Goal: Information Seeking & Learning: Check status

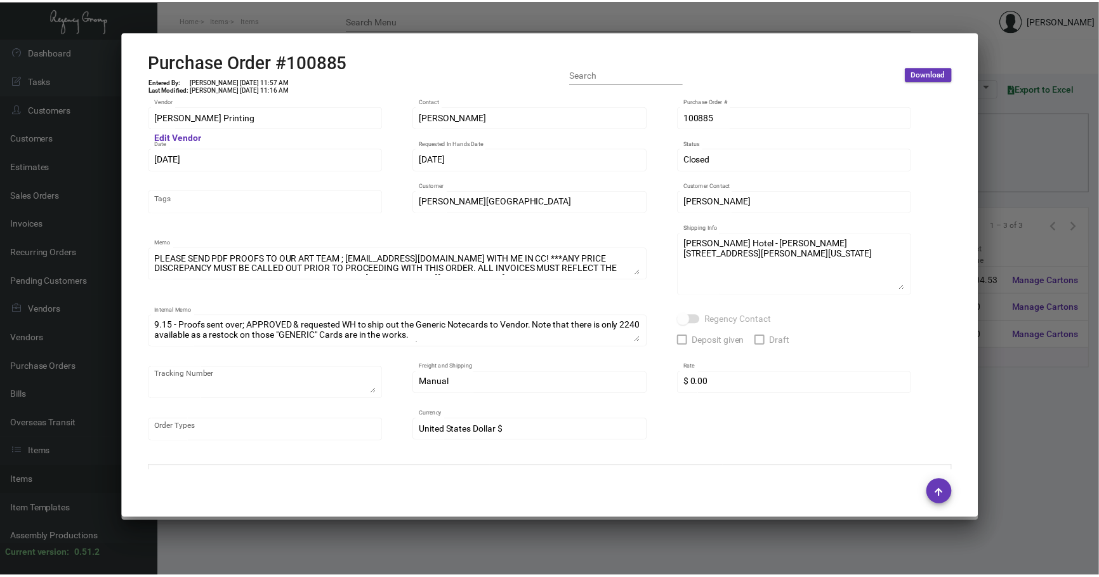
scroll to position [952, 0]
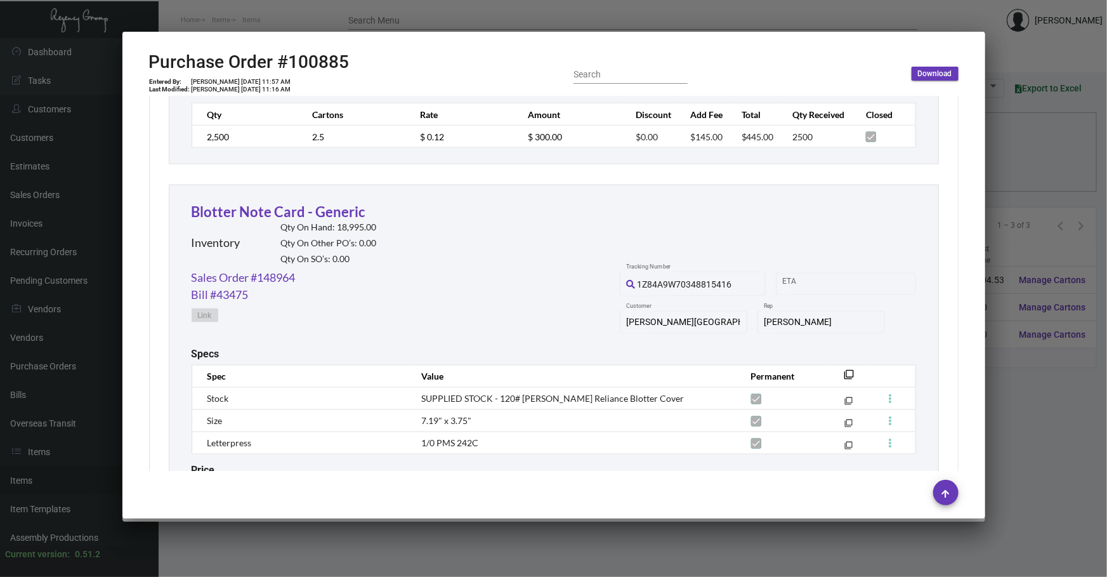
click at [1024, 495] on div at bounding box center [553, 288] width 1107 height 577
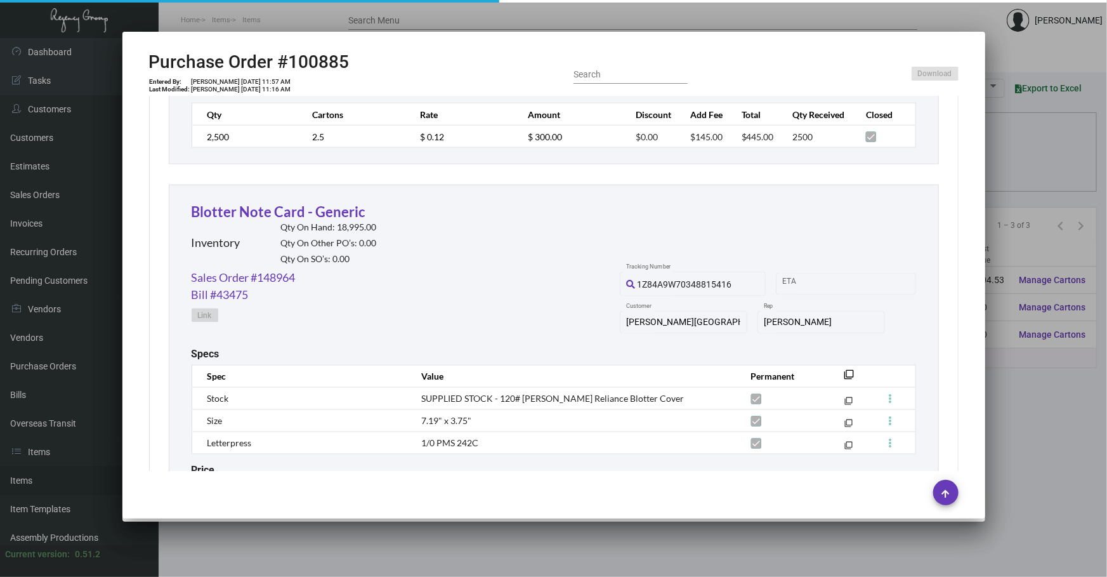
click at [1024, 495] on div at bounding box center [553, 288] width 1107 height 577
click at [1024, 495] on main "Items Item Templates Assembly Productions Cartons Items (3) Accept Transfer Pri…" at bounding box center [633, 307] width 948 height 539
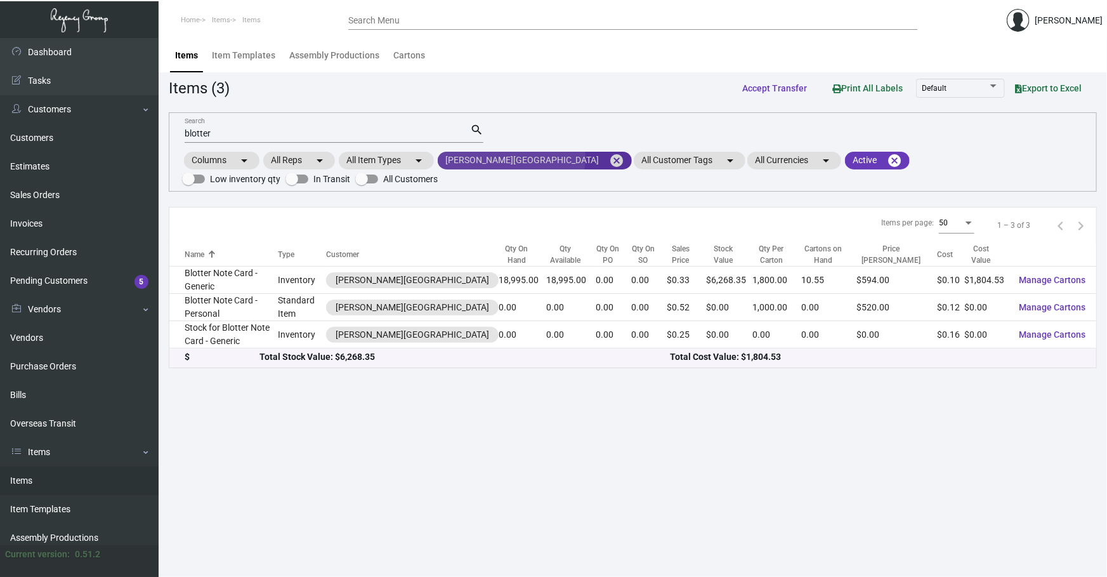
click at [609, 157] on mat-icon "cancel" at bounding box center [616, 160] width 15 height 15
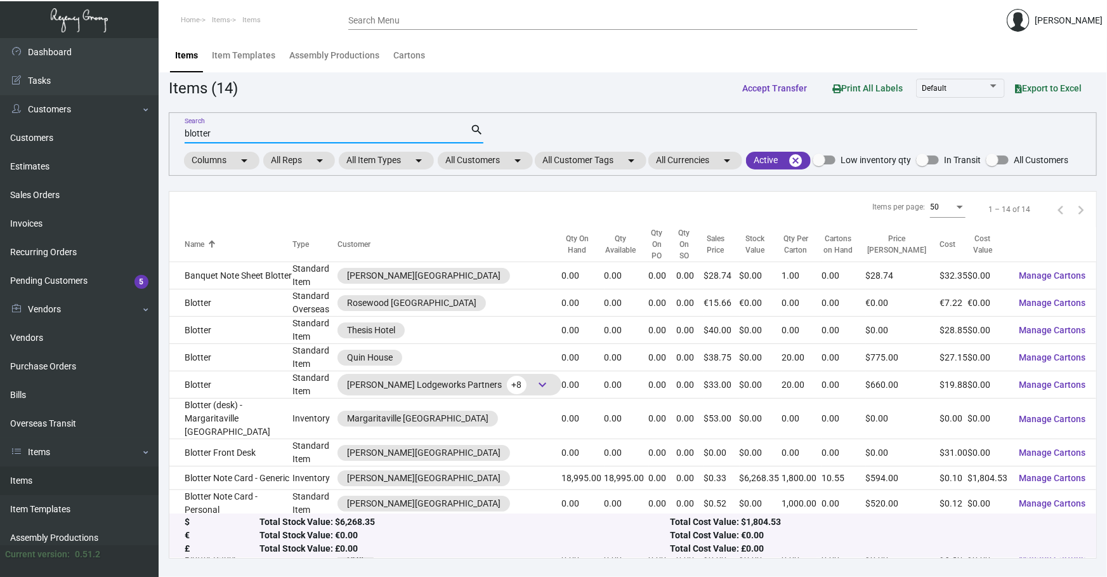
drag, startPoint x: 434, startPoint y: 134, endPoint x: 0, endPoint y: 136, distance: 433.9
click at [0, 149] on div "Dashboard Dashboard Tasks Customers Customers Estimates Sales Orders Invoices R…" at bounding box center [553, 307] width 1107 height 539
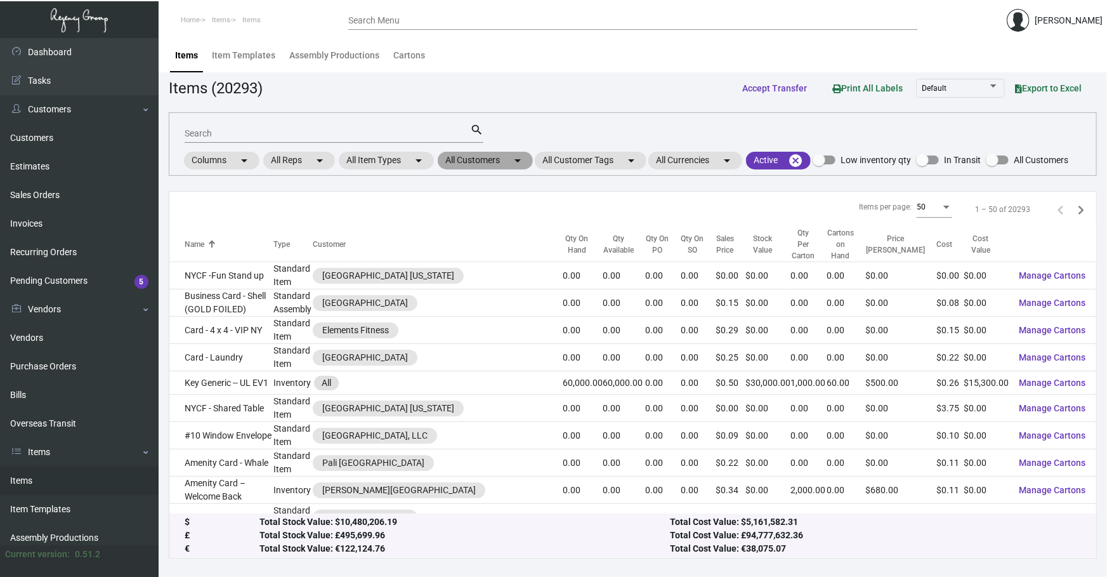
click at [495, 159] on mat-chip "All Customers arrow_drop_down" at bounding box center [485, 161] width 95 height 18
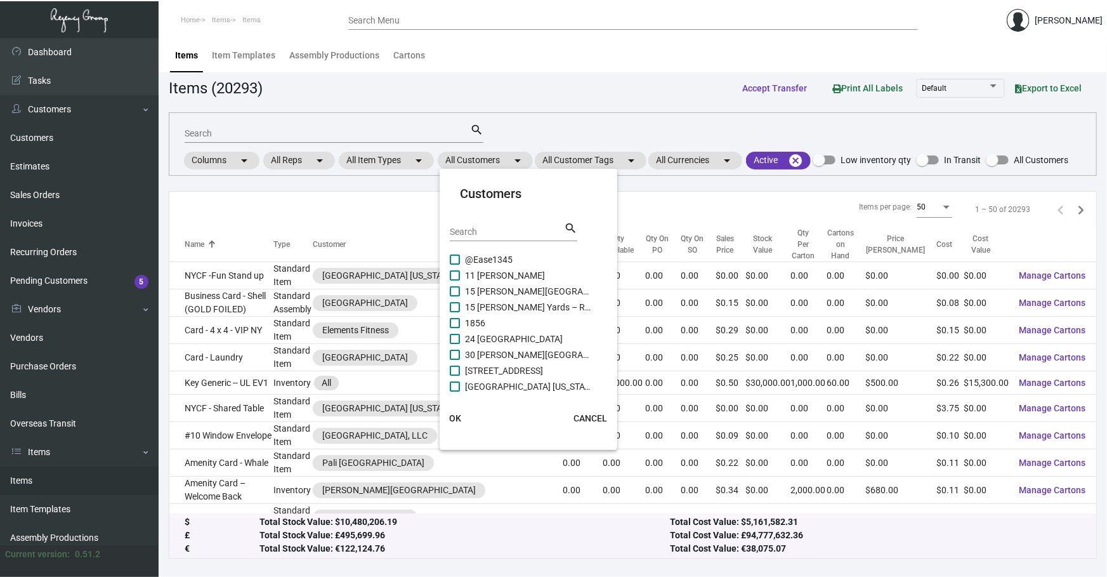
click at [530, 239] on div "Search" at bounding box center [507, 231] width 114 height 20
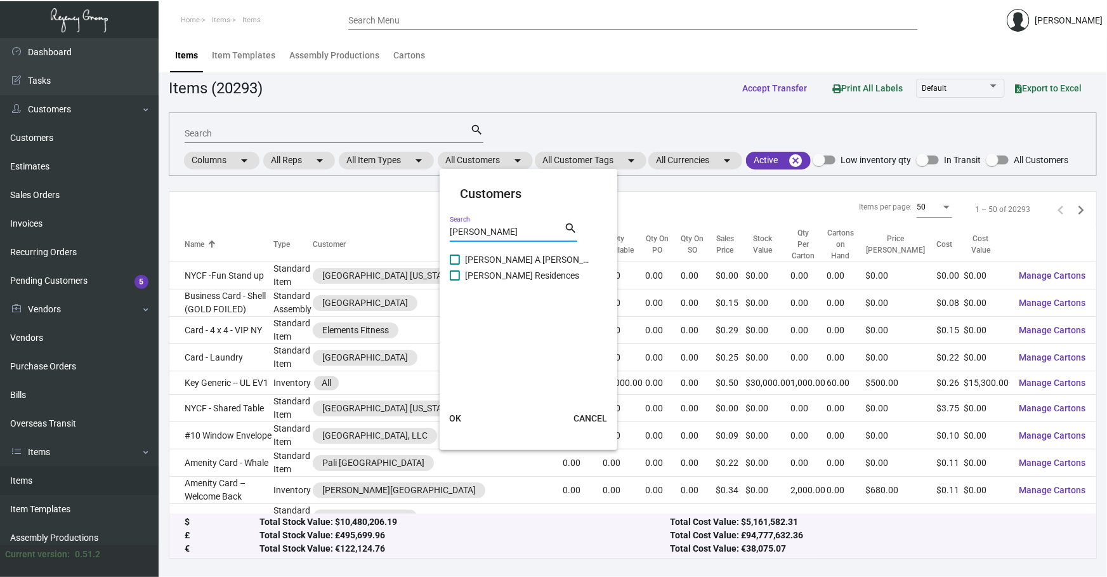
type input "[PERSON_NAME]"
click at [519, 261] on span "[PERSON_NAME] A [PERSON_NAME][GEOGRAPHIC_DATA]" at bounding box center [528, 259] width 127 height 15
click at [455, 265] on input "[PERSON_NAME] A [PERSON_NAME][GEOGRAPHIC_DATA]" at bounding box center [454, 265] width 1 height 1
checkbox input "true"
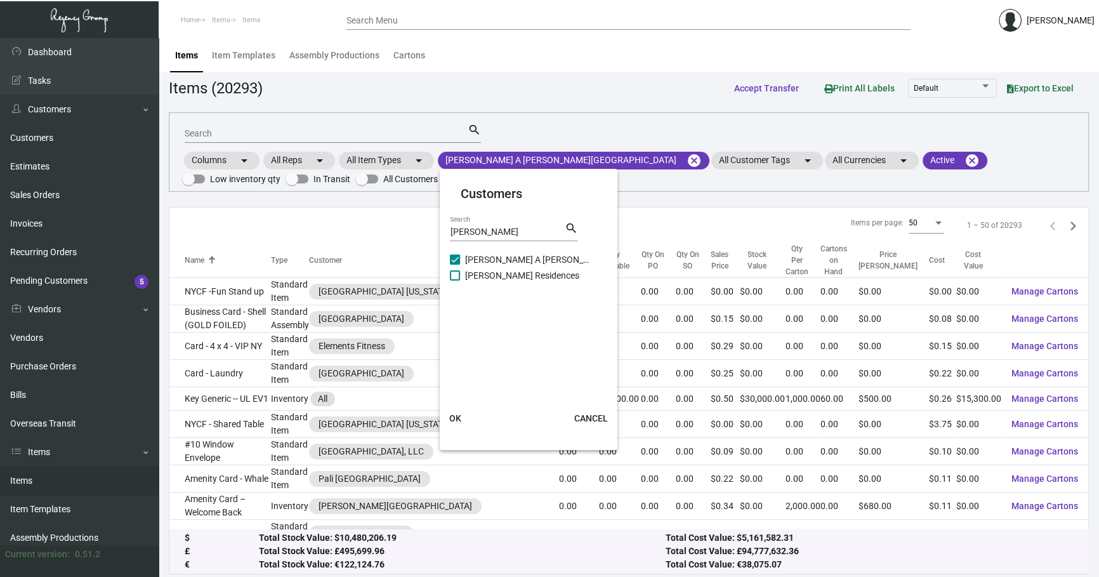
click at [452, 417] on span "OK" at bounding box center [455, 418] width 12 height 10
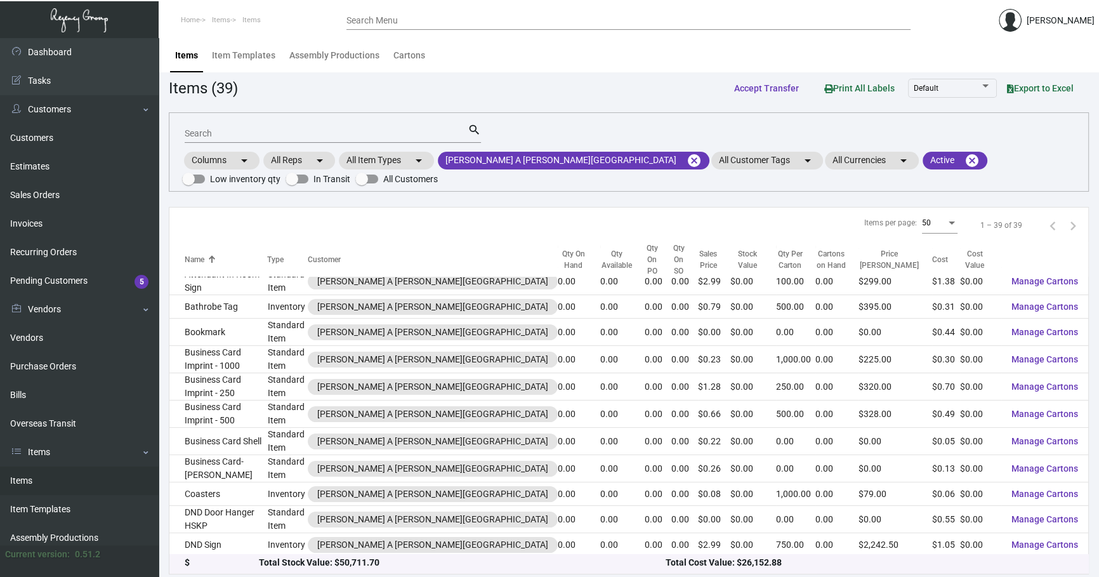
scroll to position [38, 0]
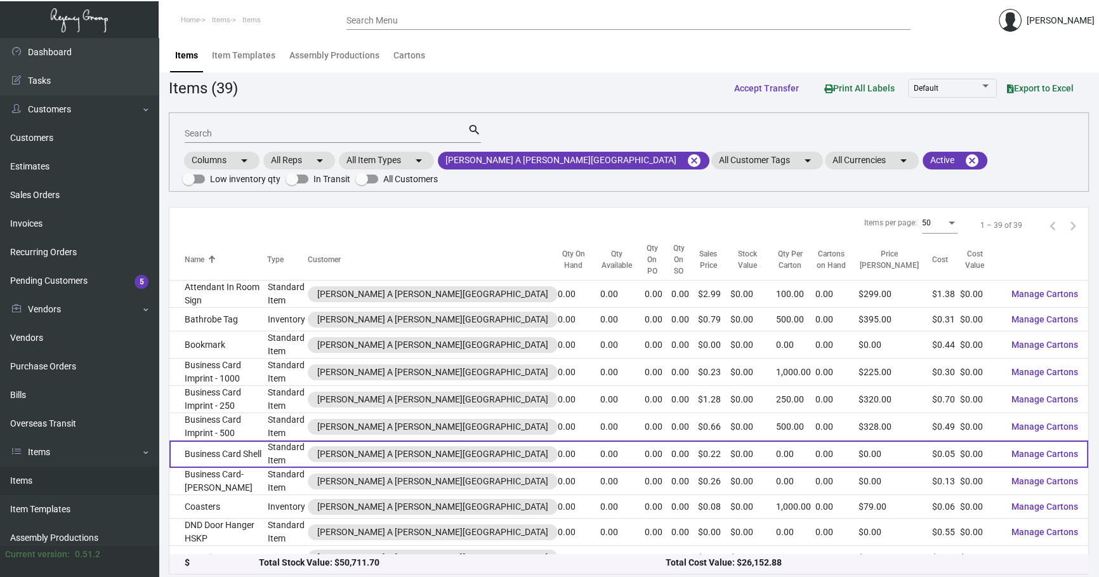
click at [294, 440] on td "Standard Item" at bounding box center [287, 453] width 41 height 27
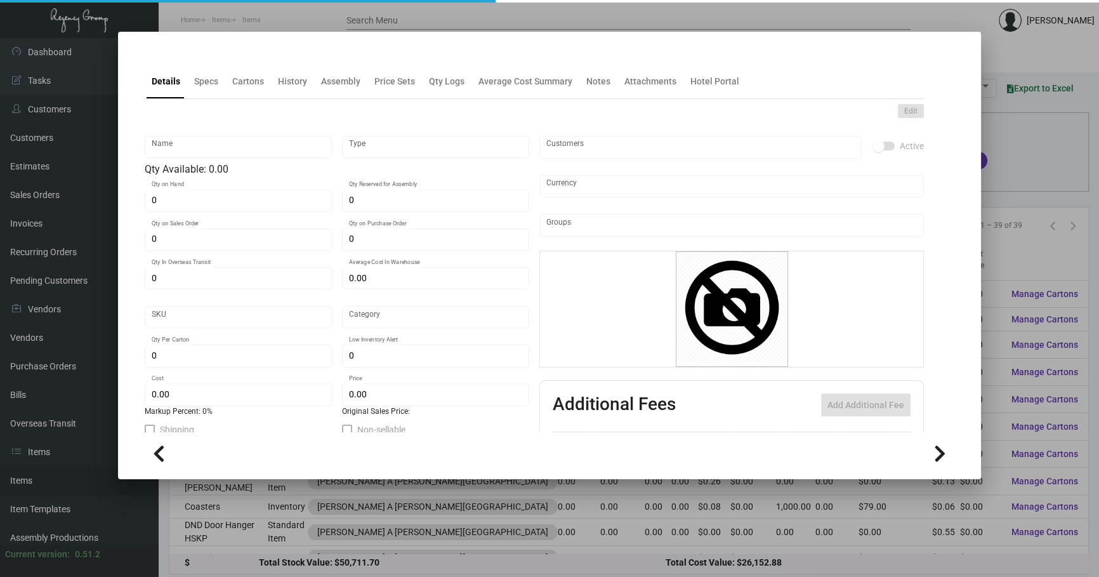
type input "Business Card Shell"
type input "Standard Item"
type input "$ 0.00"
type input "Standard"
type input "$ 0.045"
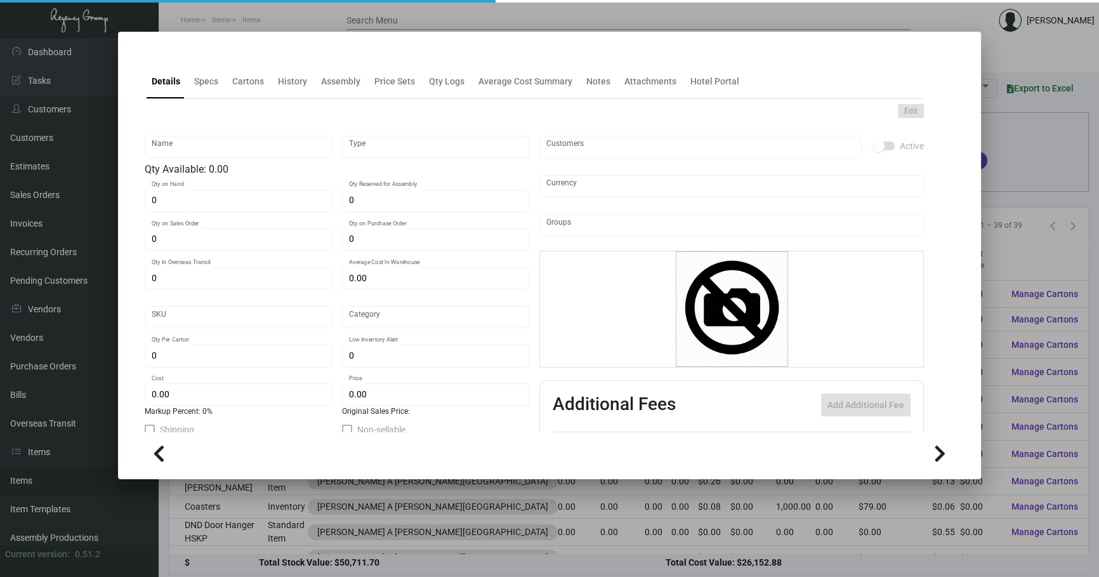
type input "$ 0.22"
checkbox input "true"
type input "United States Dollar $"
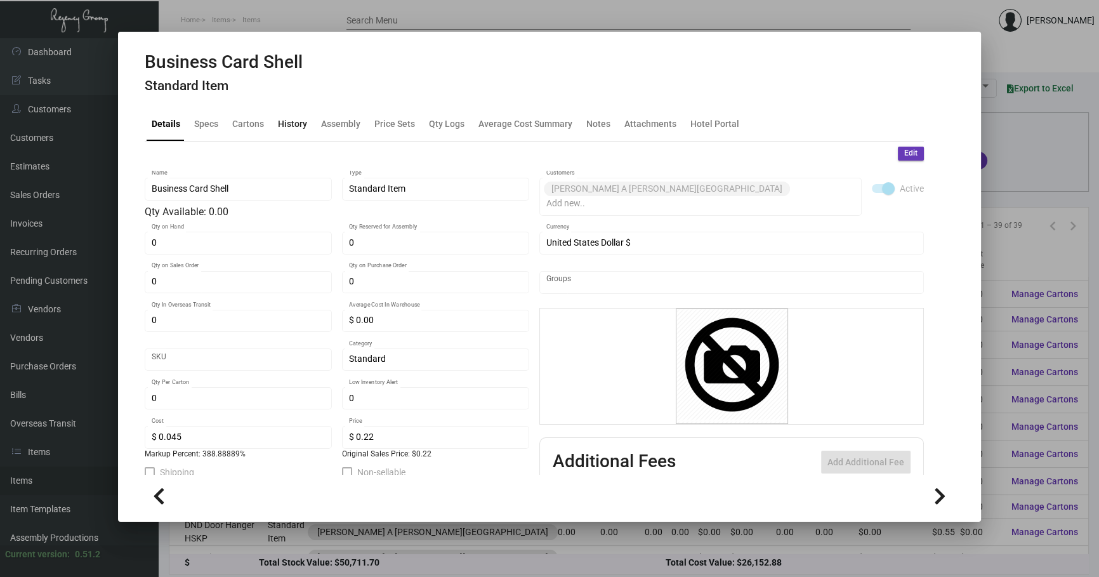
click at [292, 114] on div "History" at bounding box center [292, 123] width 39 height 30
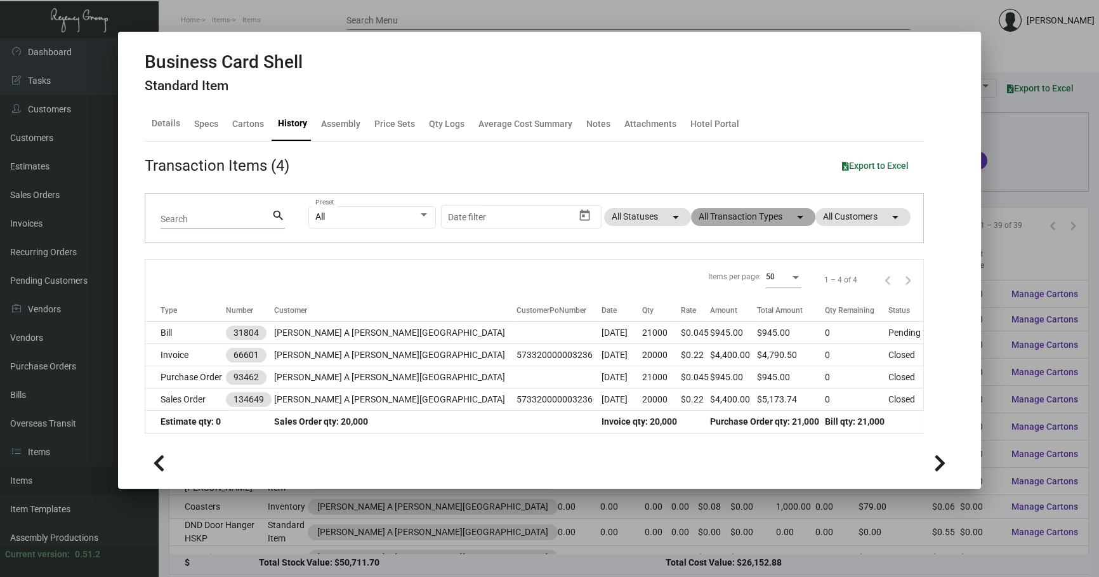
click at [775, 216] on mat-chip "All Transaction Types arrow_drop_down" at bounding box center [753, 217] width 124 height 18
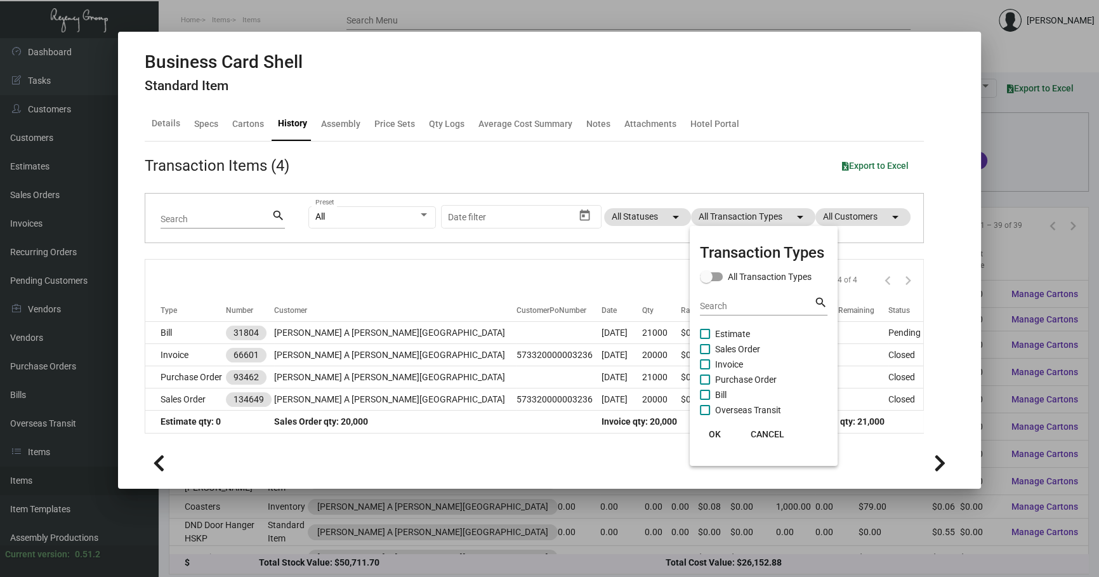
click at [551, 383] on div at bounding box center [549, 288] width 1099 height 577
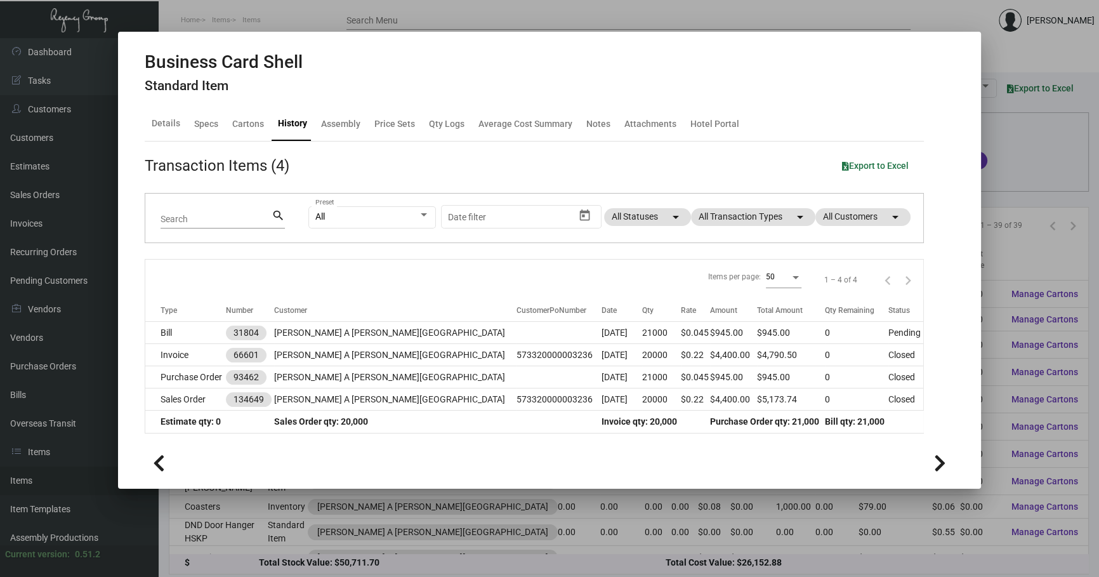
click at [601, 383] on td "[DATE]" at bounding box center [621, 377] width 41 height 22
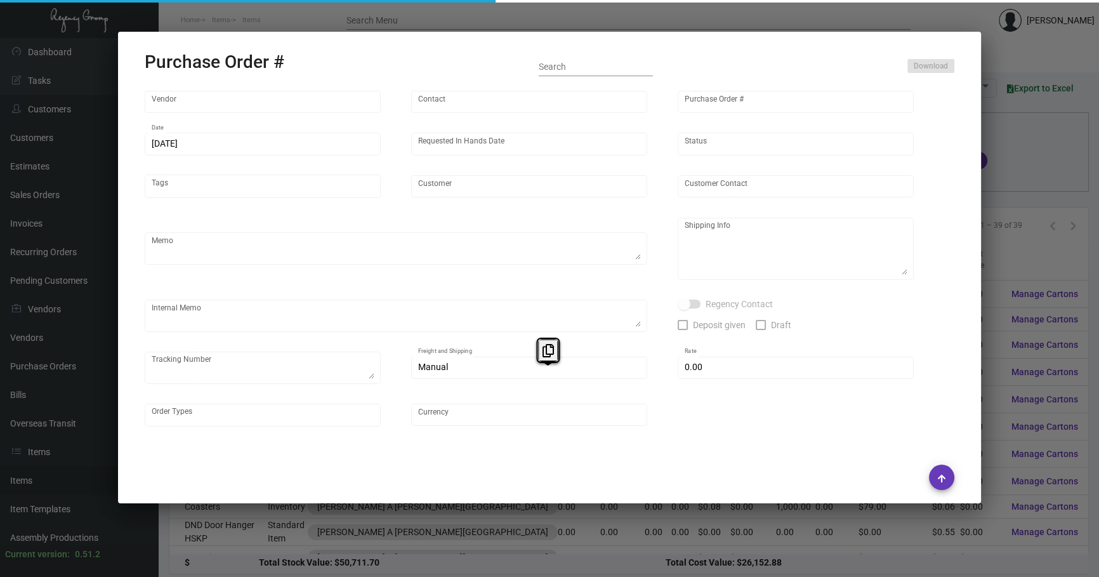
type input "[PERSON_NAME] Printing"
type input "[PERSON_NAME]"
type input "93462"
type input "[DATE]"
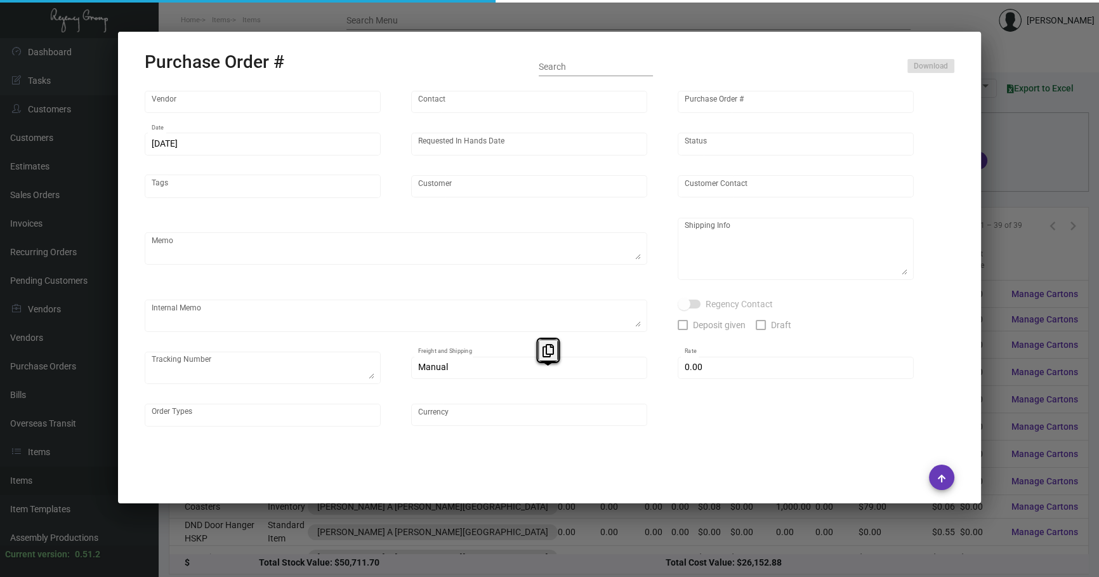
type input "[PERSON_NAME] A [PERSON_NAME][GEOGRAPHIC_DATA]"
type input "[PERSON_NAME]"
type textarea "[PERSON_NAME] A [PERSON_NAME][GEOGRAPHIC_DATA] - [PERSON_NAME] [STREET_ADDRESS]…"
type textarea "1 lot $230 2 lot $230 3 lot $460 4 lot $230"
type input "$ 0.00"
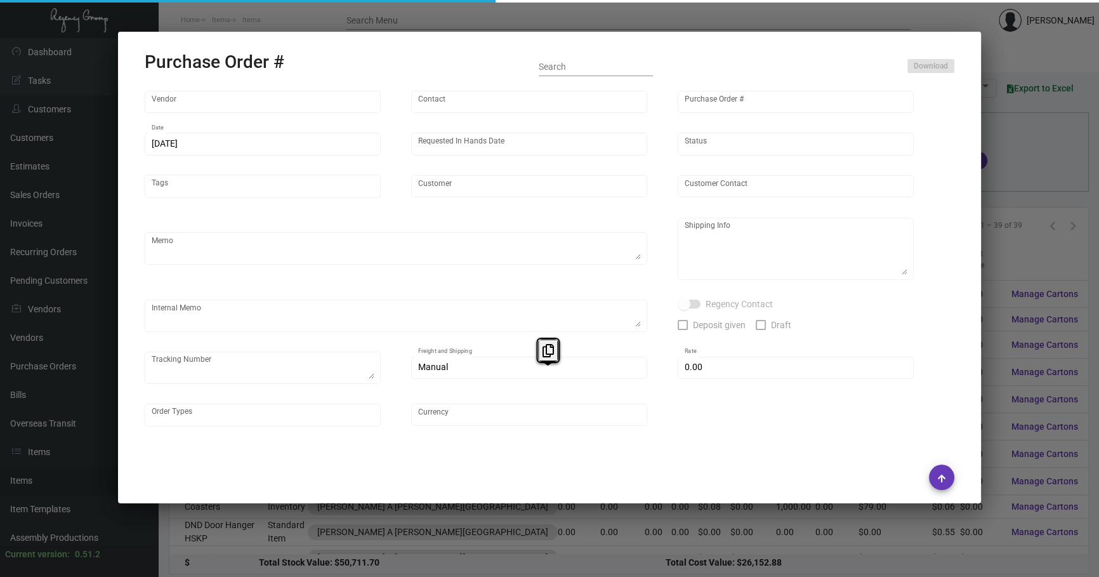
type input "United States Dollar $"
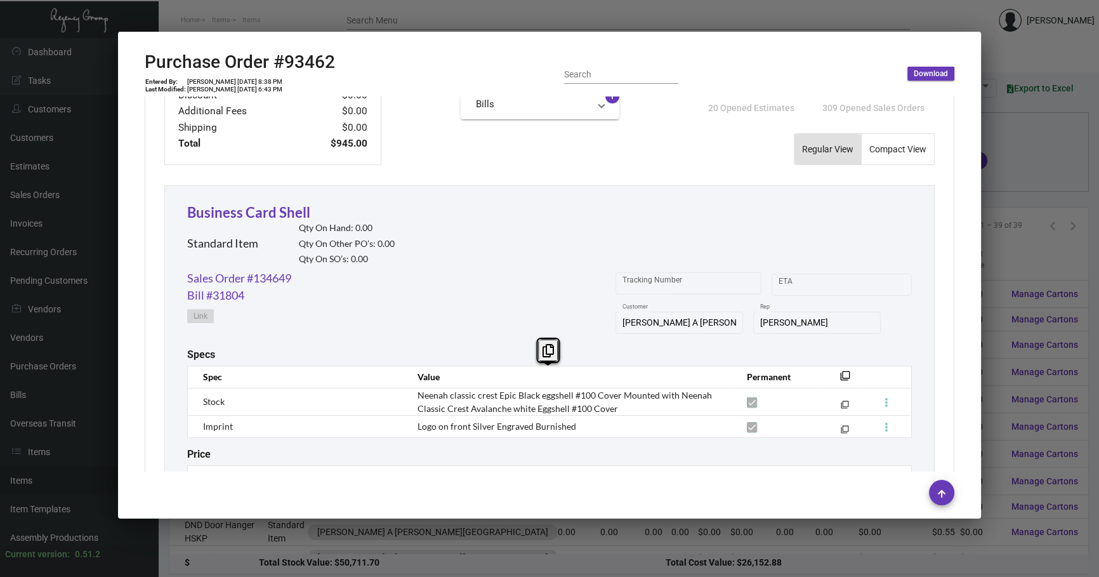
scroll to position [487, 0]
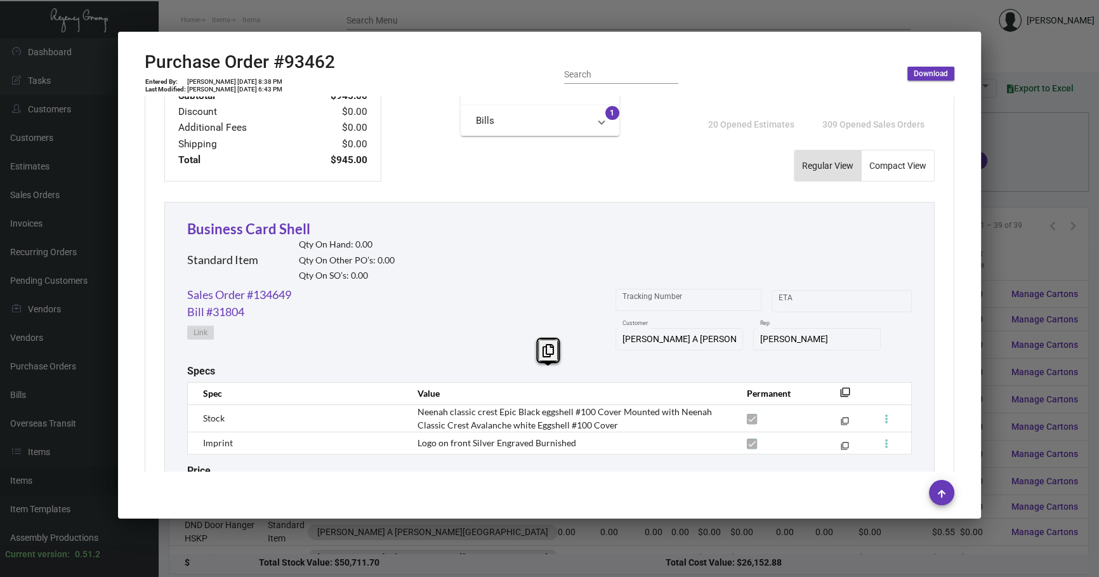
click at [1007, 188] on div at bounding box center [549, 288] width 1099 height 577
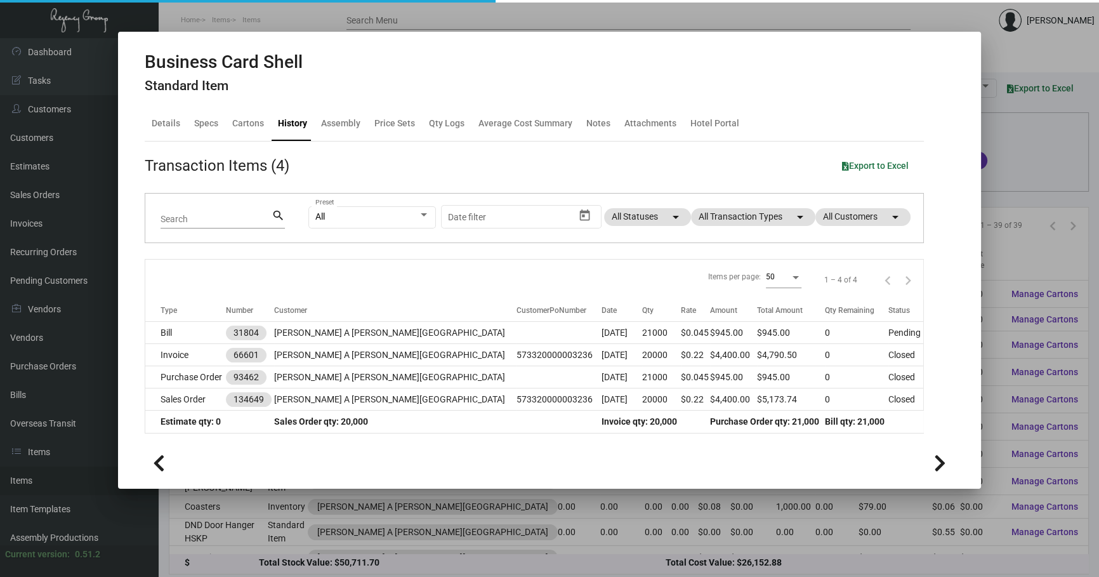
click at [1007, 188] on div at bounding box center [549, 288] width 1099 height 577
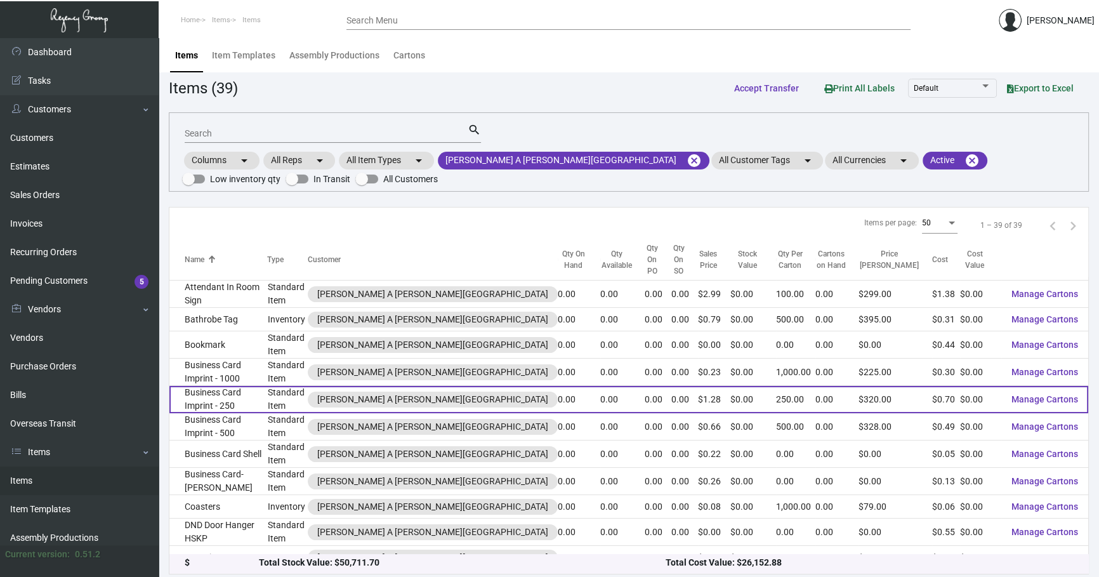
click at [220, 386] on td "Business Card Imprint - 250" at bounding box center [218, 399] width 98 height 27
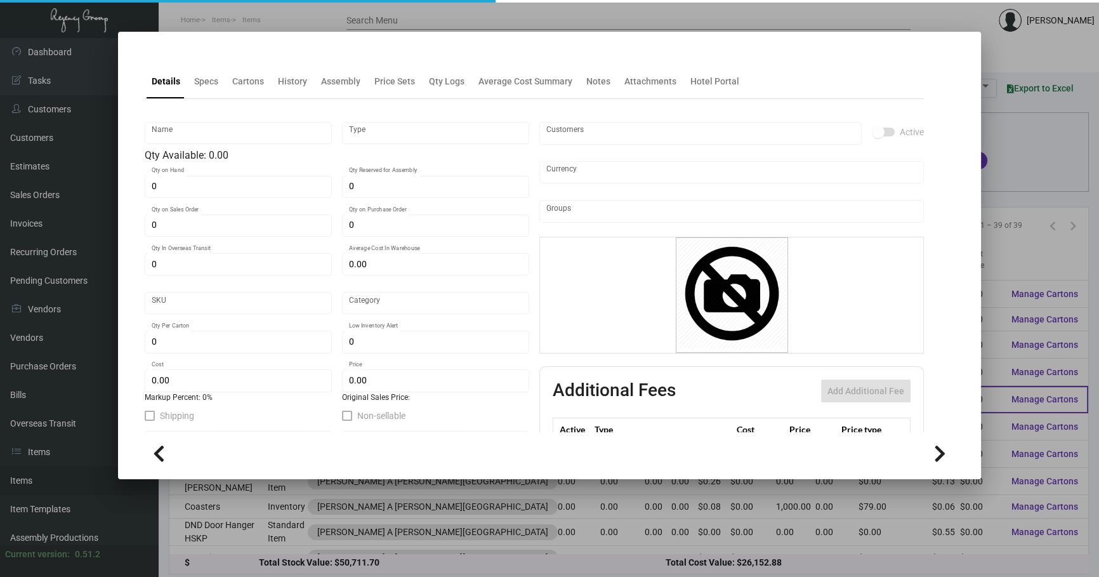
type input "Business Card Imprint - 250"
type input "Standard Item"
type input "$ 0.00"
type input "692"
type input "Standard"
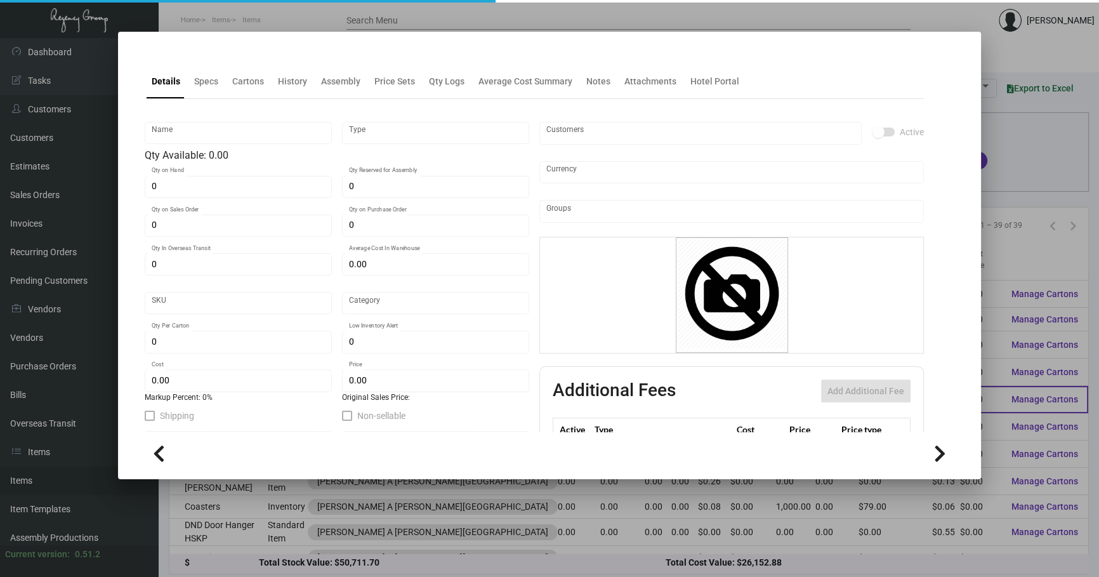
type input "250"
type input "$ 0.70"
type input "$ 1.28"
type textarea "Business Cards Masters: printing 8 up on 10x11 layout, Neenah classic crest Epi…"
type textarea "Business Cards: Foil imprint black ink"
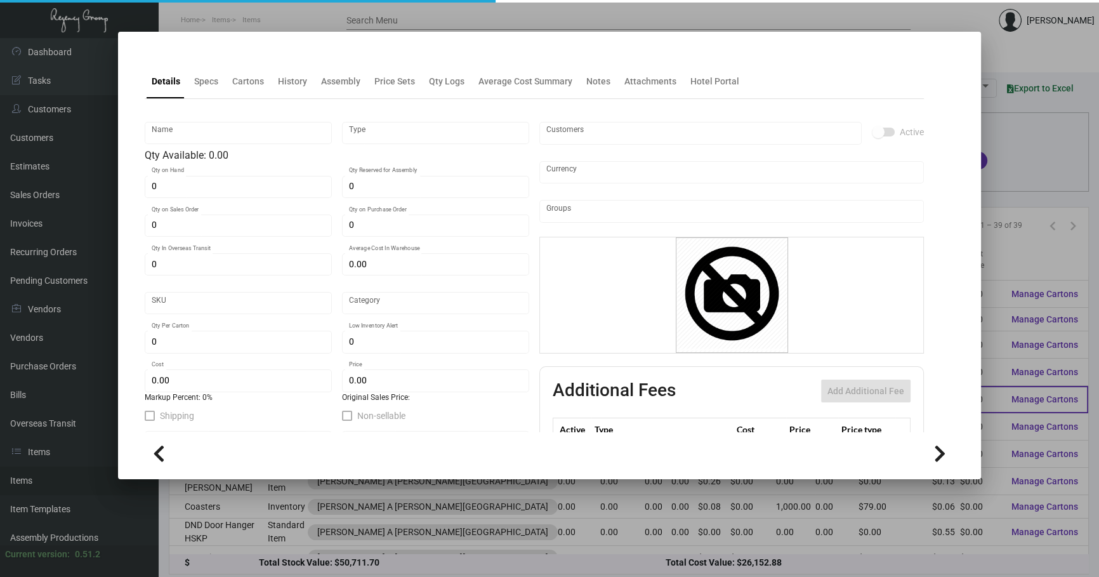
checkbox input "true"
type input "United States Dollar $"
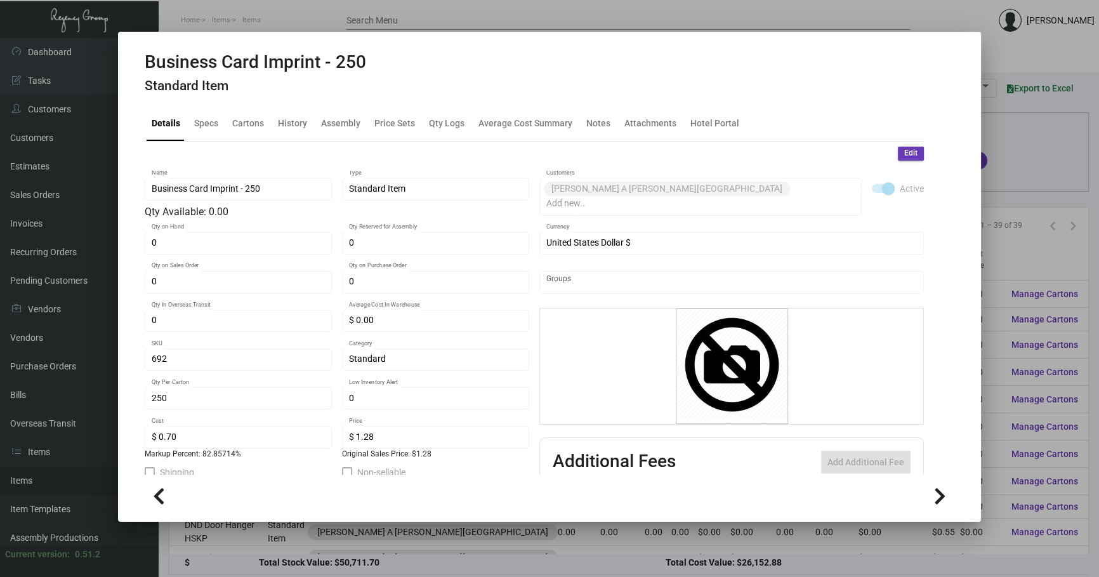
click at [1019, 168] on div at bounding box center [549, 288] width 1099 height 577
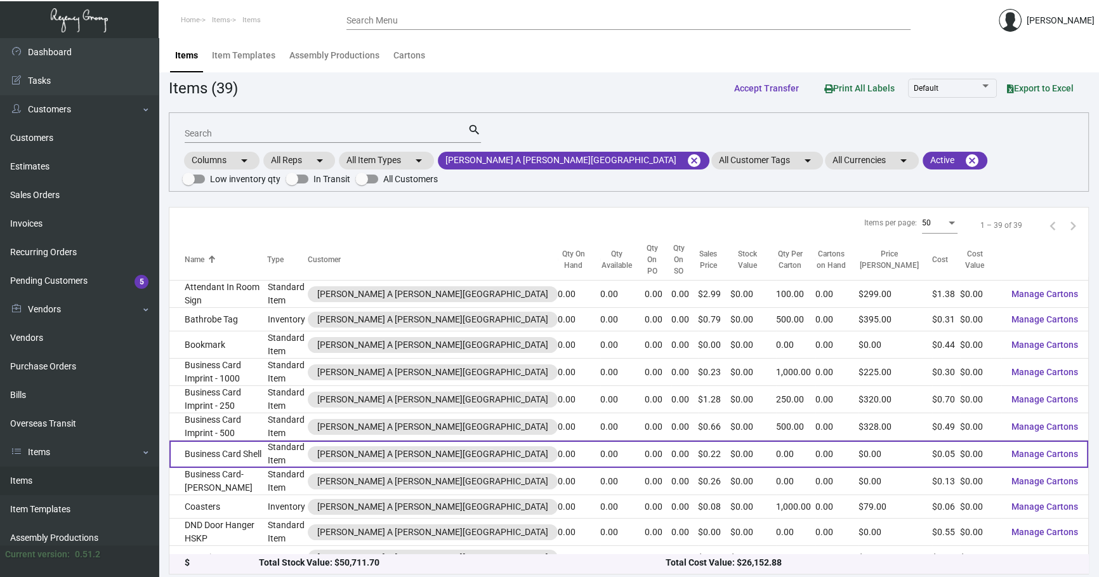
click at [267, 440] on td "Business Card Shell" at bounding box center [218, 453] width 98 height 27
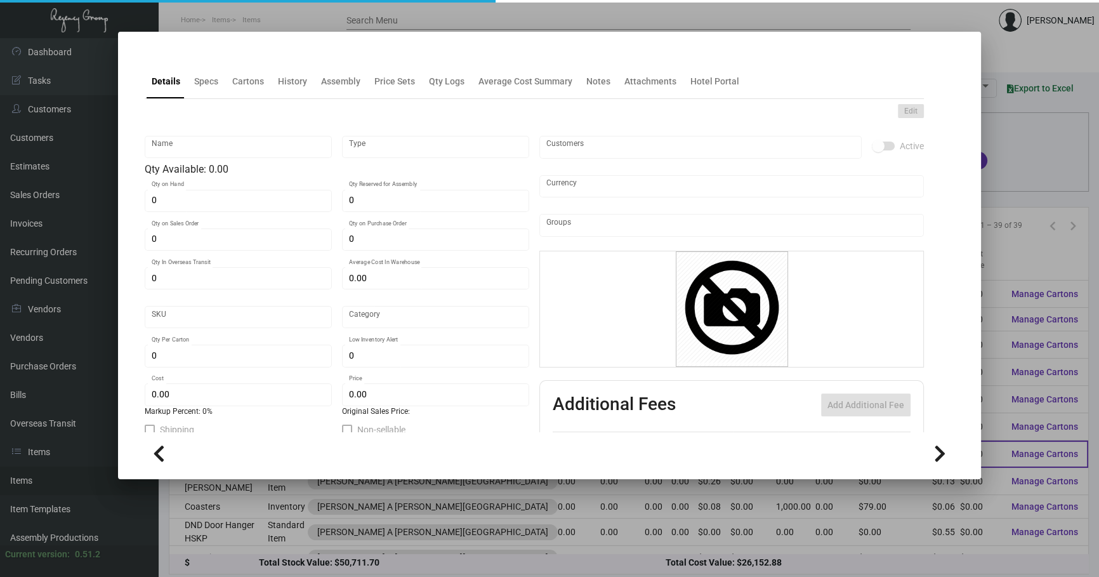
type input "Business Card Shell"
type input "Standard Item"
type input "$ 0.00"
type input "Standard"
type input "$ 0.045"
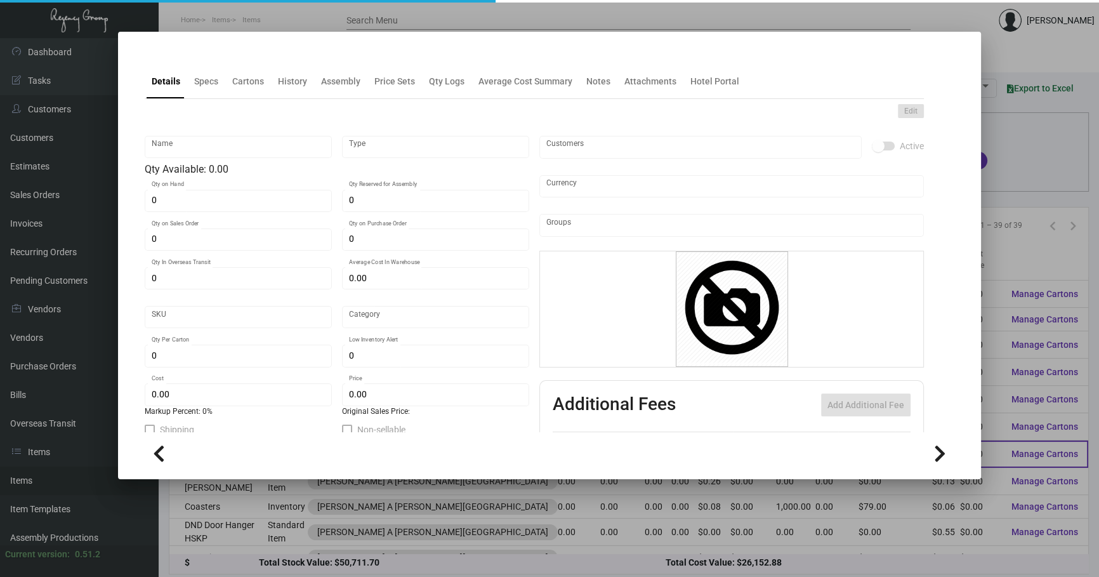
type input "$ 0.22"
checkbox input "true"
type input "United States Dollar $"
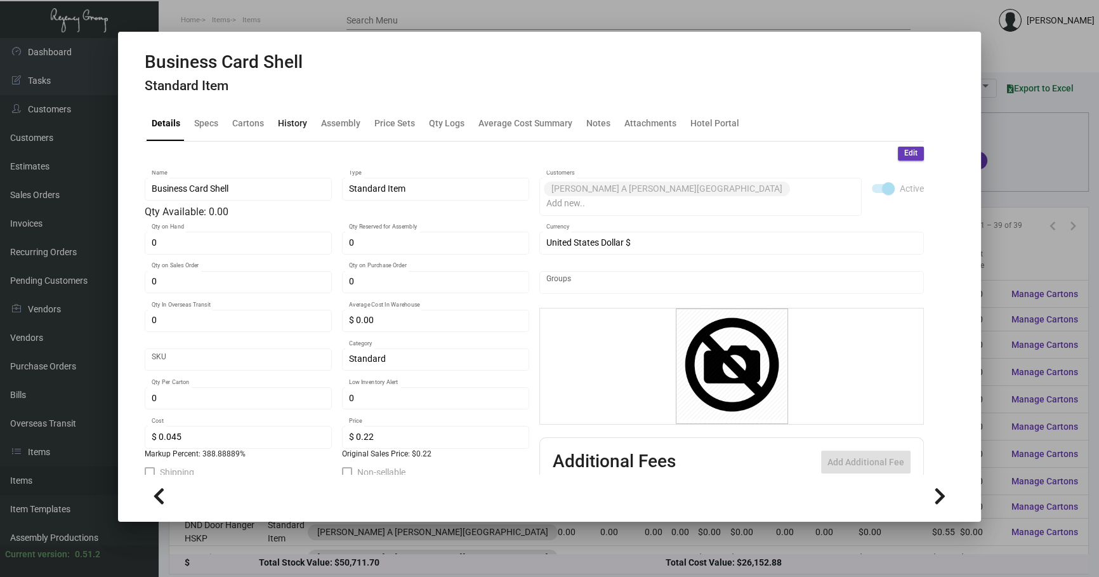
click at [286, 121] on div "History" at bounding box center [292, 123] width 29 height 13
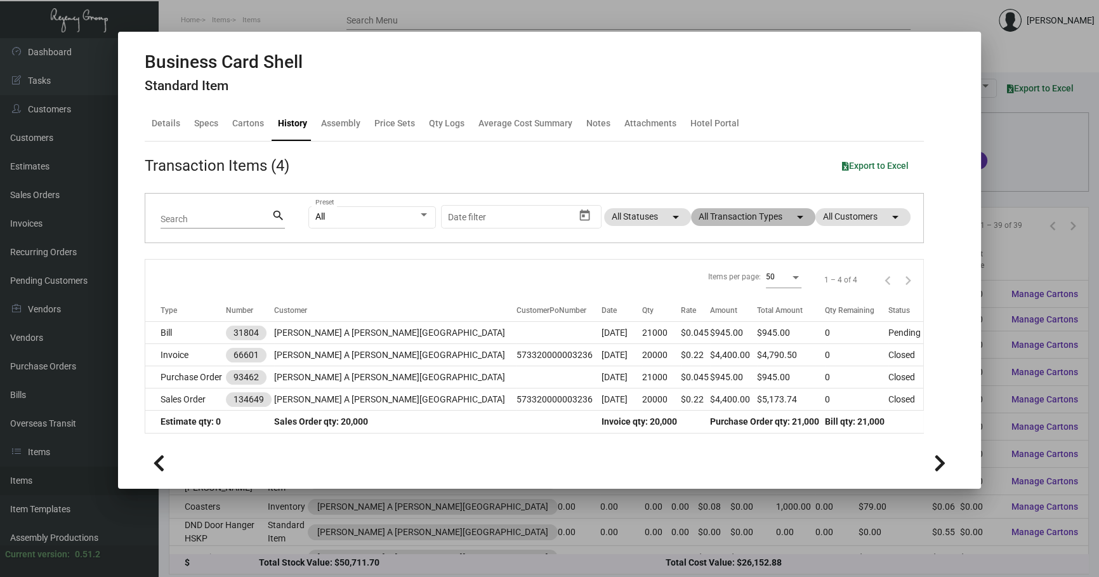
click at [739, 212] on mat-chip "All Transaction Types arrow_drop_down" at bounding box center [753, 217] width 124 height 18
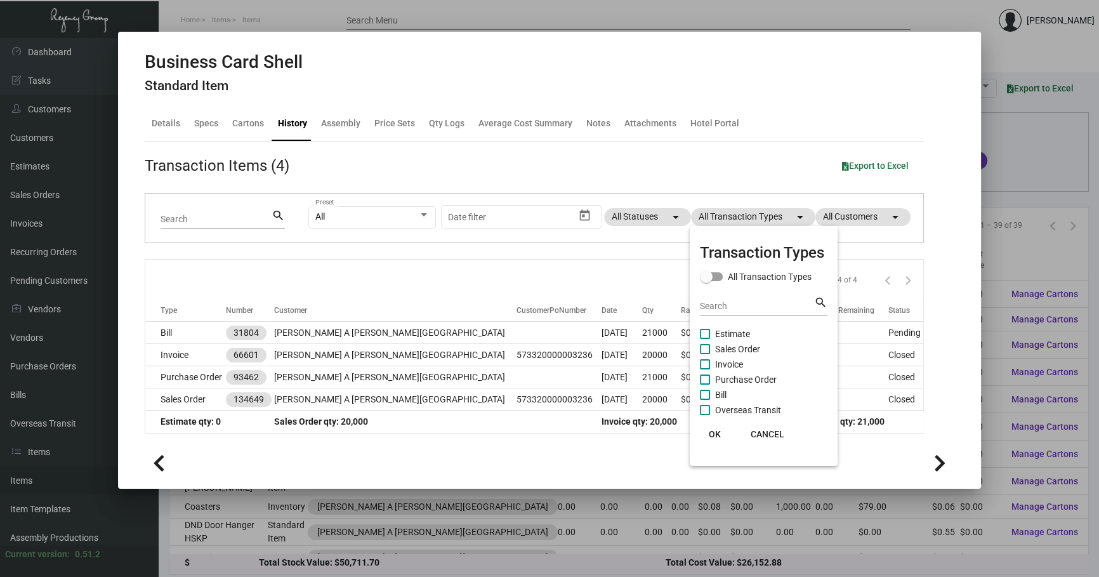
click at [580, 384] on div at bounding box center [549, 288] width 1099 height 577
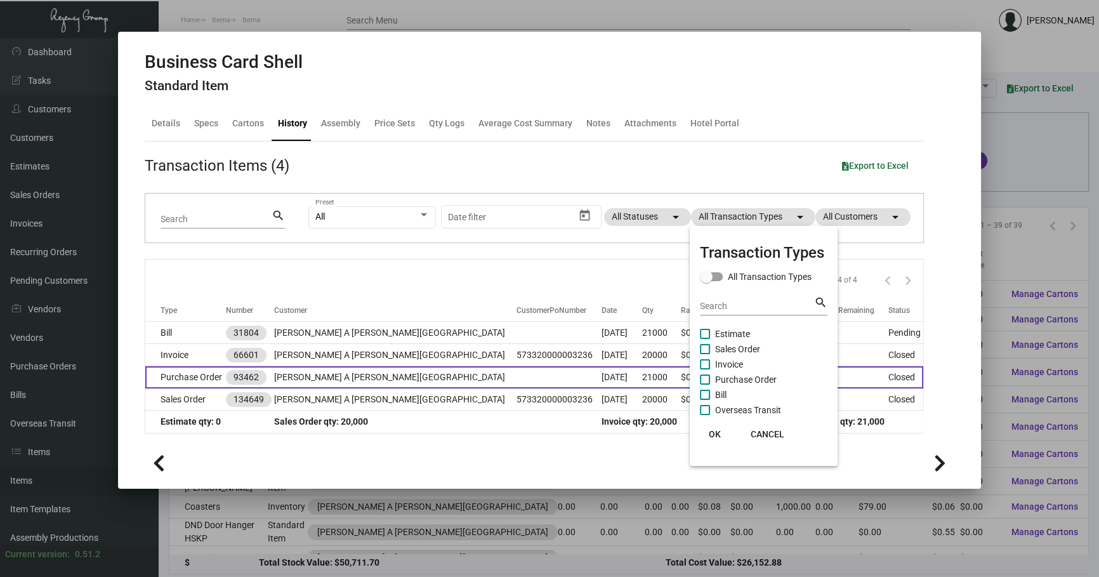
click at [601, 384] on td "[DATE]" at bounding box center [621, 377] width 41 height 22
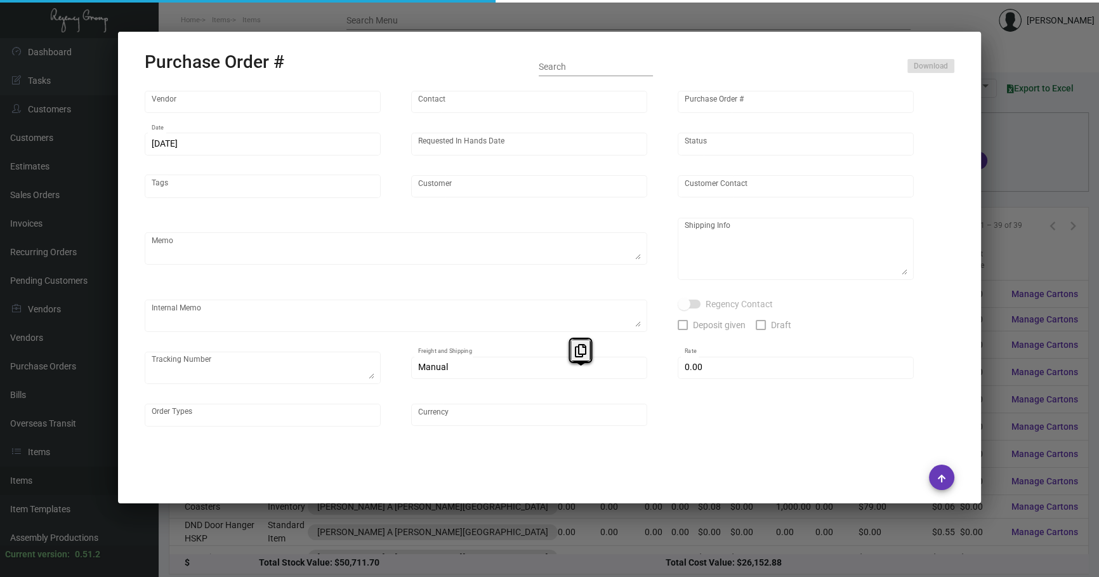
type input "[PERSON_NAME] Printing"
type input "[PERSON_NAME]"
type input "93462"
type input "[DATE]"
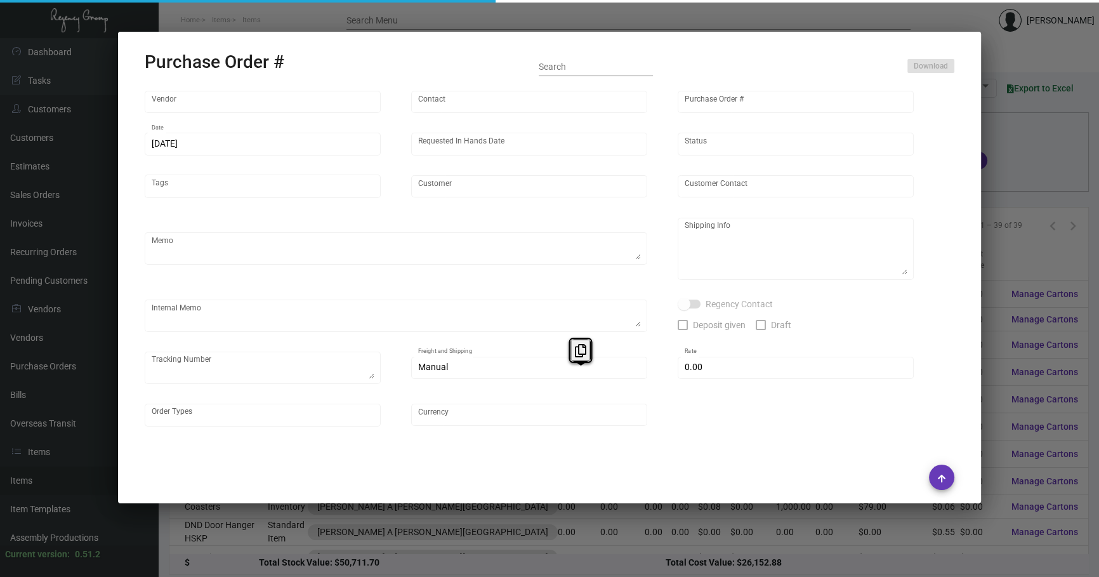
type input "[PERSON_NAME] A [PERSON_NAME][GEOGRAPHIC_DATA]"
type input "[PERSON_NAME]"
type textarea "[PERSON_NAME] A [PERSON_NAME][GEOGRAPHIC_DATA] - [PERSON_NAME] [STREET_ADDRESS]…"
type textarea "1 lot $230 2 lot $230 3 lot $460 4 lot $230"
type input "$ 0.00"
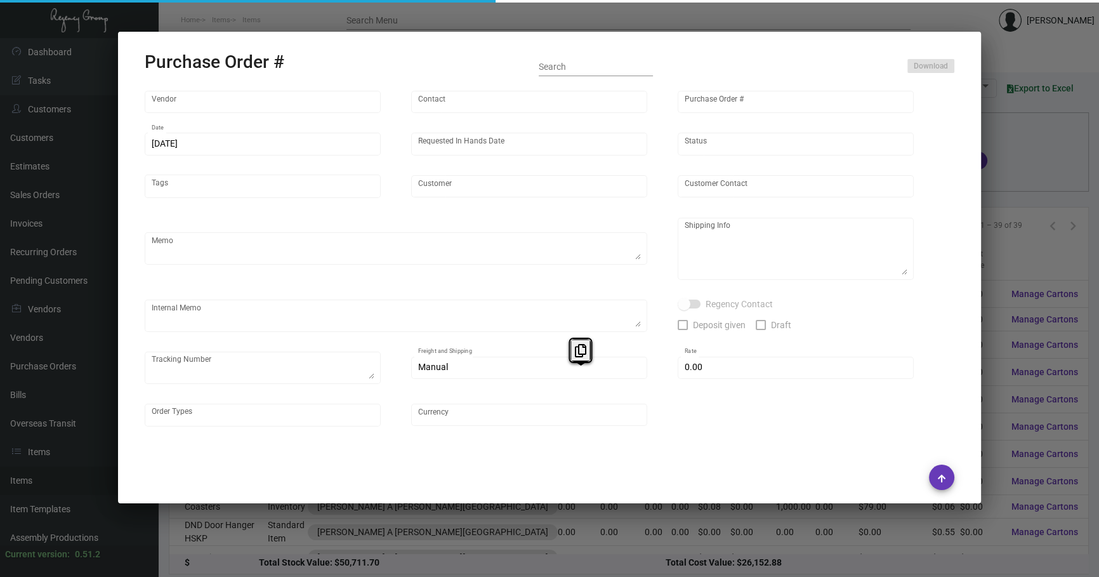
type input "United States Dollar $"
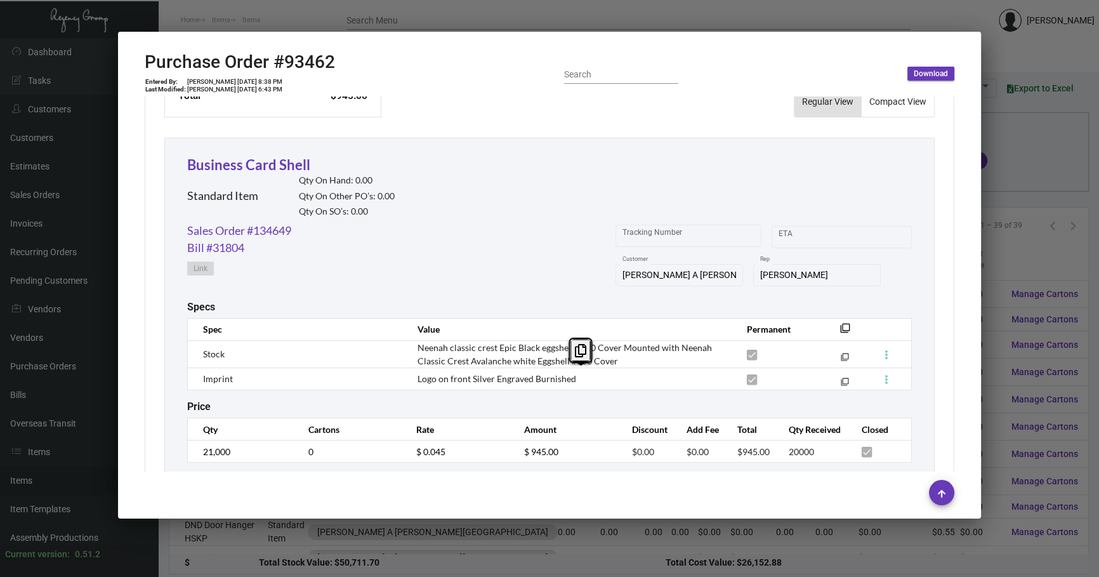
scroll to position [584, 0]
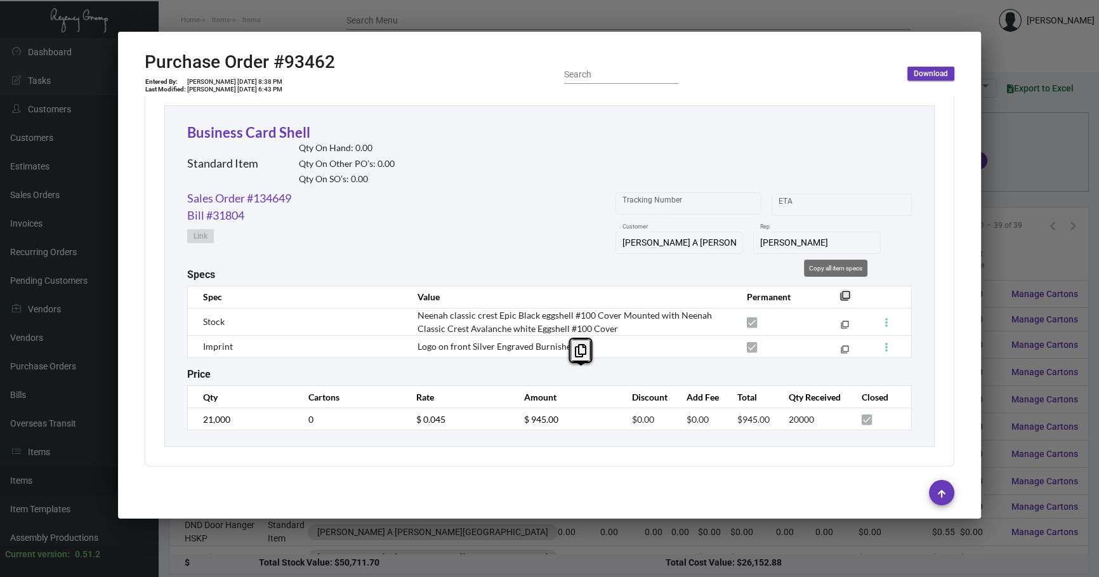
click at [840, 294] on mat-icon "filter_none" at bounding box center [845, 299] width 10 height 10
copy td "2022"
click at [285, 190] on link "Sales Order #134649" at bounding box center [239, 198] width 104 height 17
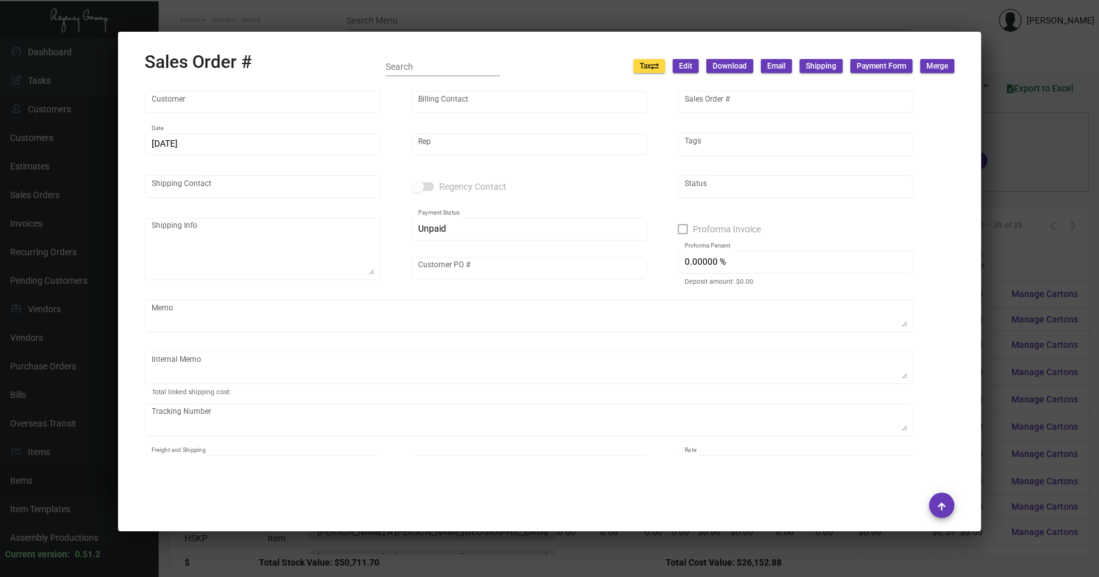
type input "[PERSON_NAME] A [PERSON_NAME][GEOGRAPHIC_DATA]"
type input "Accounts Payable"
type input "134649"
type input "[DATE]"
type input "[PERSON_NAME]"
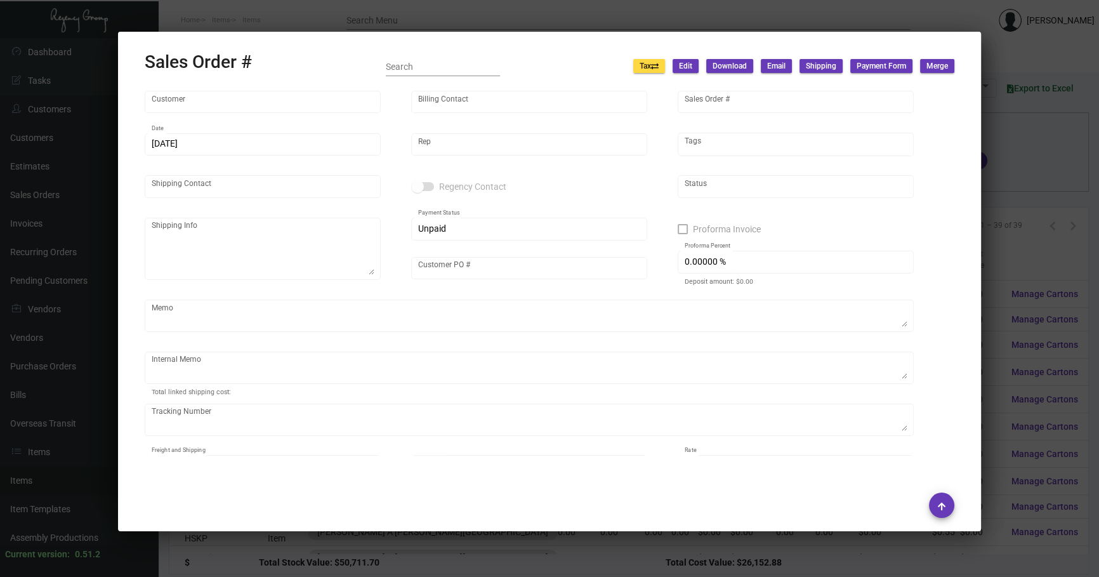
type input "[PERSON_NAME]"
type textarea "[PERSON_NAME] A [PERSON_NAME][GEOGRAPHIC_DATA] - [PERSON_NAME] [STREET_ADDRESS]…"
type input "573320000003236"
type textarea "1 lot of 250 $320 1 lot of 500 $328 2 -4 lot of 250 $190/lot 2 -4 lots of 500 $…"
type input "United States Dollar $"
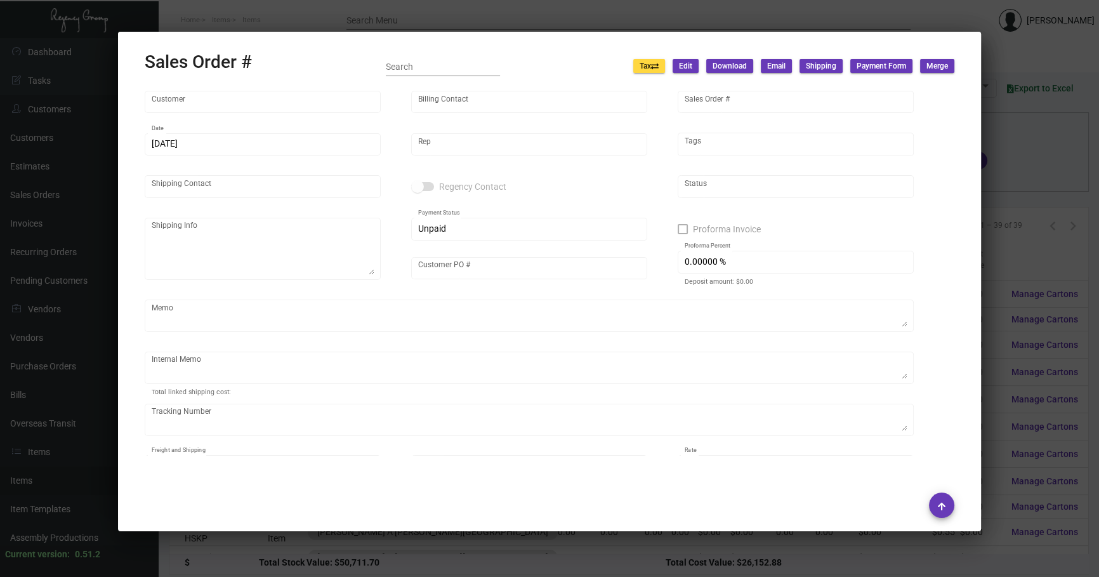
type input "8.00000 %"
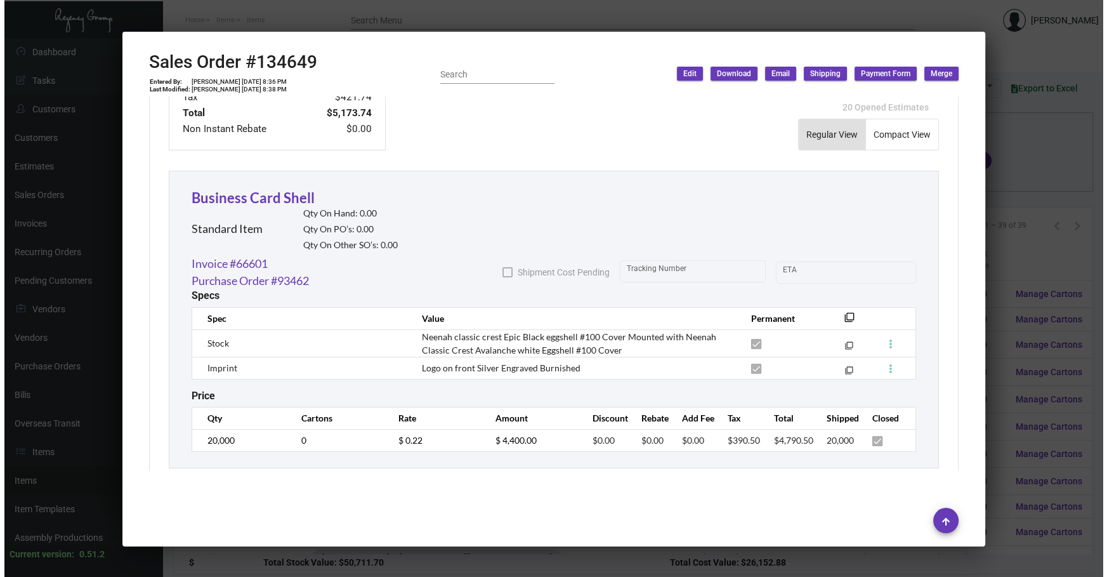
scroll to position [639, 0]
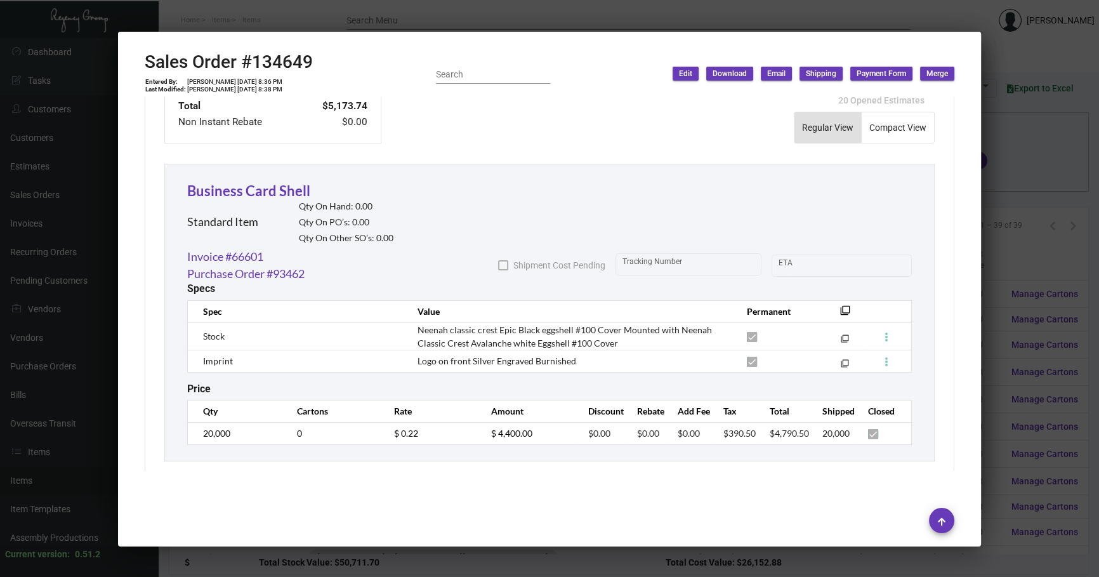
click at [1018, 501] on div at bounding box center [549, 288] width 1099 height 577
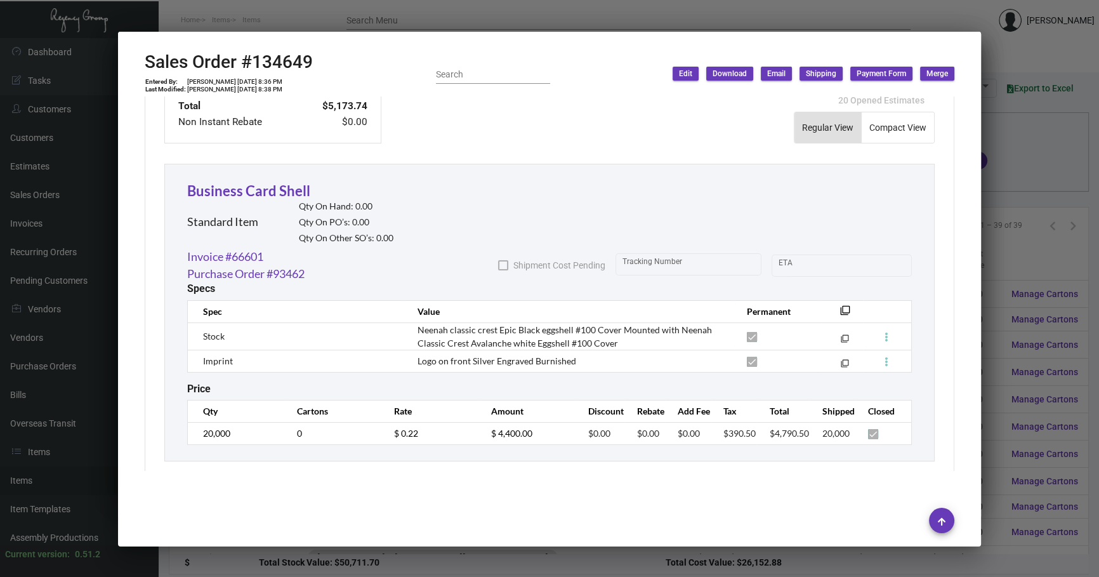
click at [1018, 501] on div at bounding box center [549, 288] width 1099 height 577
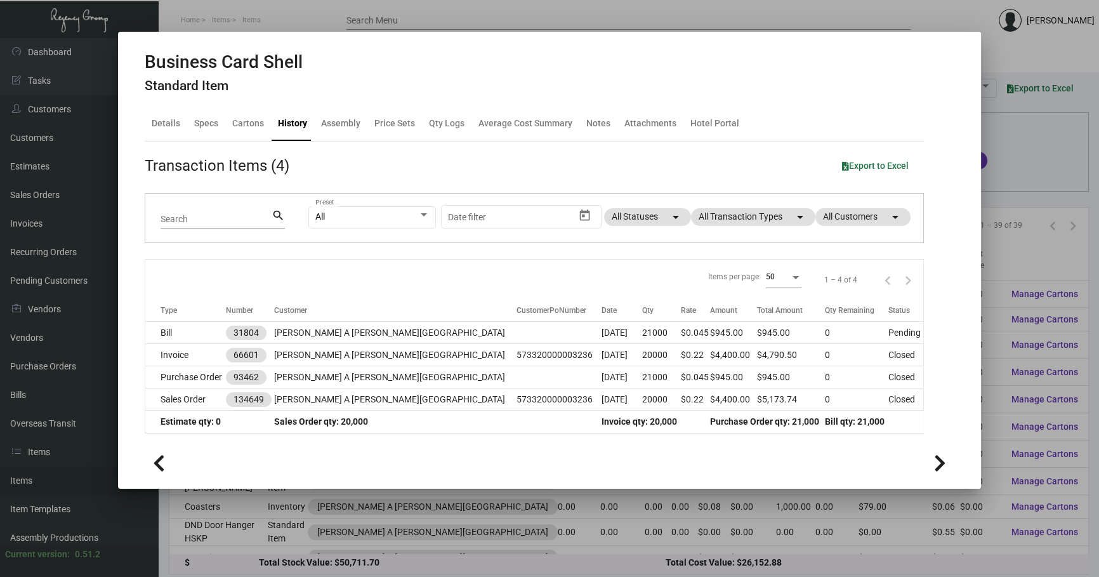
click at [299, 520] on div at bounding box center [549, 288] width 1099 height 577
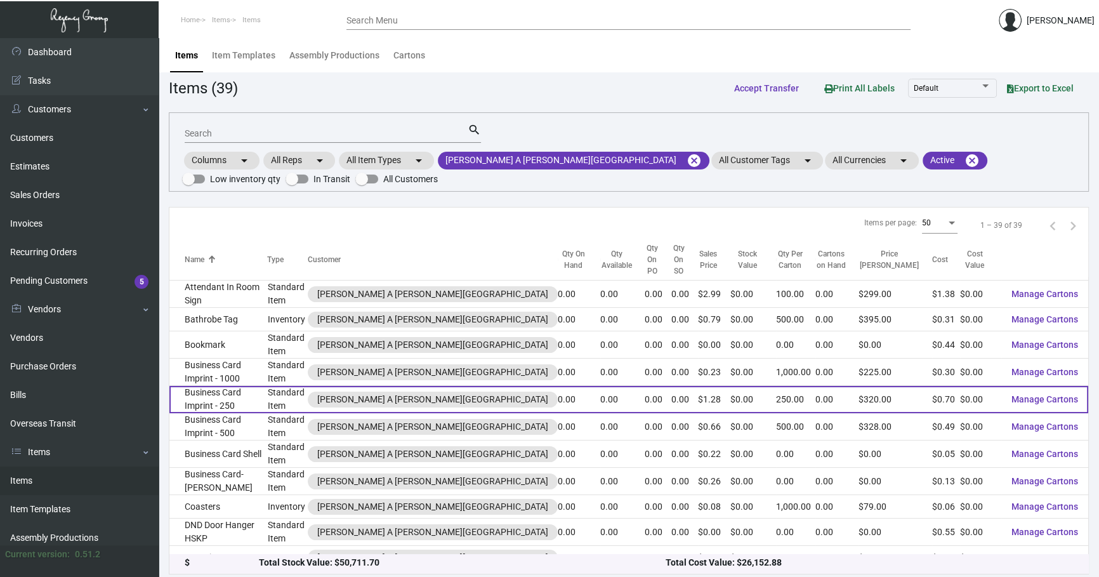
click at [221, 386] on td "Business Card Imprint - 250" at bounding box center [218, 399] width 98 height 27
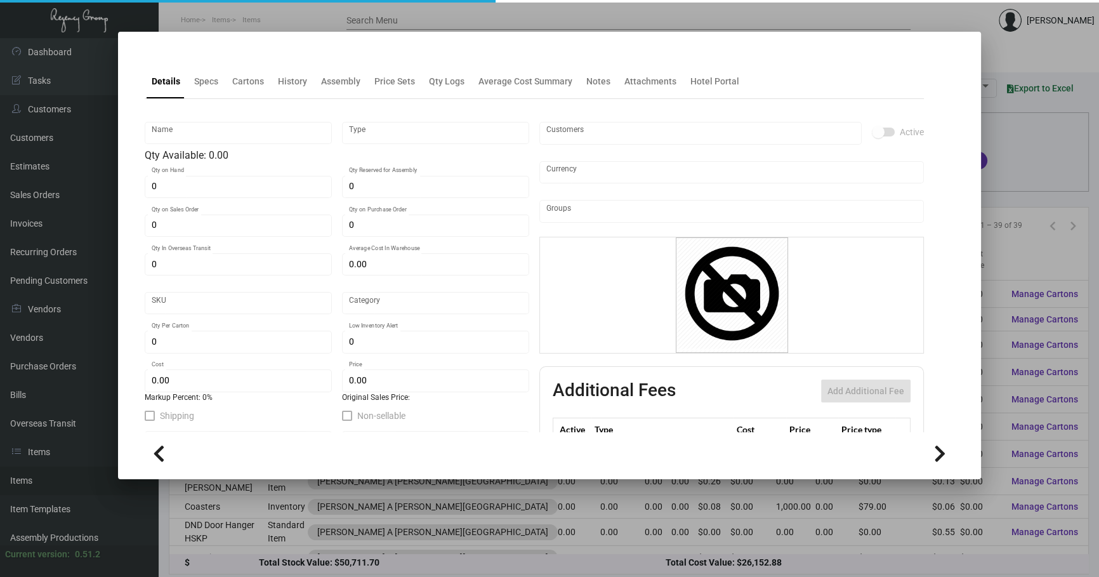
type input "Business Card Imprint - 250"
type input "Standard Item"
type input "$ 0.00"
type input "692"
type input "Standard"
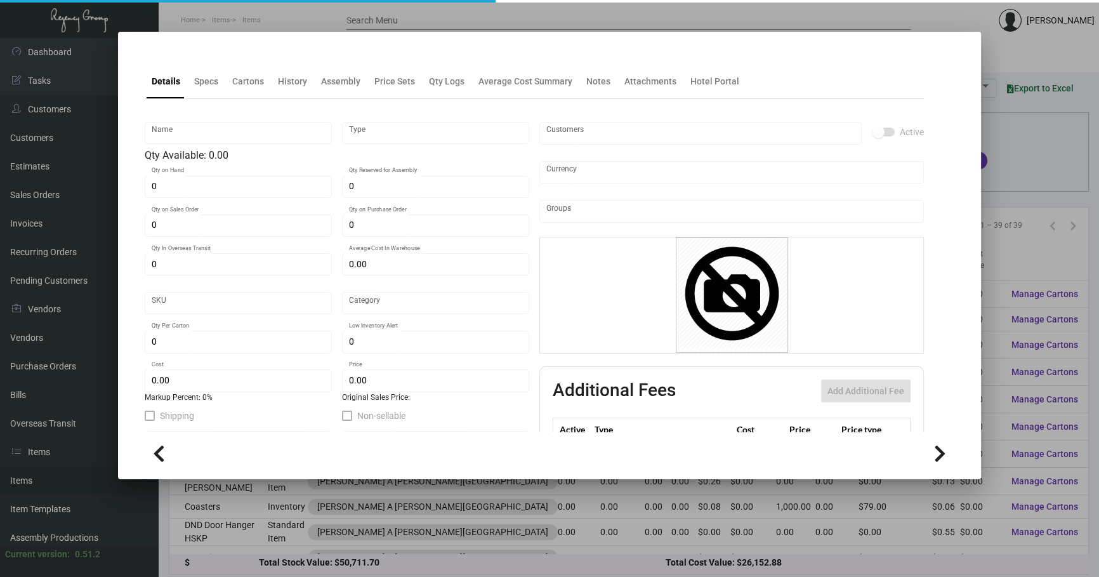
type input "250"
type input "$ 0.70"
type input "$ 1.28"
type textarea "Business Cards Masters: printing 8 up on 10x11 layout, Neenah classic crest Epi…"
type textarea "Business Cards: Foil imprint black ink"
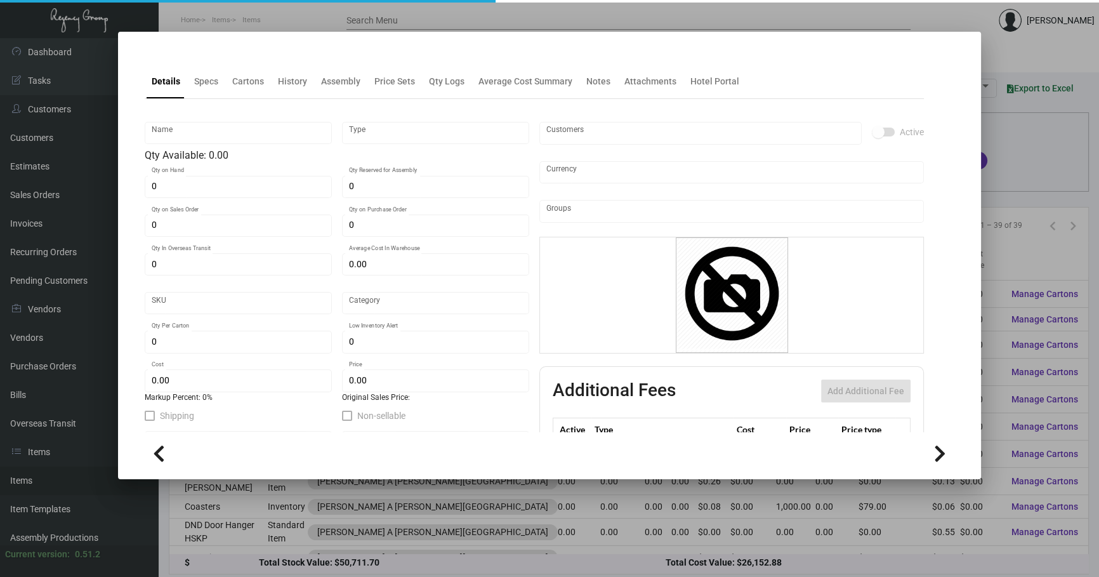
checkbox input "true"
type input "United States Dollar $"
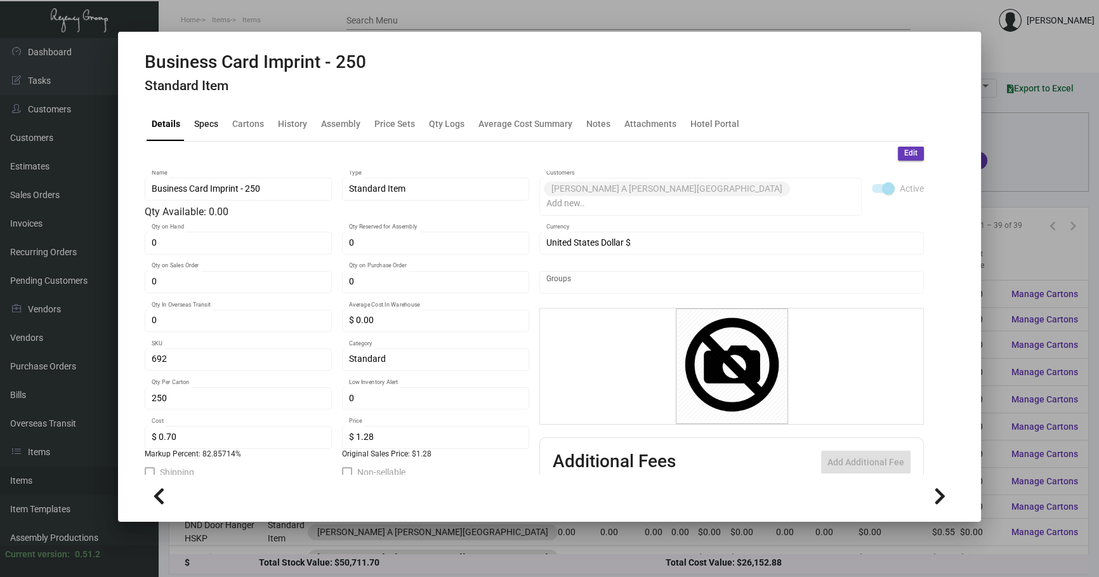
click at [215, 128] on div "Specs" at bounding box center [206, 123] width 24 height 13
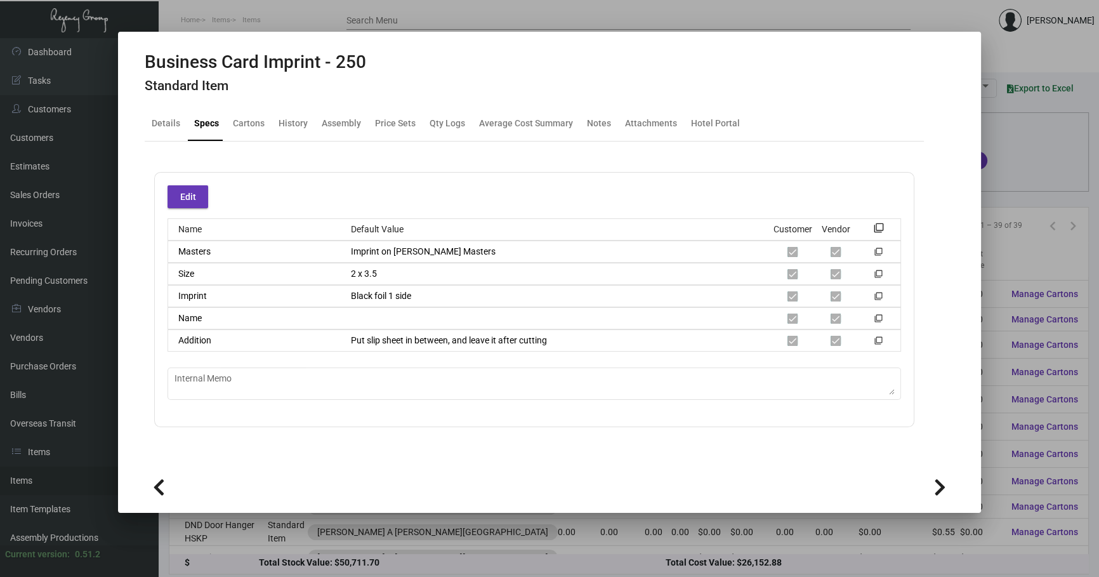
drag, startPoint x: 1010, startPoint y: 164, endPoint x: 1019, endPoint y: 168, distance: 9.9
click at [1019, 167] on div at bounding box center [549, 288] width 1099 height 577
click at [1019, 168] on div "Columns arrow_drop_down All Reps arrow_drop_down All Item Types arrow_drop_down…" at bounding box center [628, 168] width 893 height 37
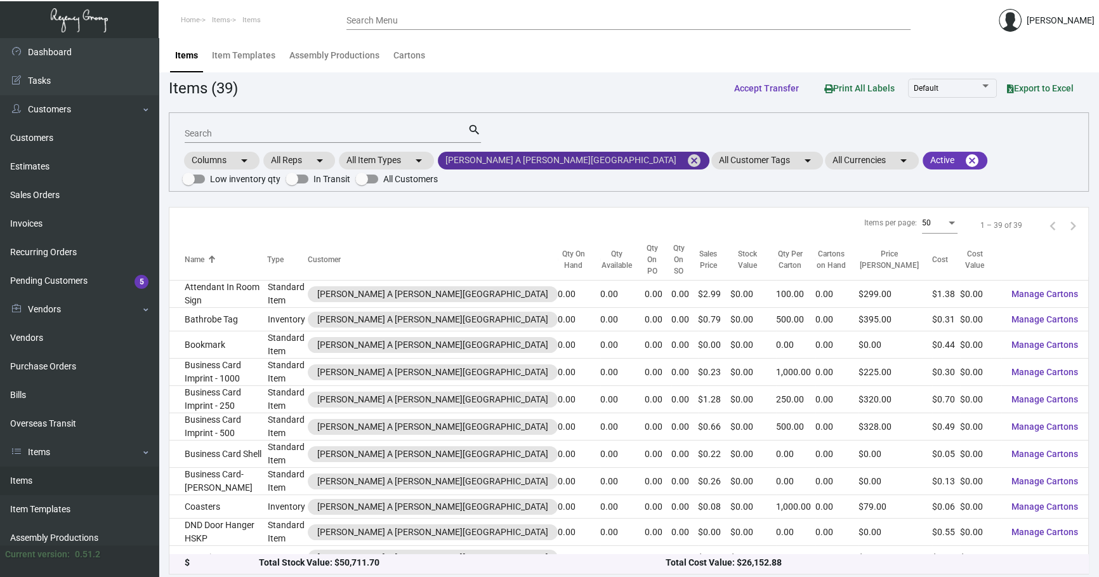
click at [686, 157] on mat-icon "cancel" at bounding box center [693, 160] width 15 height 15
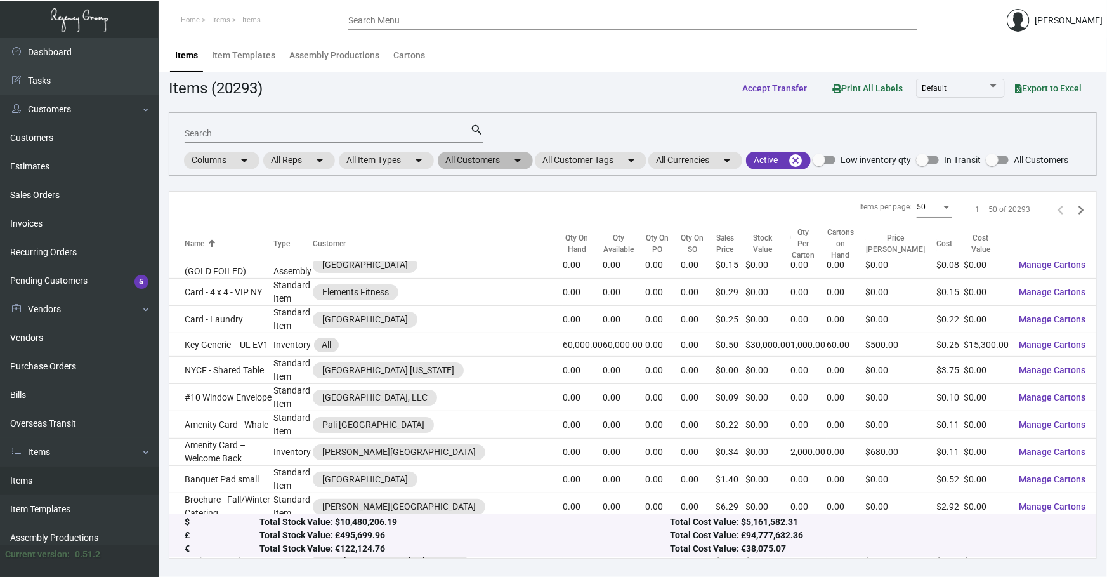
click at [508, 153] on mat-chip "All Customers arrow_drop_down" at bounding box center [485, 161] width 95 height 18
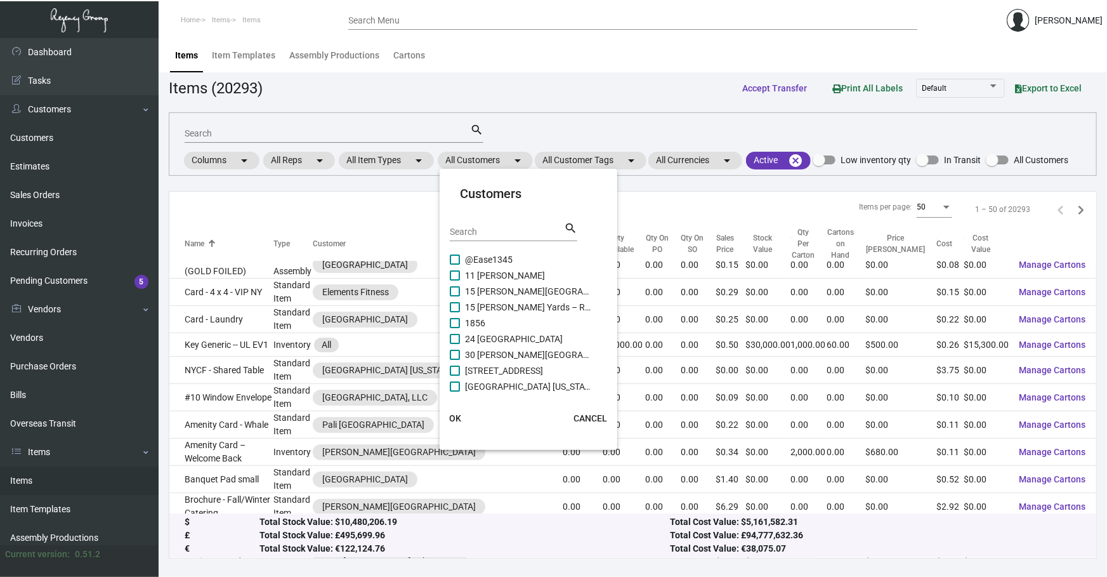
click at [476, 227] on input "Search" at bounding box center [507, 232] width 114 height 10
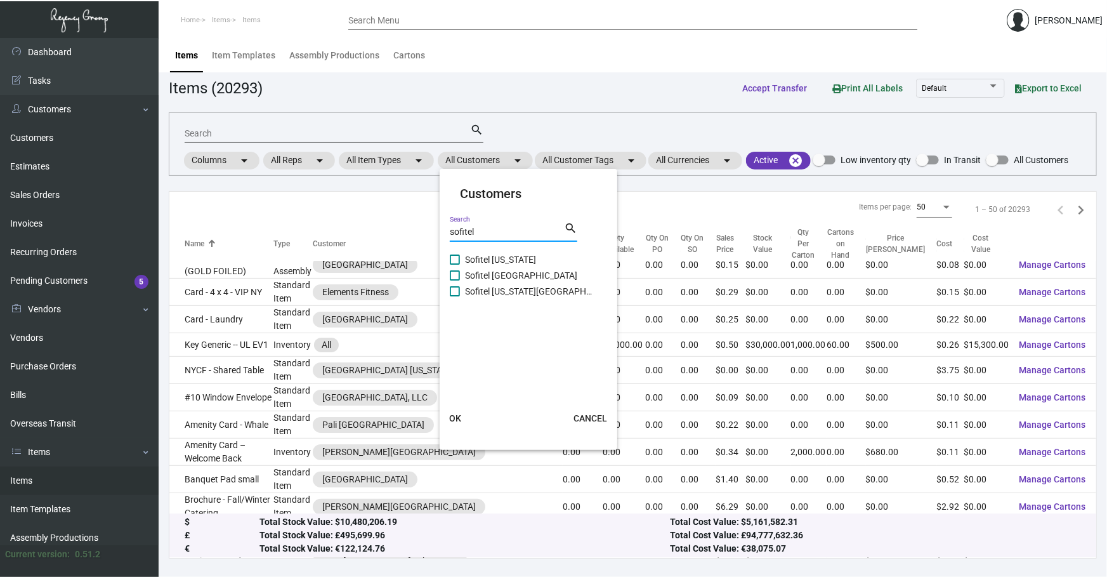
type input "sofitel"
click at [492, 256] on span "Sofitel [US_STATE]" at bounding box center [528, 259] width 127 height 15
click at [455, 265] on input "Sofitel [US_STATE]" at bounding box center [454, 265] width 1 height 1
checkbox input "true"
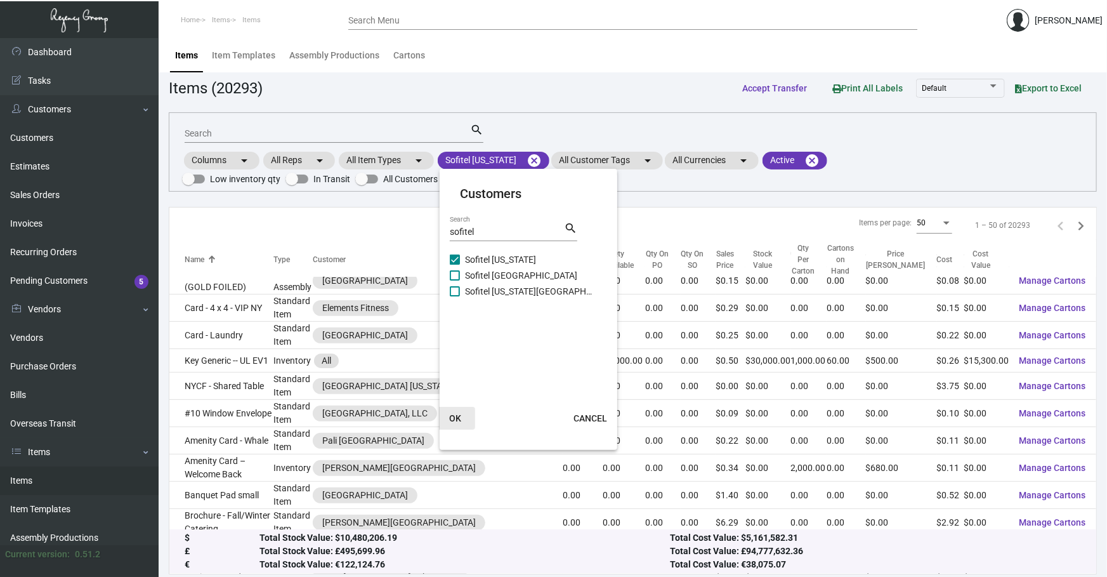
click at [456, 422] on span "OK" at bounding box center [455, 418] width 12 height 10
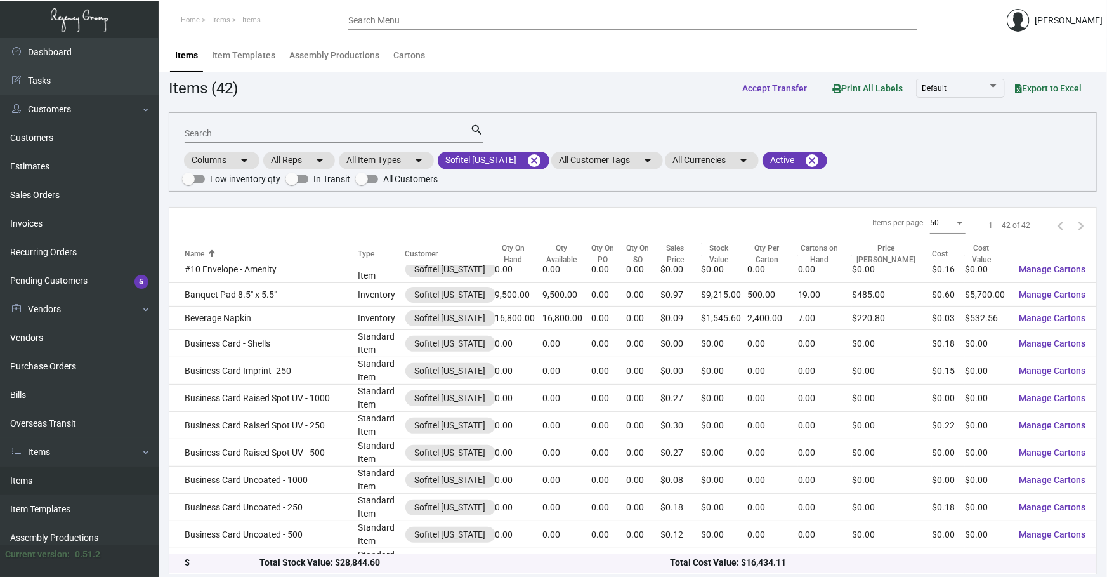
click at [235, 130] on input "Search" at bounding box center [327, 134] width 285 height 10
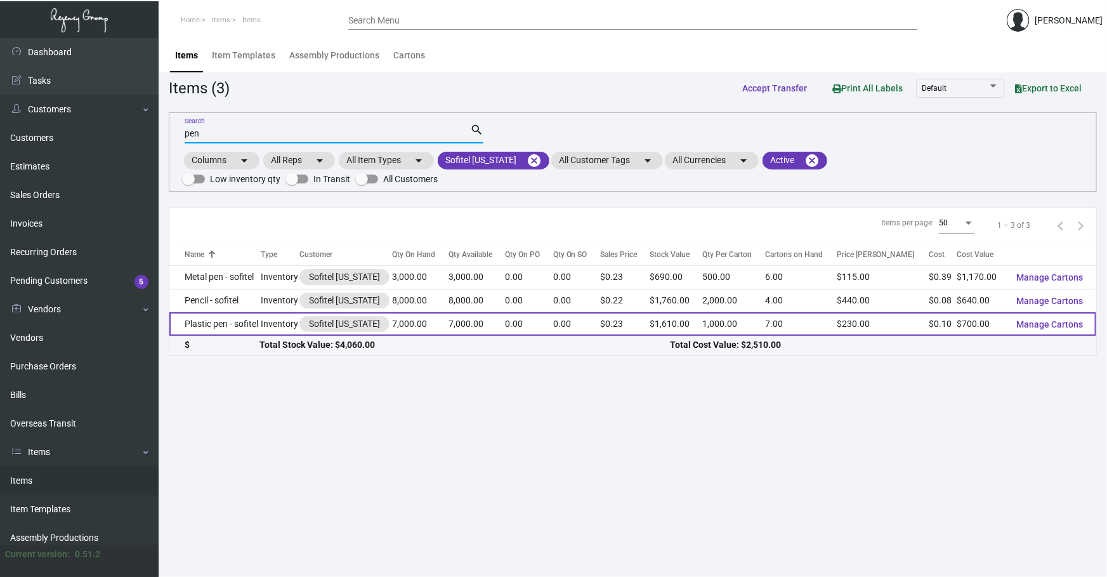
type input "pen"
click at [247, 312] on td "Plastic pen - sofitel" at bounding box center [214, 323] width 91 height 23
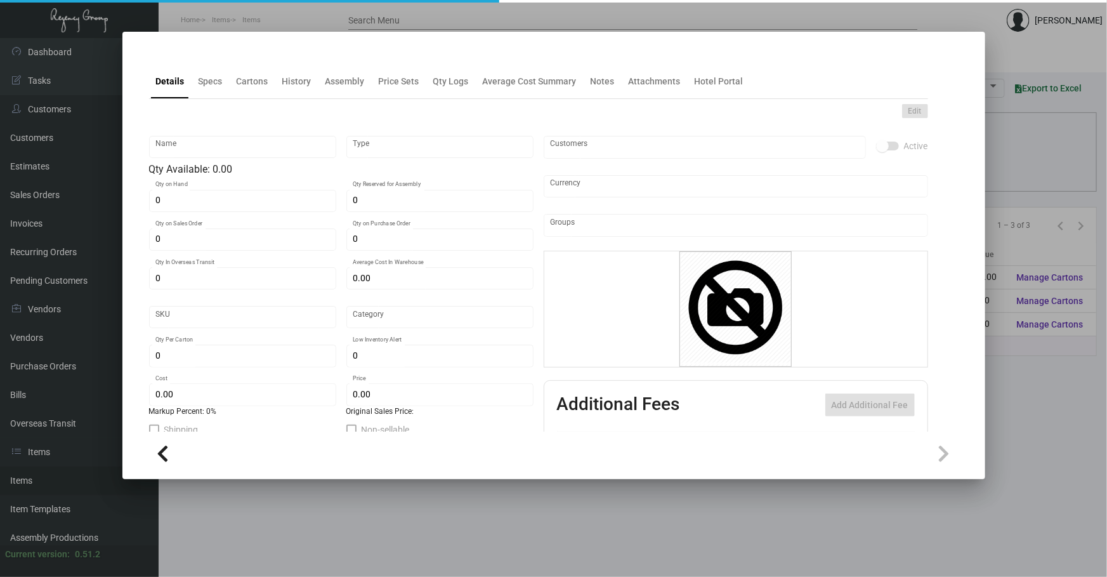
type input "Plastic pen - sofitel"
type input "Inventory"
type input "7,000"
type input "$ 0.00"
type input "Overseas"
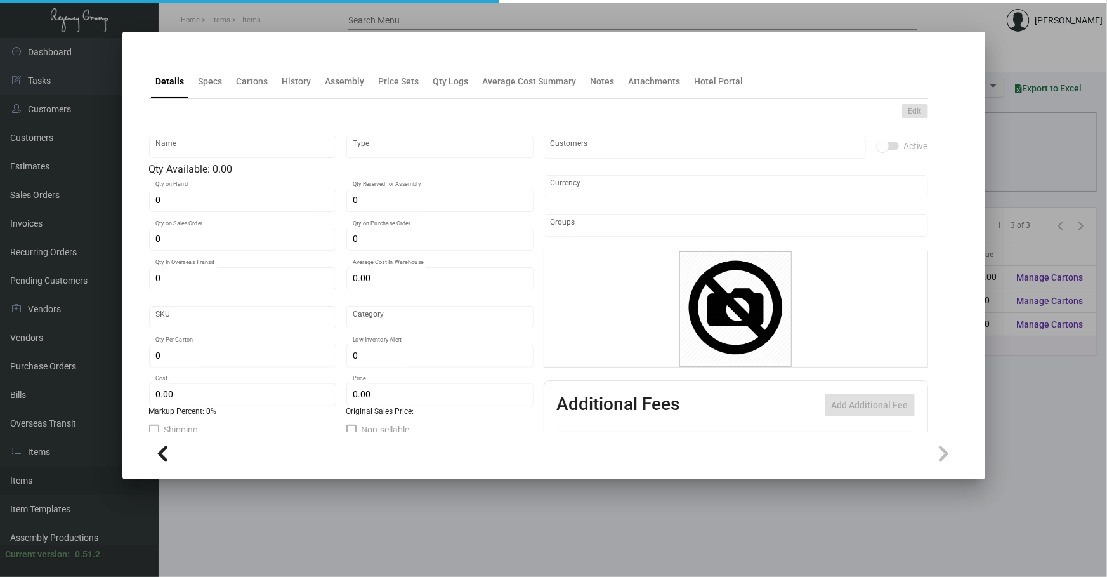
type input "1,000"
type input "$ 0.10"
type input "$ 0.23"
checkbox input "true"
type input "United States Dollar $"
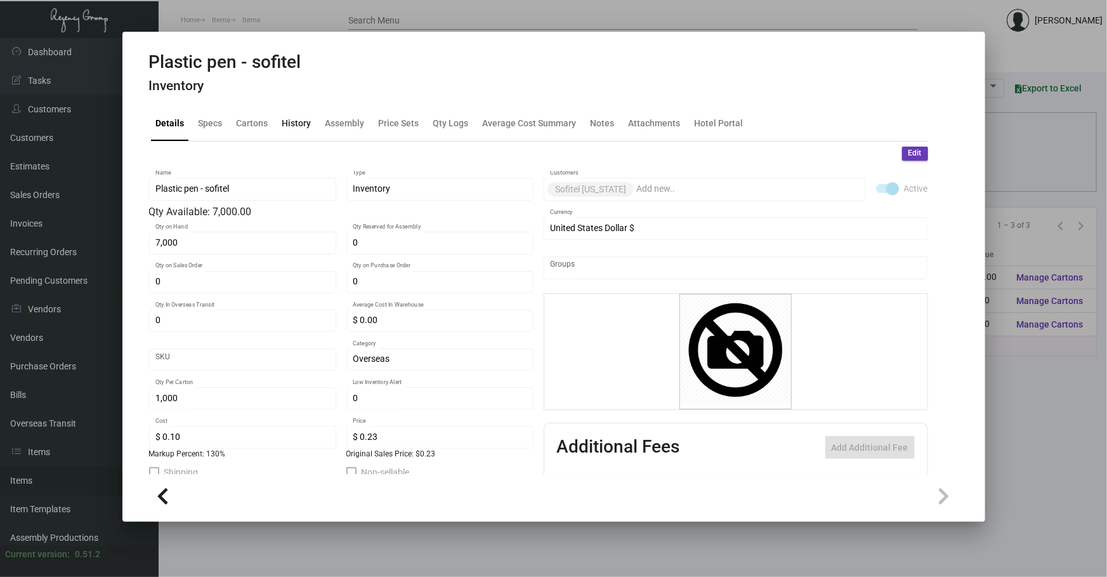
click at [296, 121] on div "History" at bounding box center [296, 123] width 29 height 13
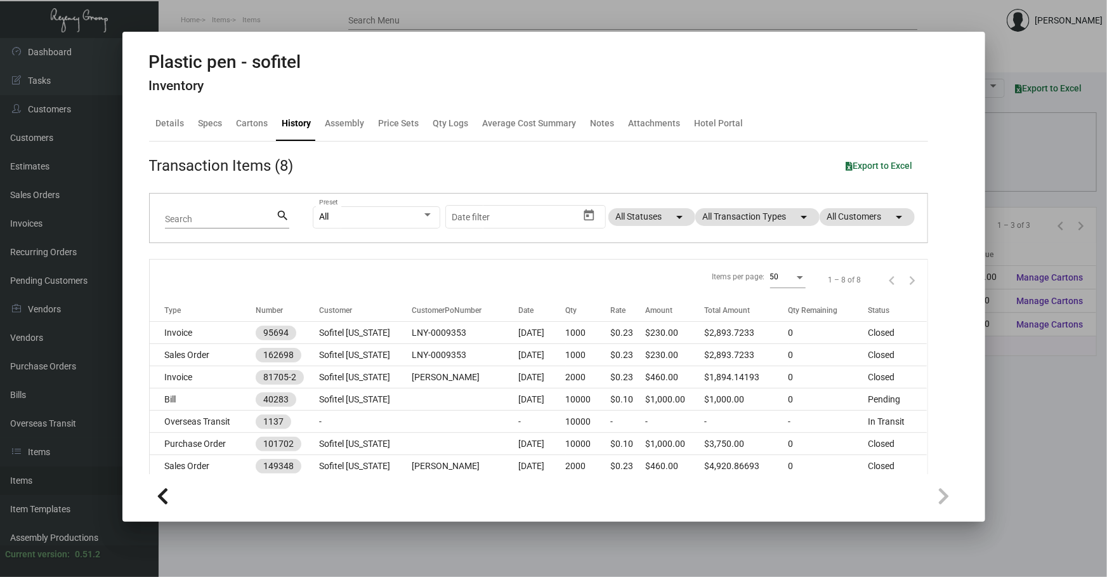
click at [518, 547] on div at bounding box center [553, 288] width 1107 height 577
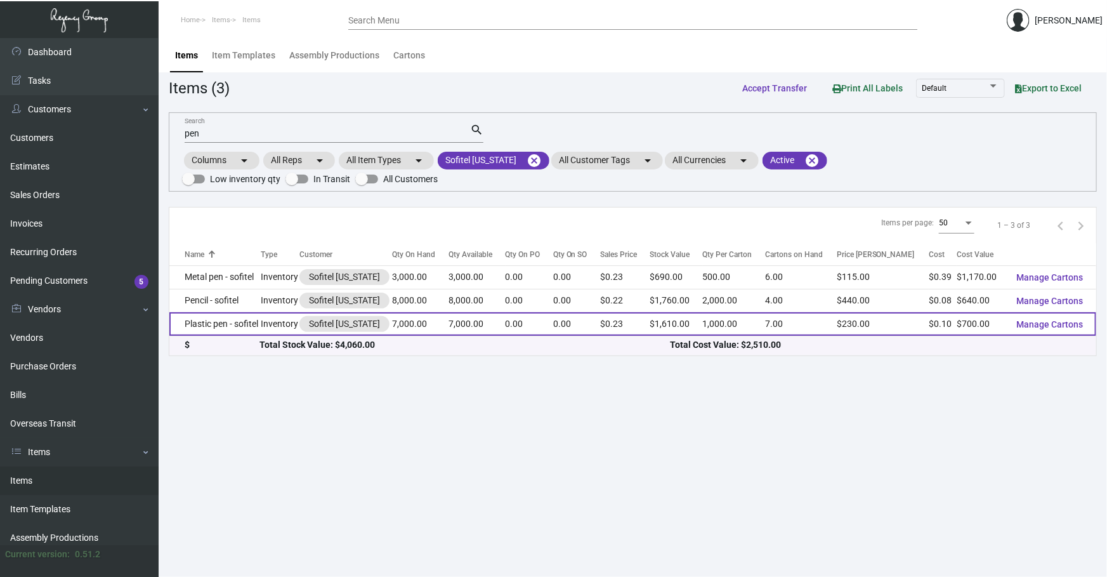
click at [254, 312] on td "Plastic pen - sofitel" at bounding box center [214, 323] width 91 height 23
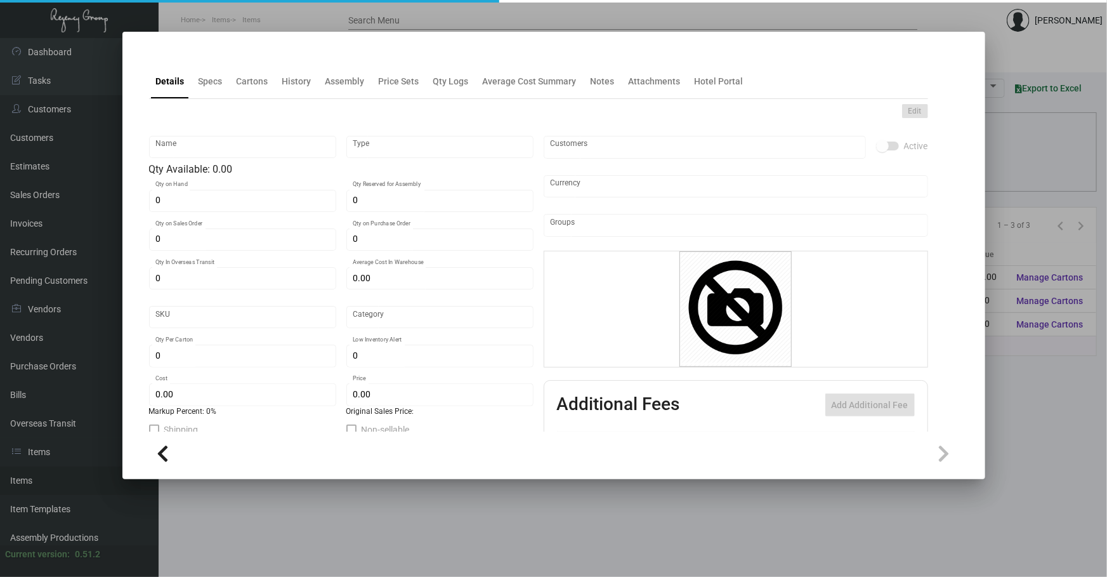
type input "Plastic pen - sofitel"
type input "Inventory"
type input "7,000"
type input "$ 0.00"
type input "Overseas"
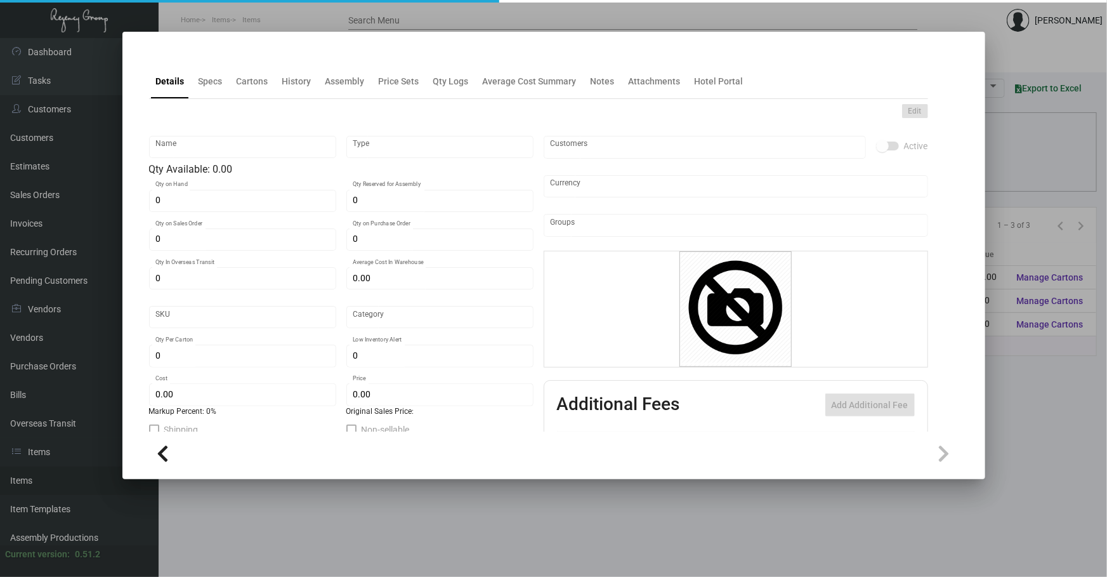
type input "1,000"
type input "$ 0.10"
type input "$ 0.23"
checkbox input "true"
type input "United States Dollar $"
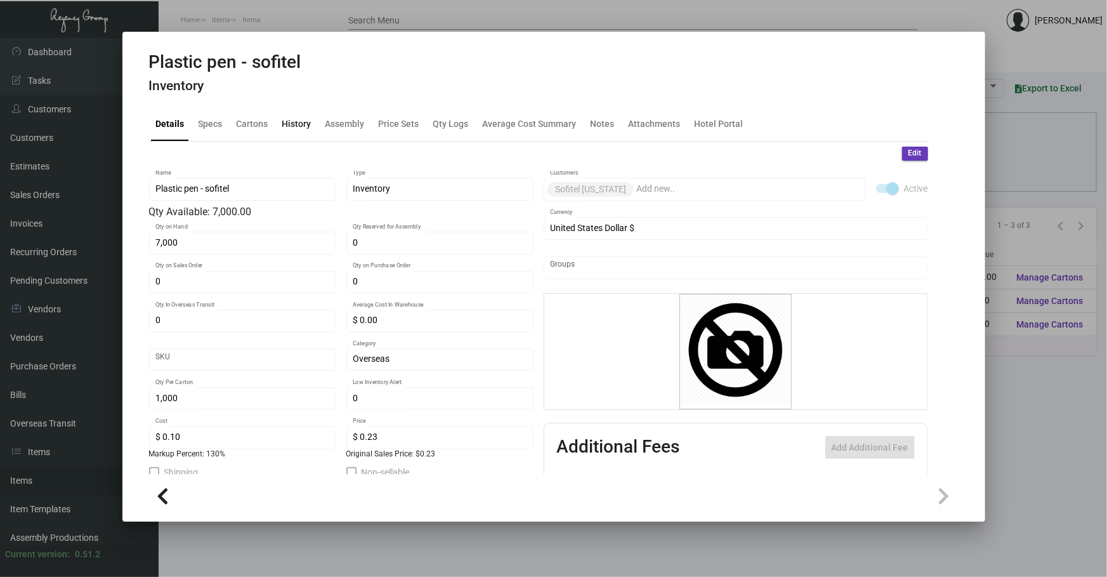
click at [301, 122] on div "History" at bounding box center [296, 123] width 29 height 13
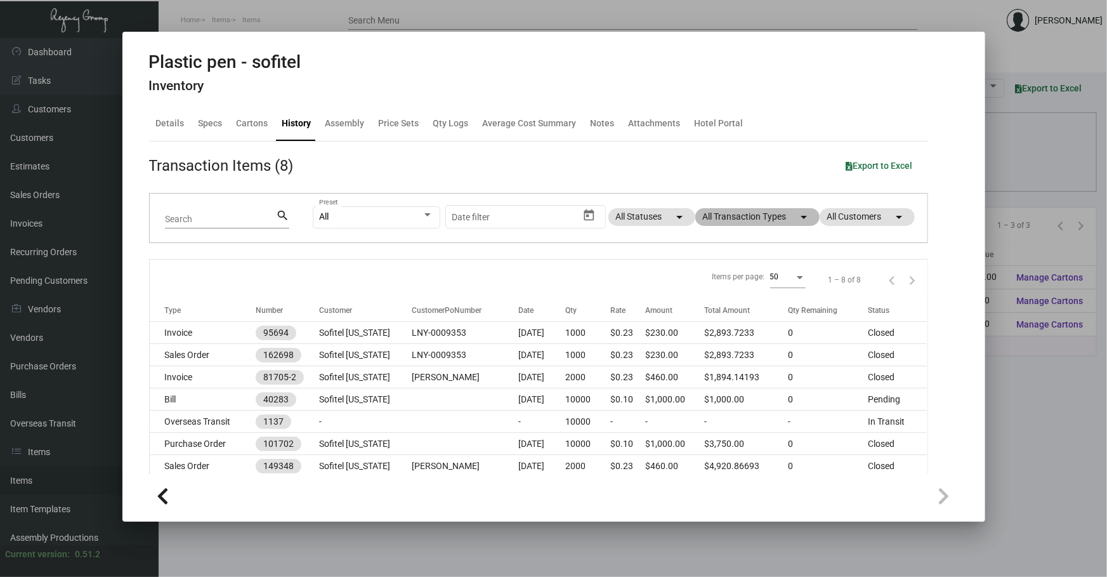
click at [744, 212] on mat-chip "All Transaction Types arrow_drop_down" at bounding box center [757, 217] width 124 height 18
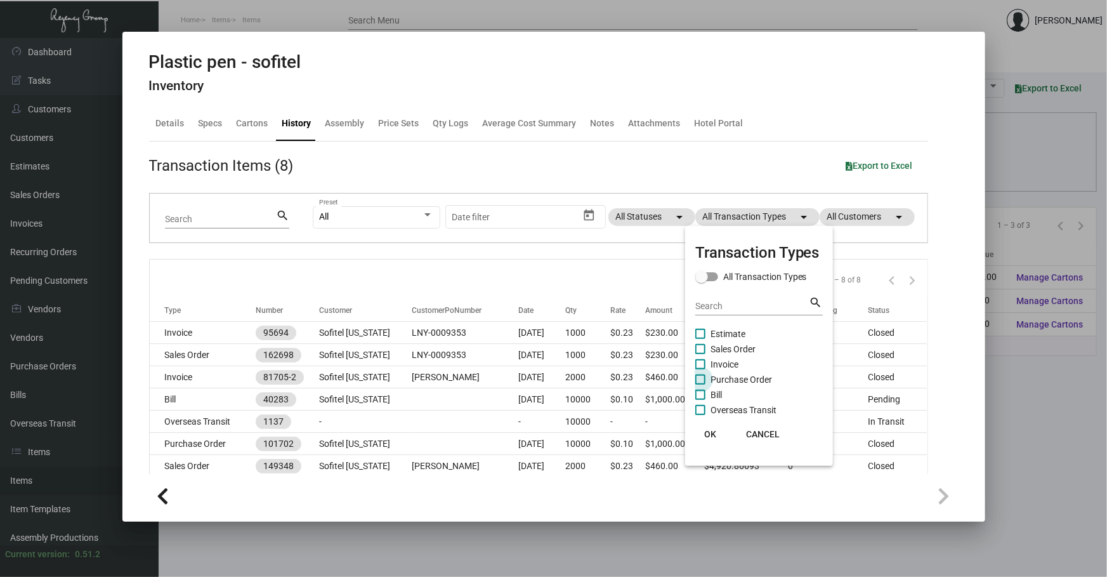
click at [755, 376] on span "Purchase Order" at bounding box center [742, 379] width 62 height 15
click at [700, 384] on input "Purchase Order" at bounding box center [700, 384] width 1 height 1
checkbox input "true"
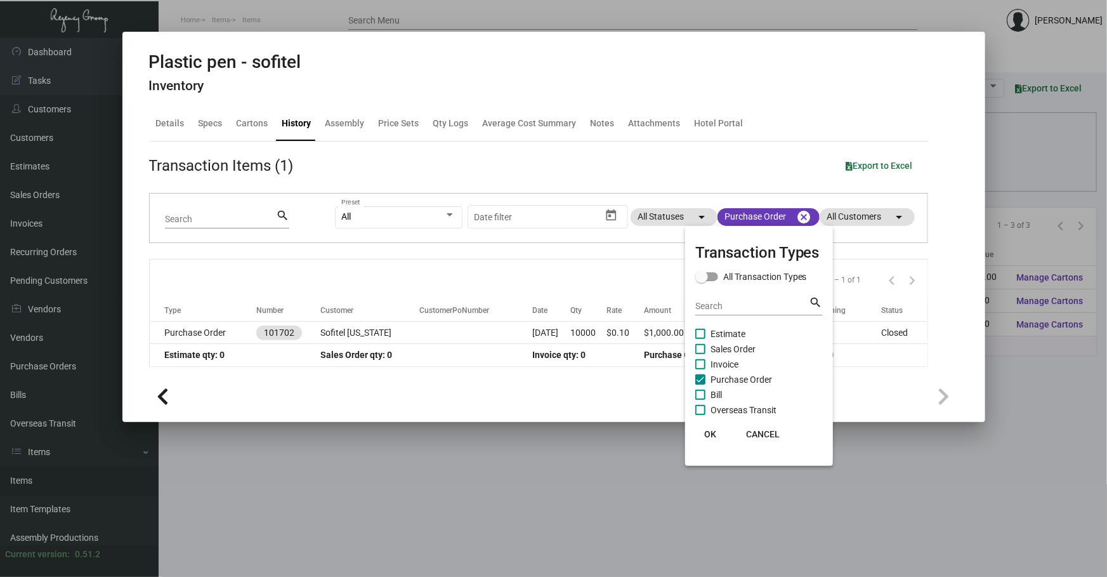
click at [430, 332] on div at bounding box center [553, 288] width 1107 height 577
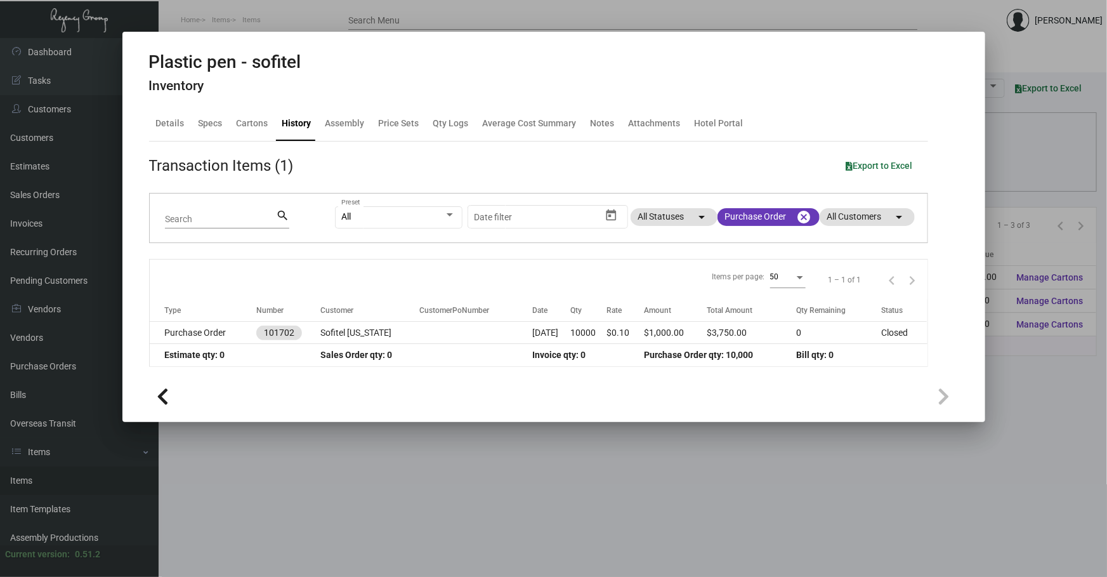
click at [430, 332] on td at bounding box center [476, 333] width 114 height 22
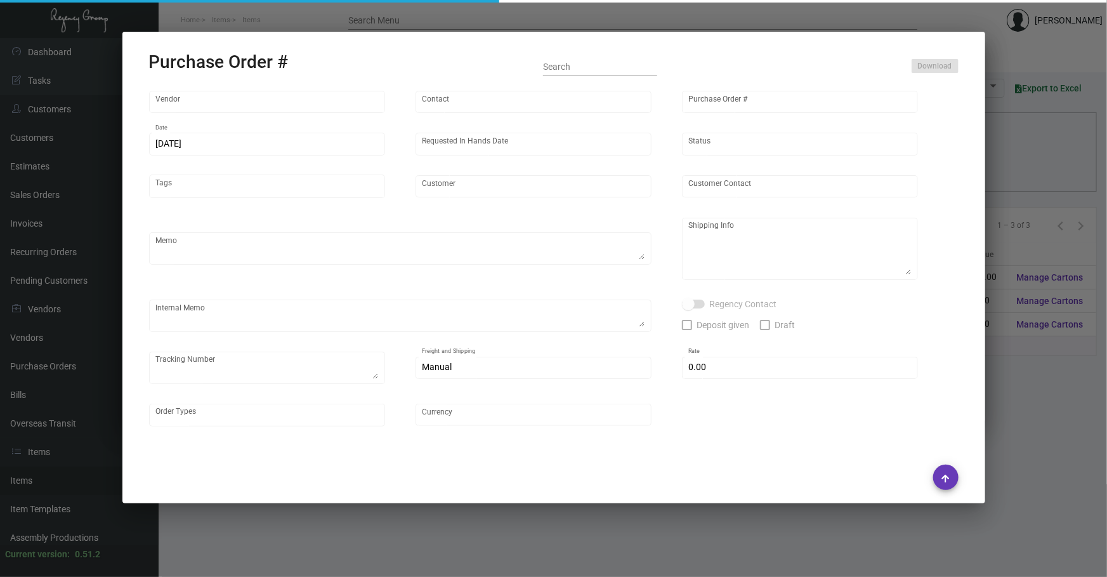
type input "Prostar - Pens"
type input "[PERSON_NAME]"
type input "101702"
type input "[DATE]"
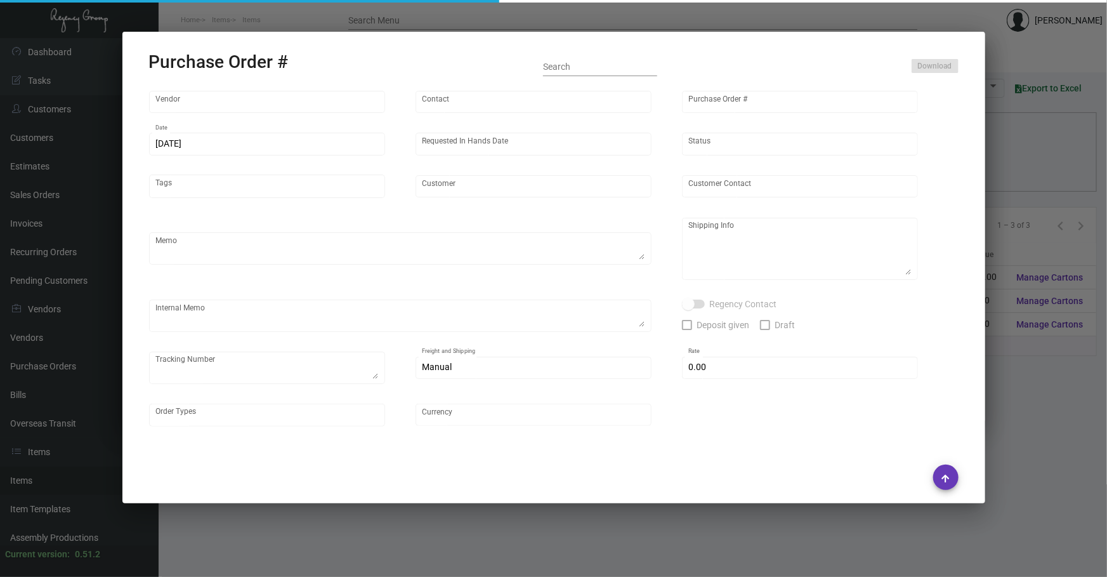
type input "Sofitel [US_STATE]"
type textarea "Boat to [GEOGRAPHIC_DATA]"
type textarea "Regency Group NJ - [PERSON_NAME] [STREET_ADDRESS]"
checkbox input "true"
type input "$ 0.00"
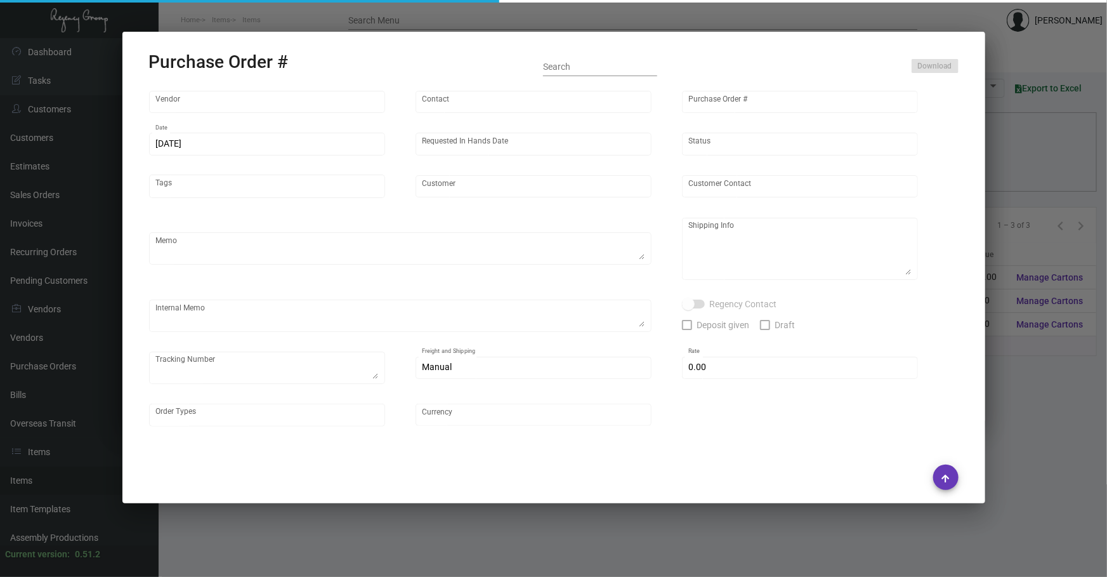
type input "United States Dollar $"
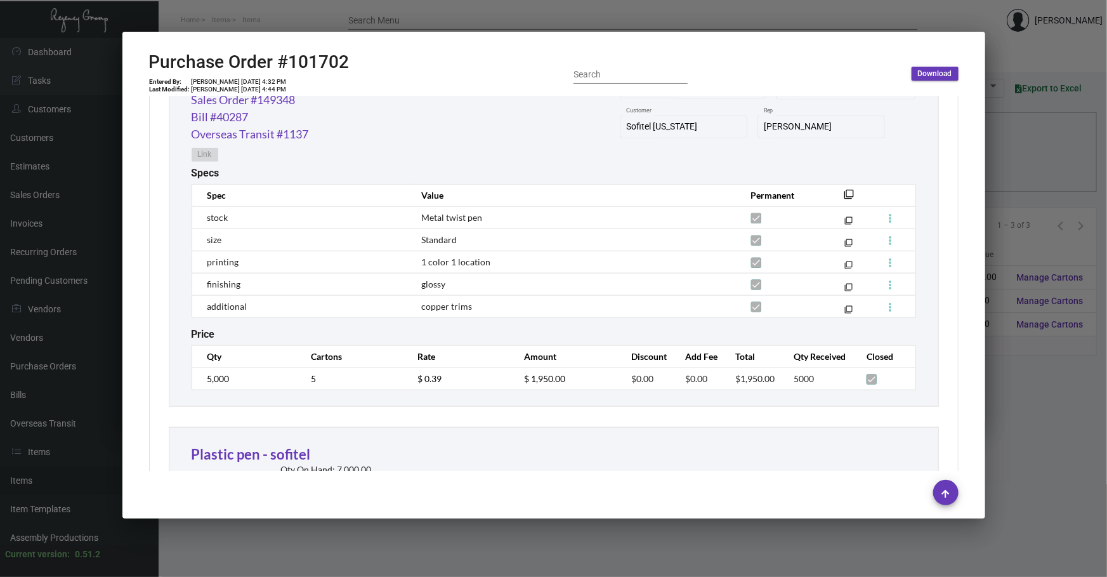
scroll to position [749, 0]
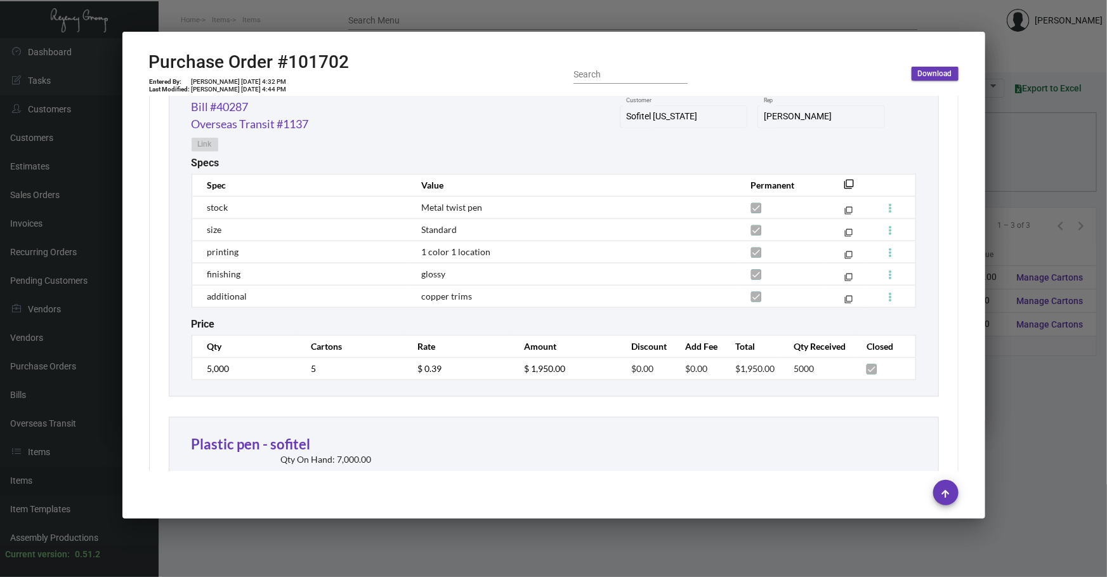
click at [1022, 402] on div at bounding box center [553, 288] width 1107 height 577
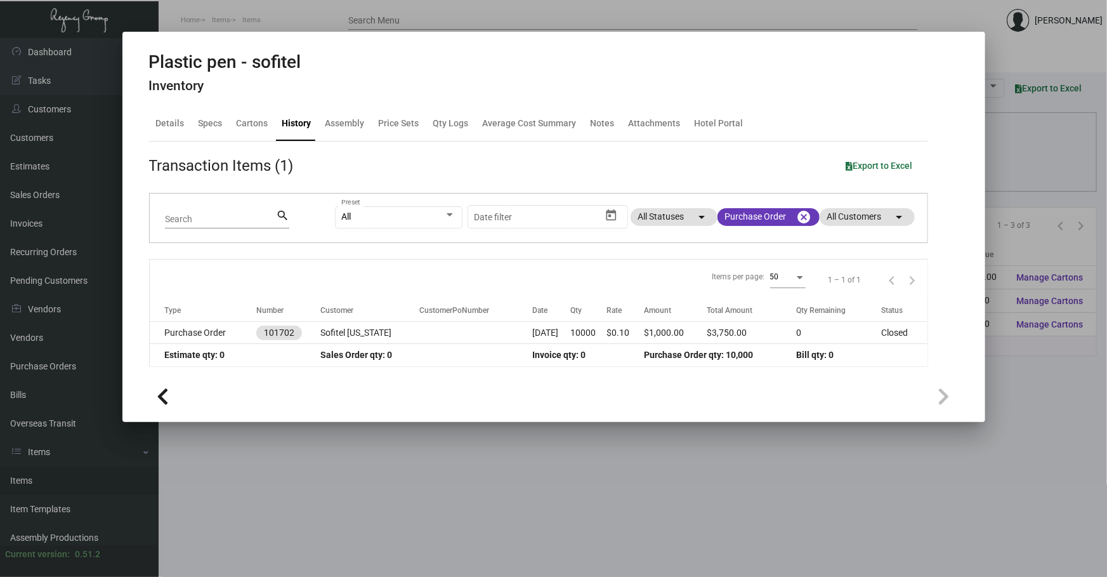
click at [1022, 402] on div at bounding box center [553, 288] width 1107 height 577
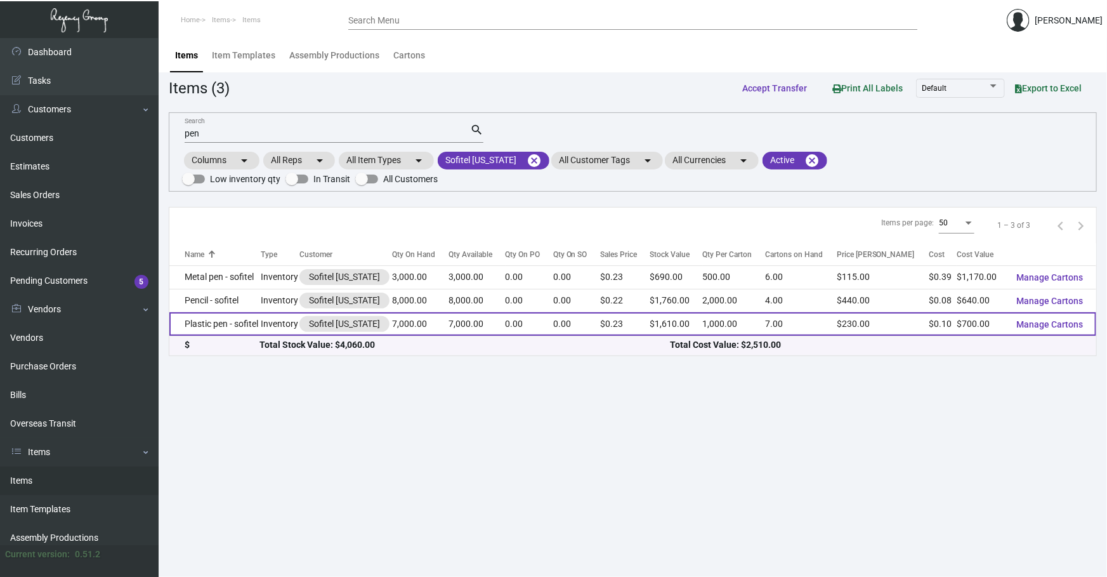
click at [242, 312] on td "Plastic pen - sofitel" at bounding box center [214, 323] width 91 height 23
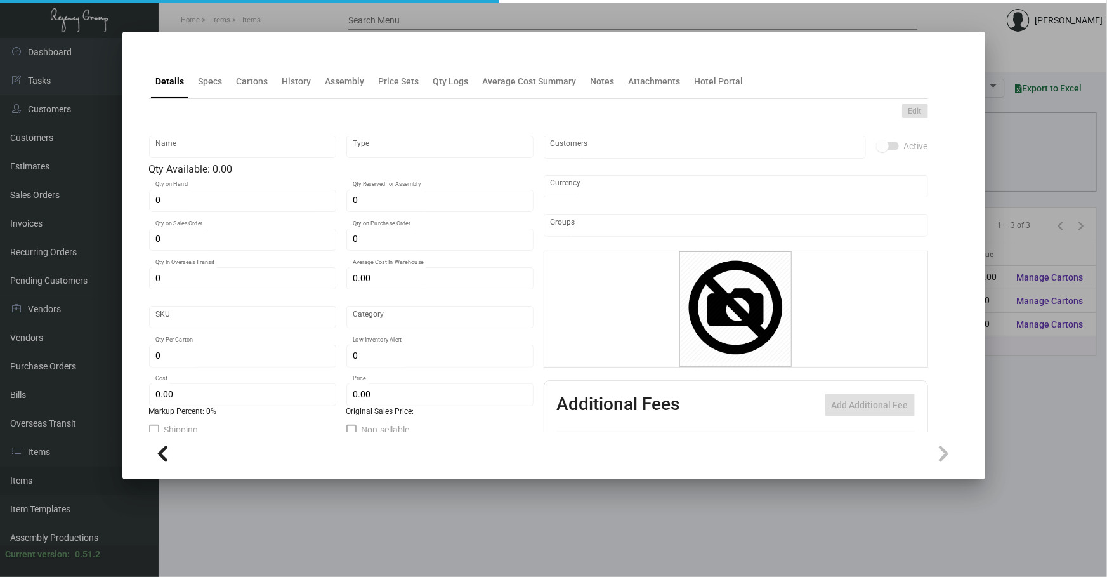
type input "Plastic pen - sofitel"
type input "Inventory"
type input "7,000"
type input "$ 0.00"
type input "Overseas"
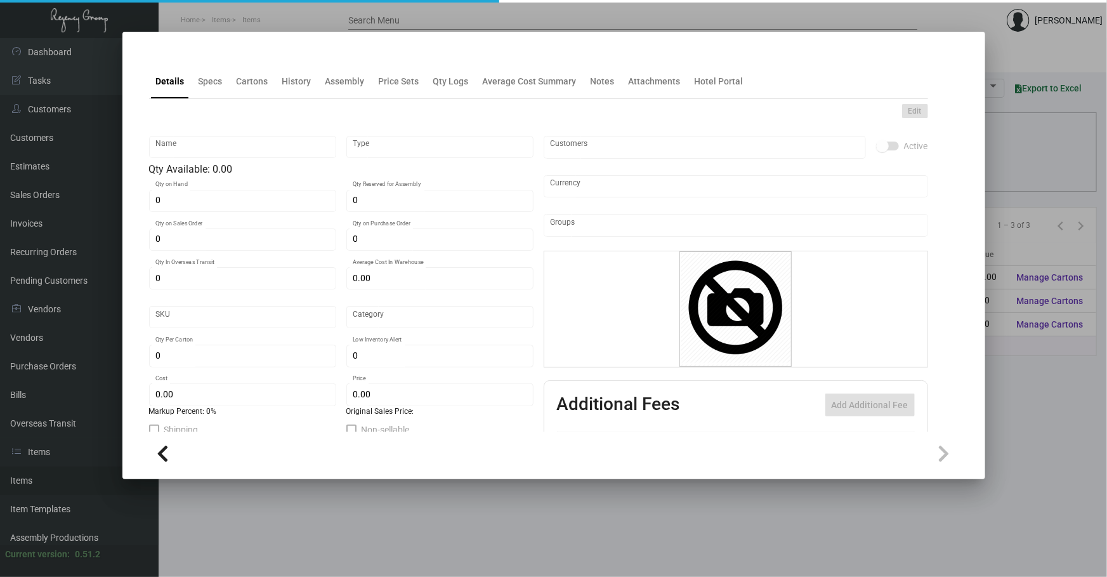
type input "1,000"
type input "$ 0.10"
type input "$ 0.23"
checkbox input "true"
type input "United States Dollar $"
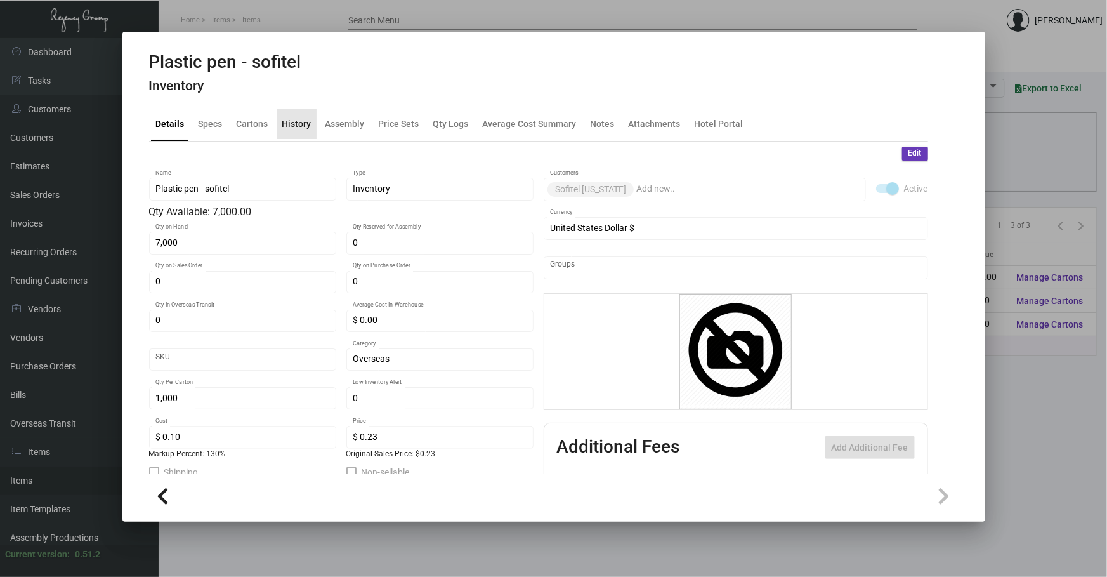
click at [301, 108] on div "History" at bounding box center [296, 123] width 39 height 30
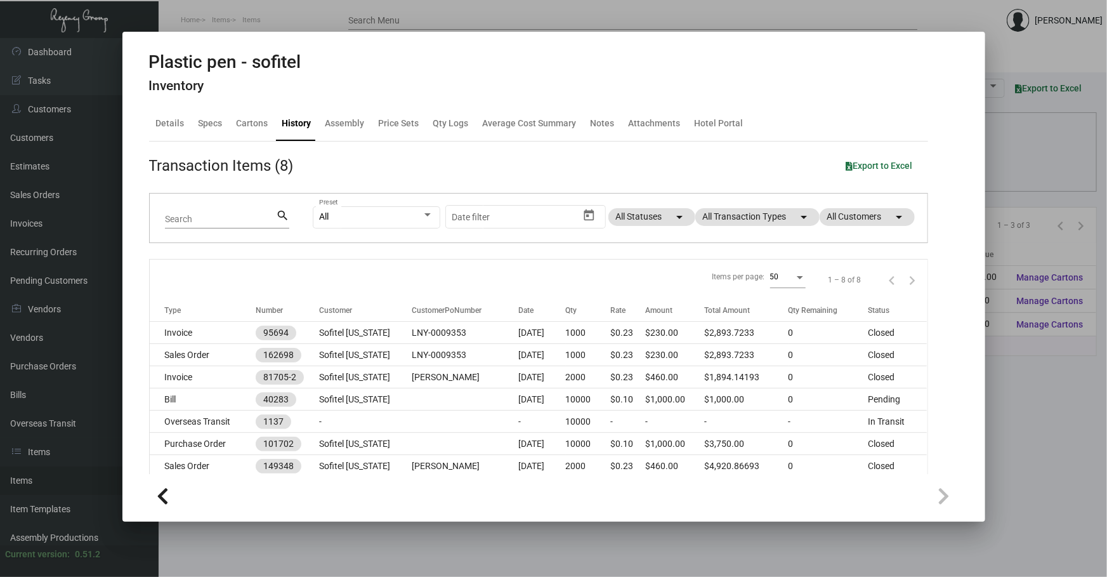
click at [227, 543] on div at bounding box center [553, 288] width 1107 height 577
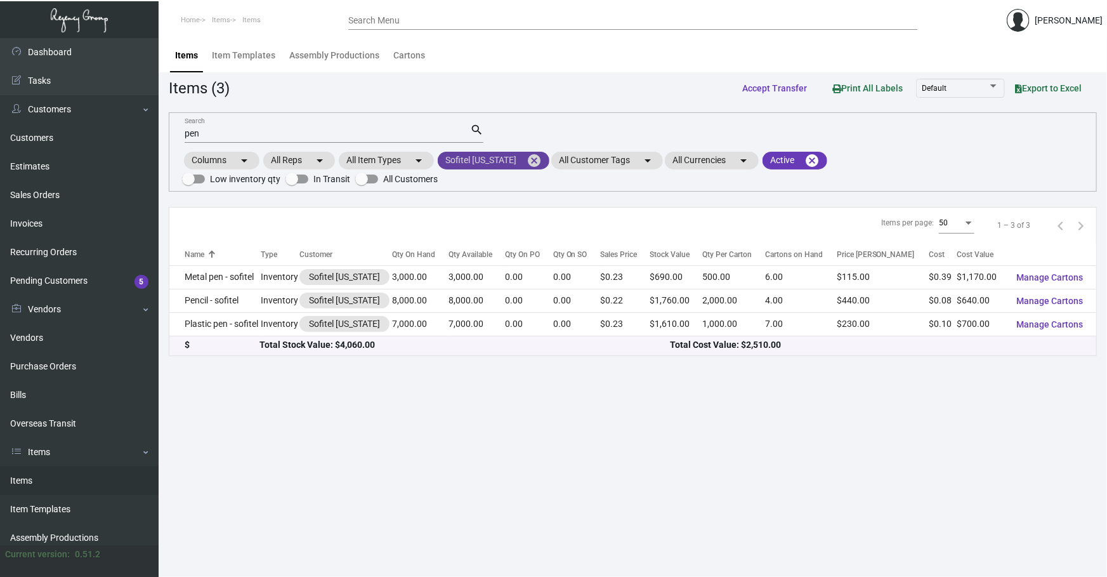
click at [528, 158] on mat-icon "cancel" at bounding box center [534, 160] width 15 height 15
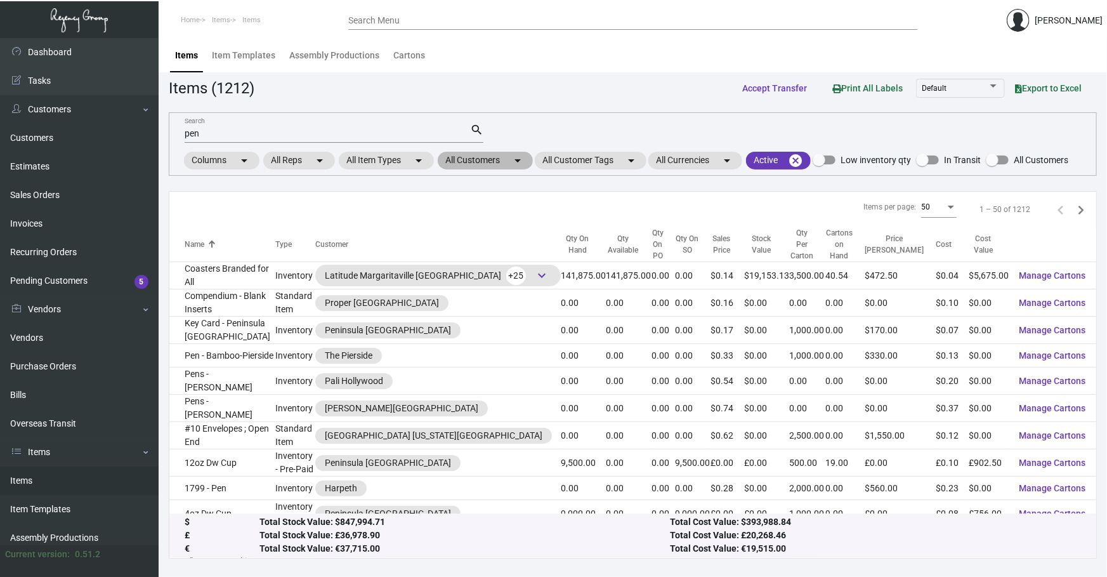
click at [505, 155] on mat-chip "All Customers arrow_drop_down" at bounding box center [485, 161] width 95 height 18
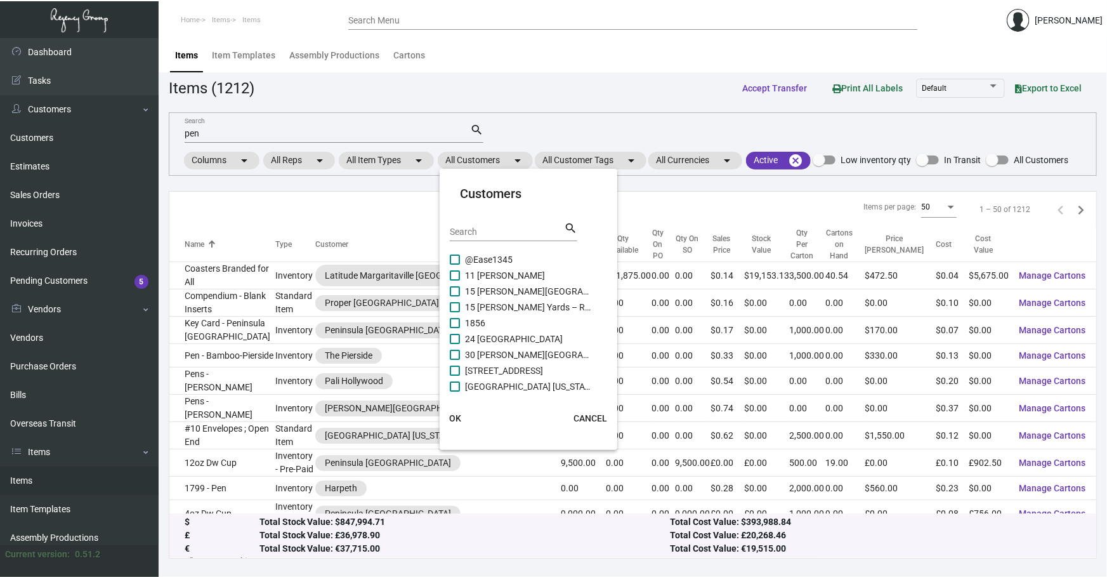
click at [464, 228] on input "Search" at bounding box center [507, 232] width 114 height 10
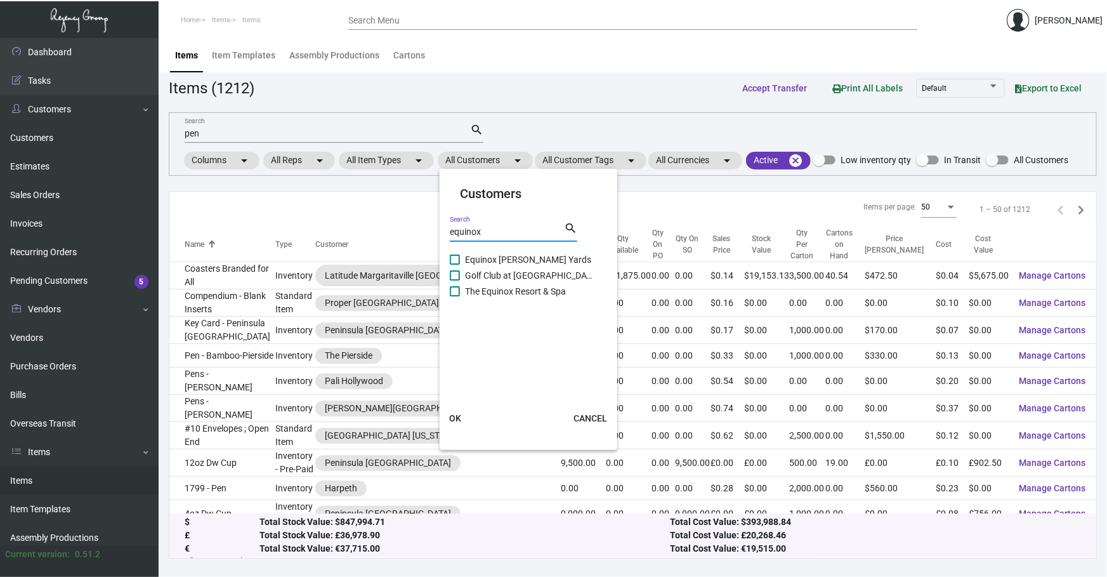
type input "equinox"
click at [502, 256] on span "Equinox [PERSON_NAME] Yards" at bounding box center [528, 259] width 127 height 15
click at [455, 265] on input "Equinox [PERSON_NAME] Yards" at bounding box center [454, 265] width 1 height 1
checkbox input "true"
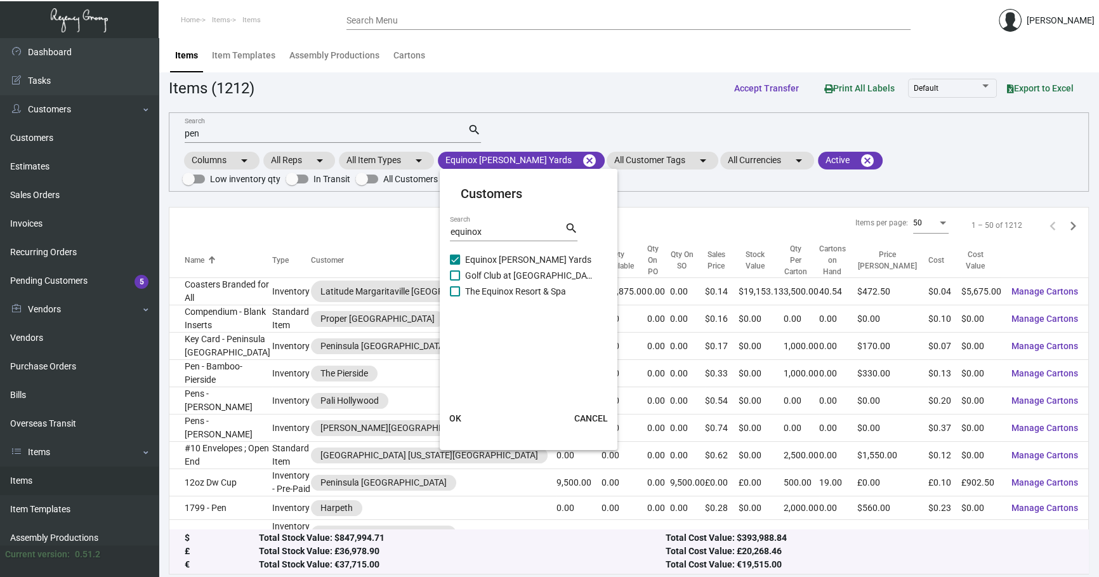
click at [453, 419] on span "OK" at bounding box center [455, 418] width 12 height 10
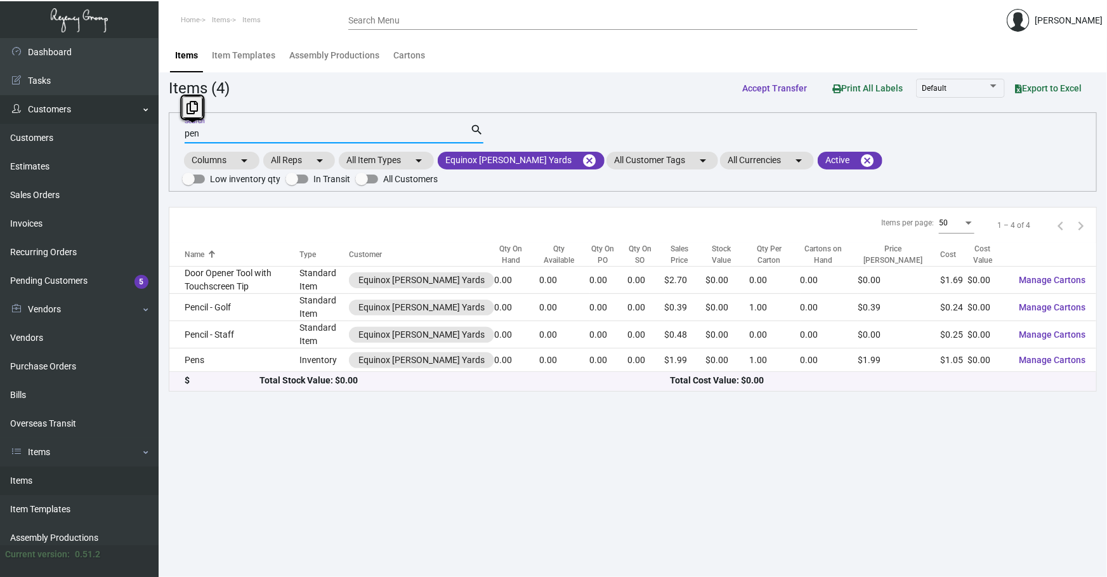
drag, startPoint x: 152, startPoint y: 139, endPoint x: 0, endPoint y: 108, distance: 154.8
click at [0, 158] on div "Dashboard Dashboard Tasks Customers Customers Estimates Sales Orders Invoices R…" at bounding box center [553, 307] width 1107 height 539
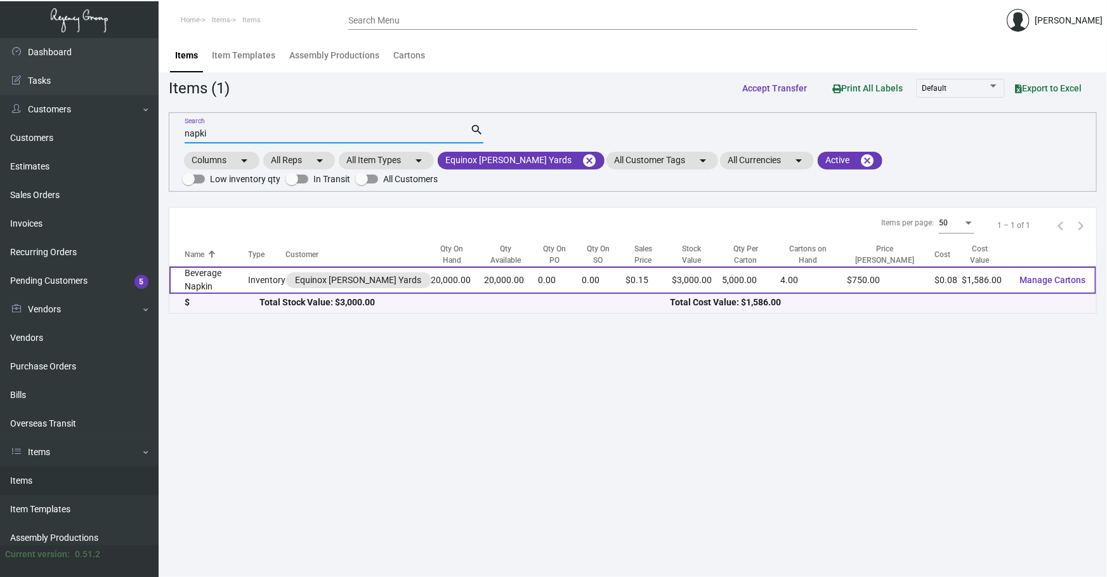
type input "napki"
click at [237, 280] on td "Beverage Napkin" at bounding box center [208, 279] width 79 height 27
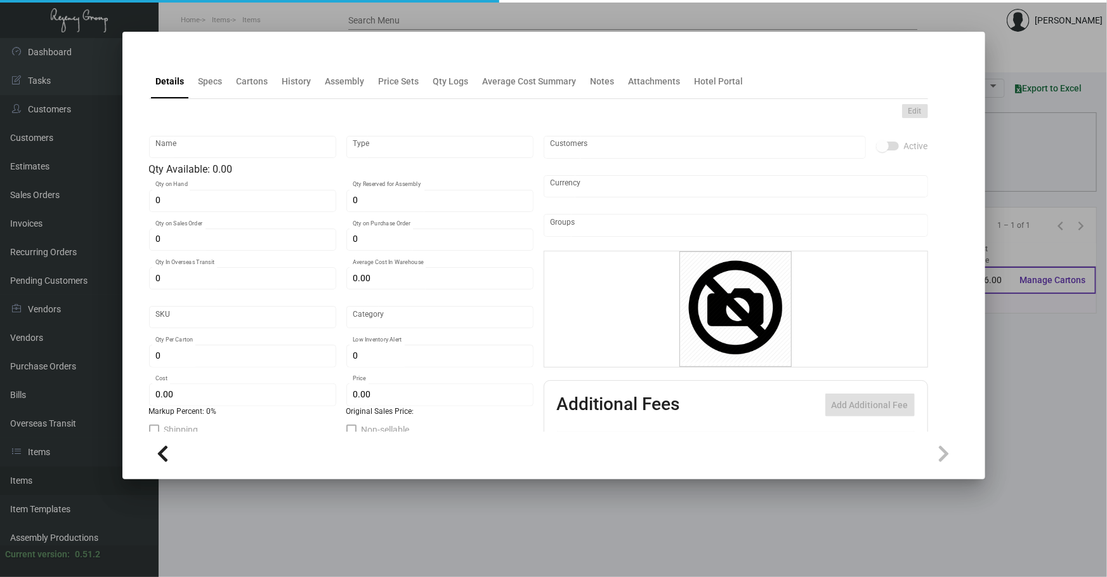
type input "Beverage Napkin"
type input "Inventory"
type input "20,000"
type input "$ 0.08216"
type input "Standard"
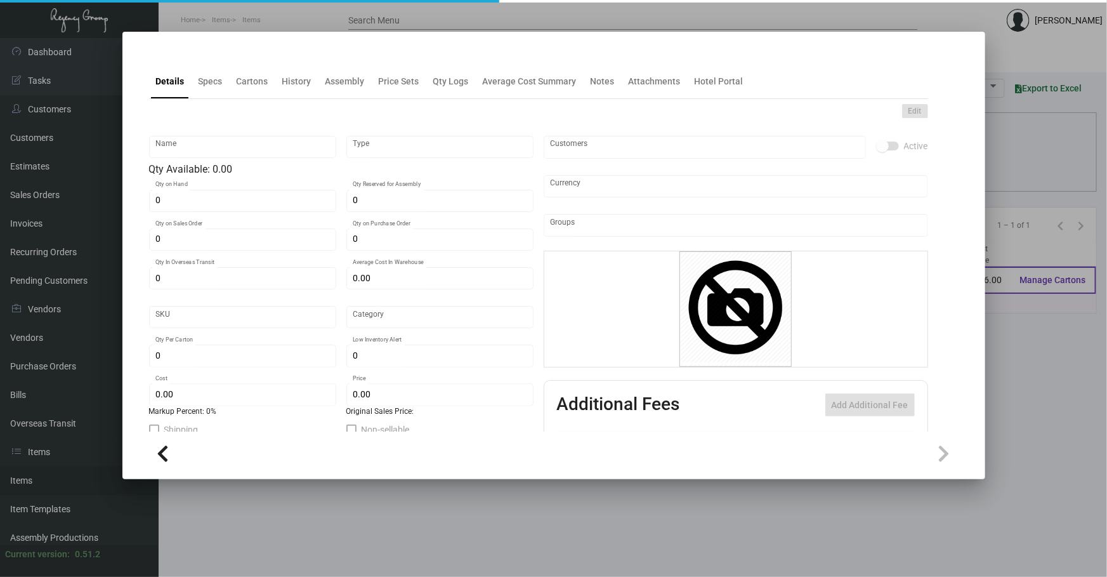
type input "5,000"
type input "$ 0.0793"
type input "$ 0.15"
checkbox input "true"
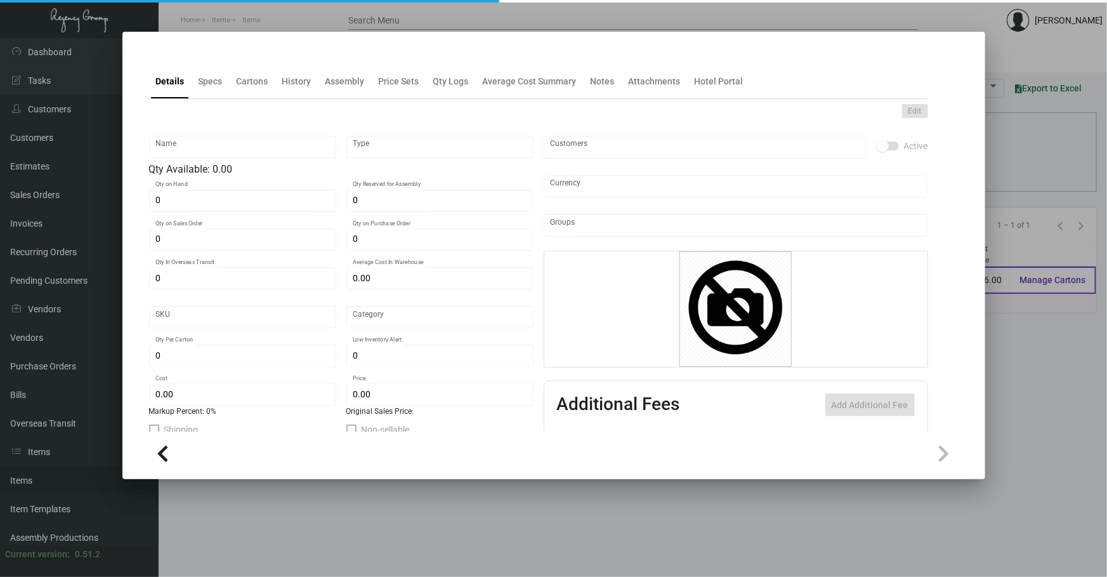
type input "United States Dollar $"
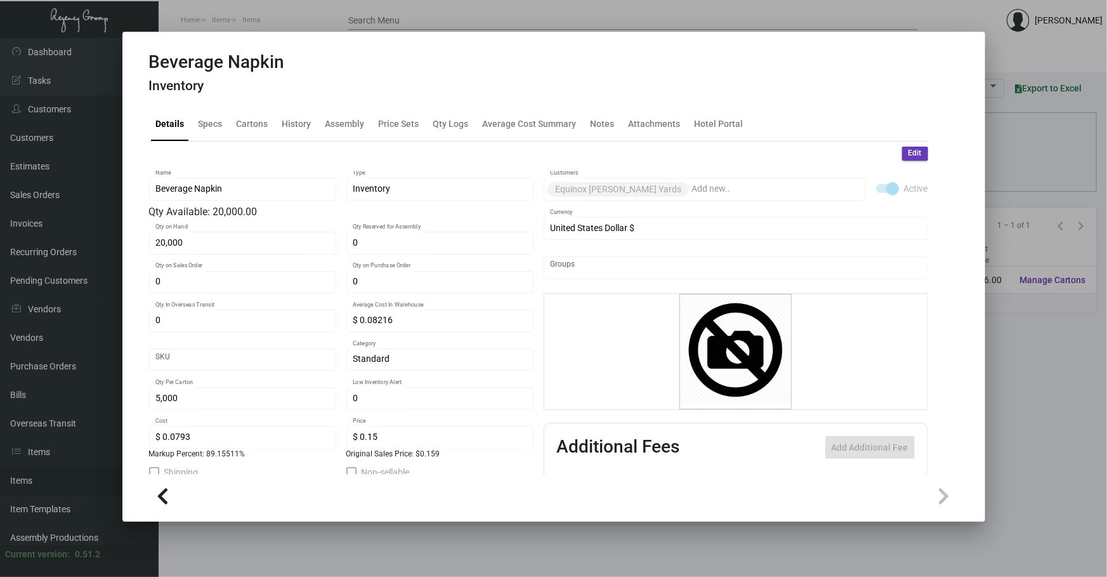
click at [298, 97] on div "Beverage Napkin Inventory" at bounding box center [553, 75] width 809 height 48
click at [294, 133] on div "History" at bounding box center [296, 123] width 39 height 30
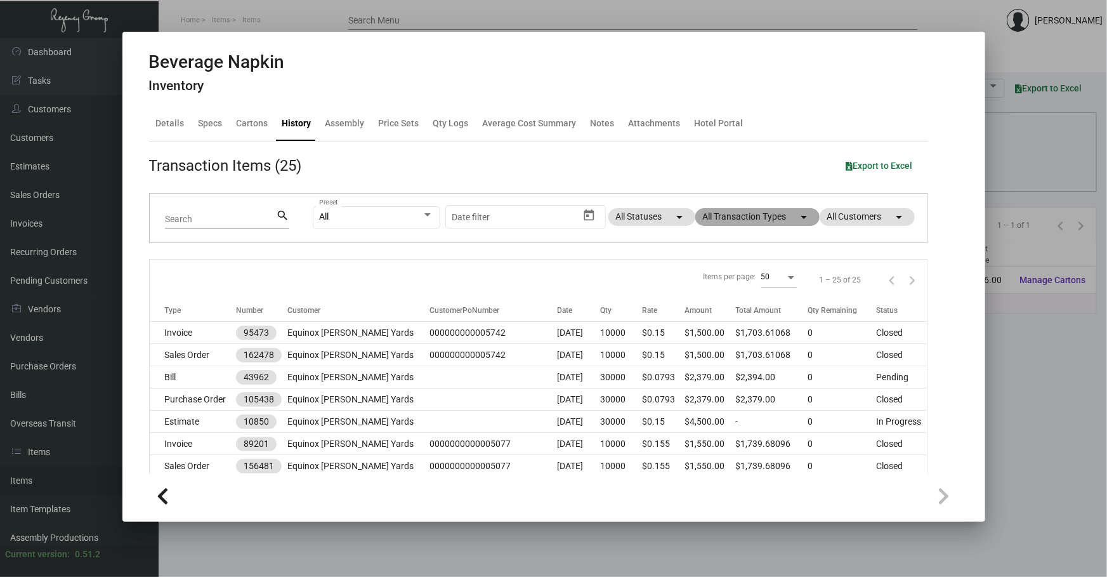
click at [707, 222] on mat-chip "All Transaction Types arrow_drop_down" at bounding box center [757, 217] width 124 height 18
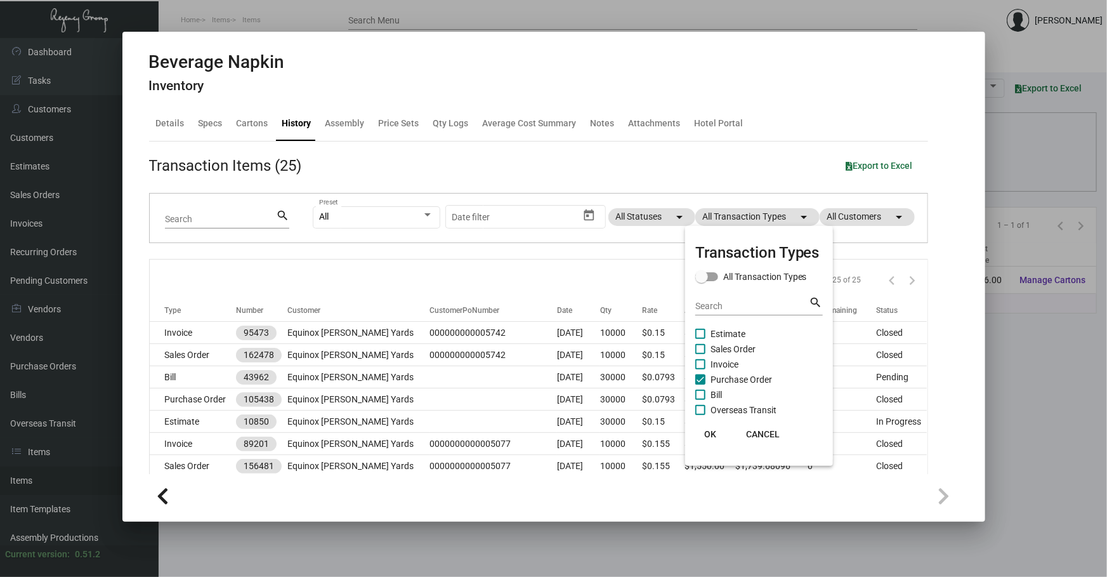
click at [730, 383] on span "Purchase Order" at bounding box center [742, 379] width 62 height 15
click at [700, 384] on input "Purchase Order" at bounding box center [700, 384] width 1 height 1
click at [730, 383] on span "Purchase Order" at bounding box center [742, 379] width 62 height 15
click at [700, 384] on input "Purchase Order" at bounding box center [700, 384] width 1 height 1
checkbox input "true"
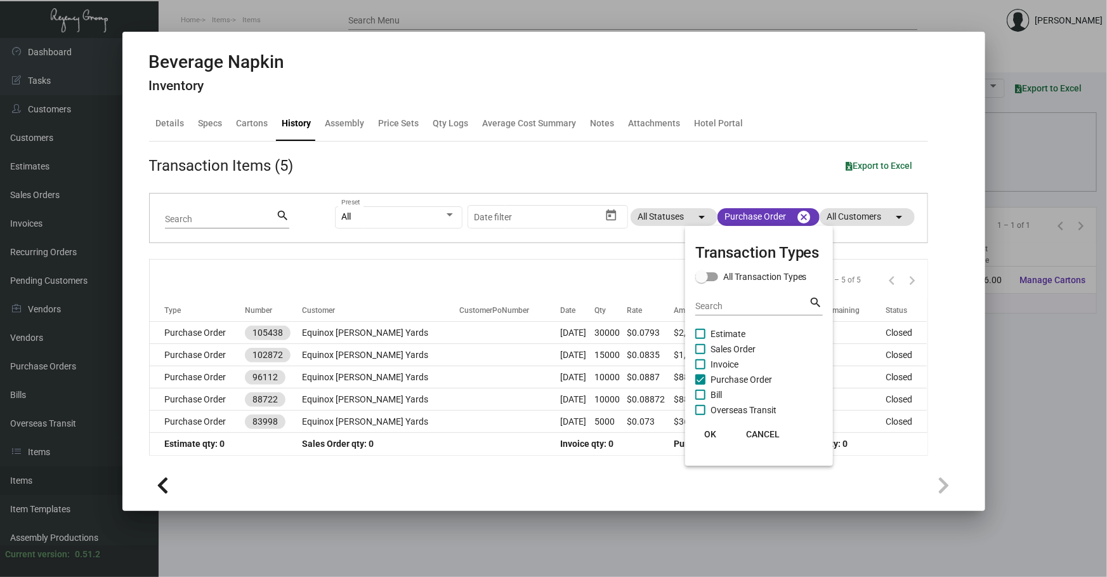
click at [718, 431] on button "OK" at bounding box center [710, 434] width 41 height 23
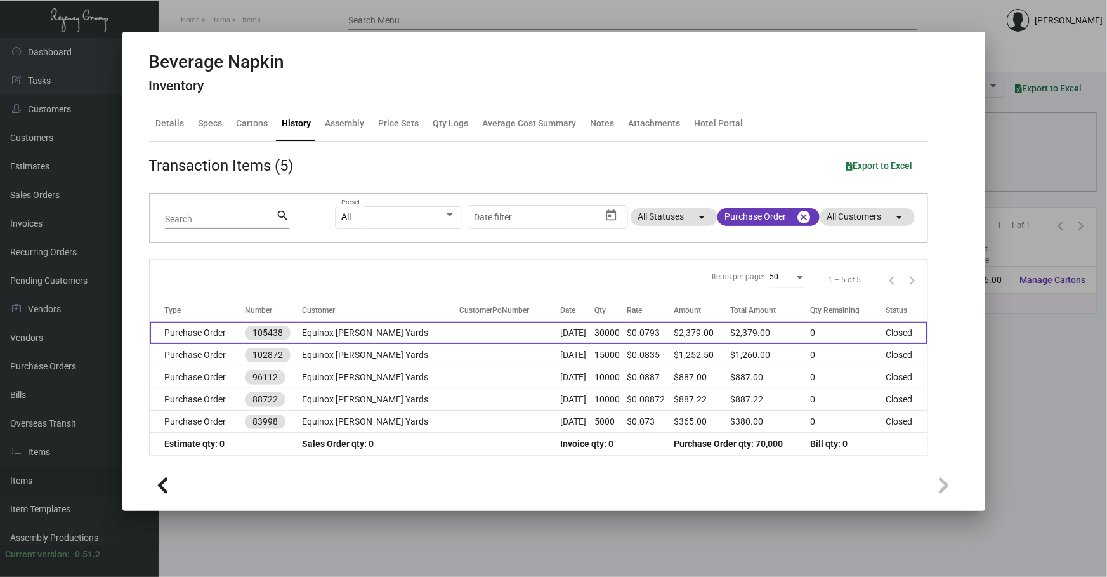
click at [350, 335] on td "Equinox [PERSON_NAME] Yards" at bounding box center [380, 333] width 157 height 22
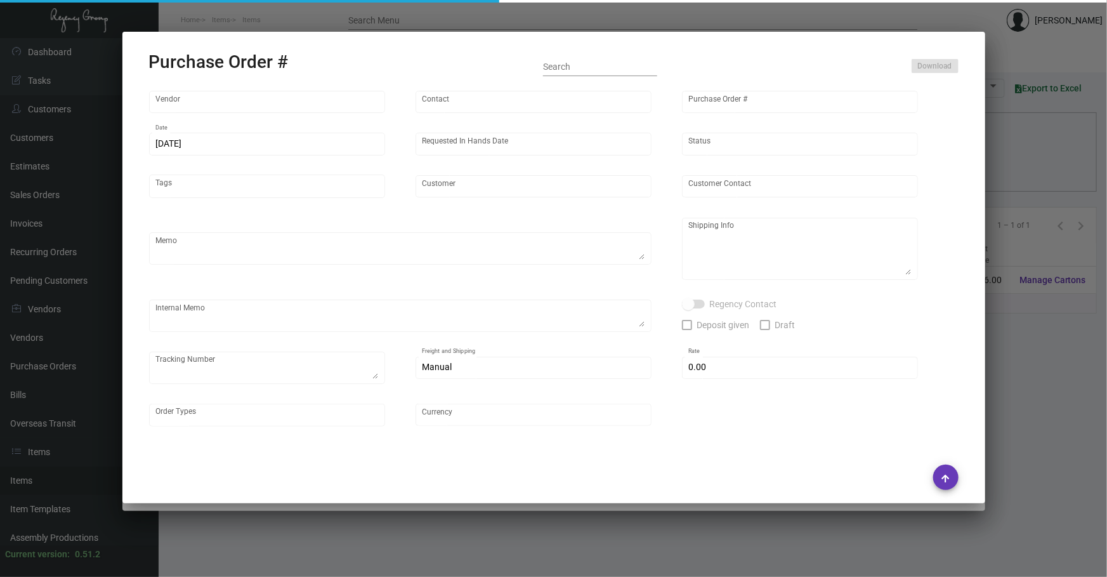
type input "Print Appeal"
type input "[PERSON_NAME]"
type input "105438"
type input "[DATE]"
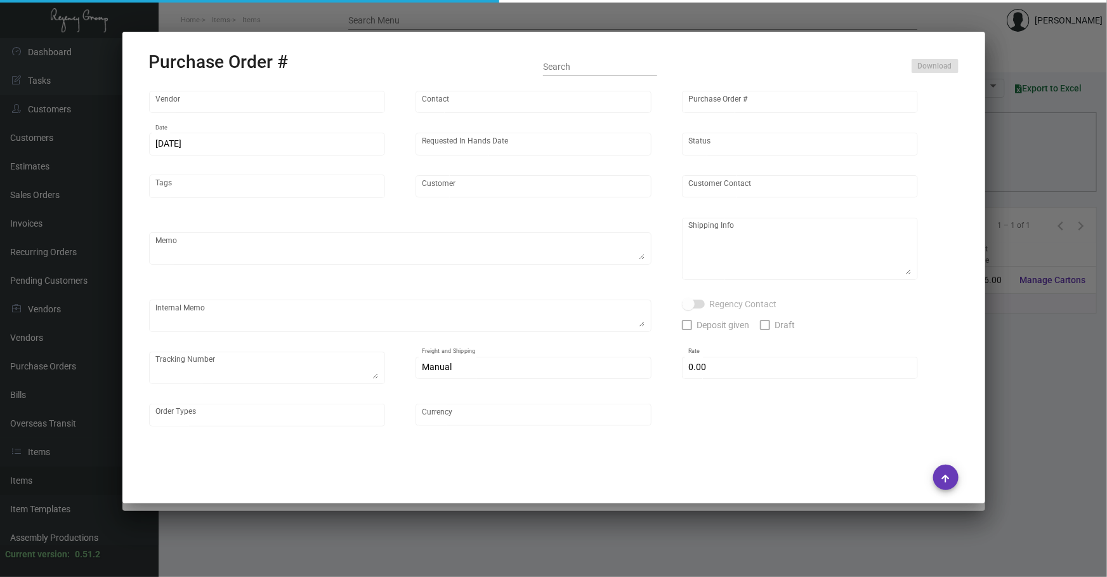
type input "Equinox [PERSON_NAME] Yards"
type textarea "Ship via UPS Ground Acct# 1AY276."
type textarea "Ship via UPS Ground Acct# 1AY276. Ship via UPS Ground Acct# 1AY276. Ship via UP…"
type textarea "NJ Warehouse."
checkbox input "true"
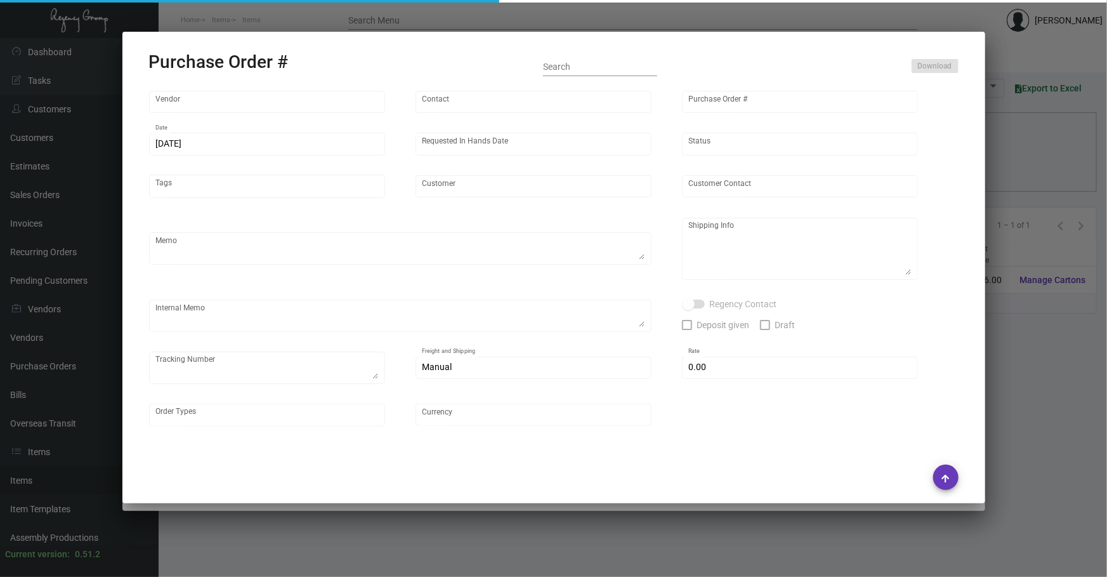
type input "$ 0.00"
type input "United States Dollar $"
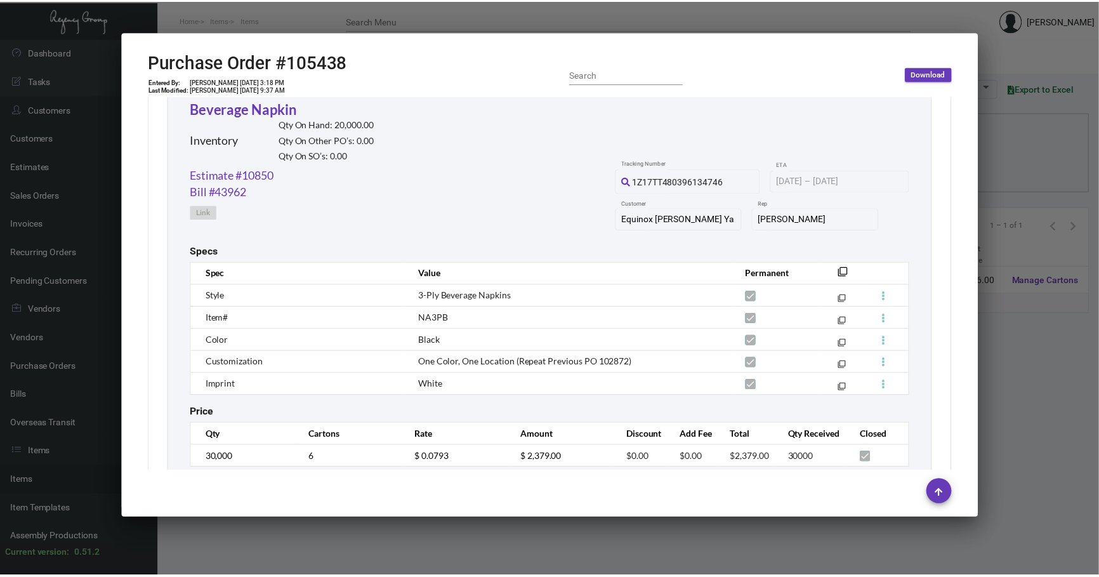
scroll to position [645, 0]
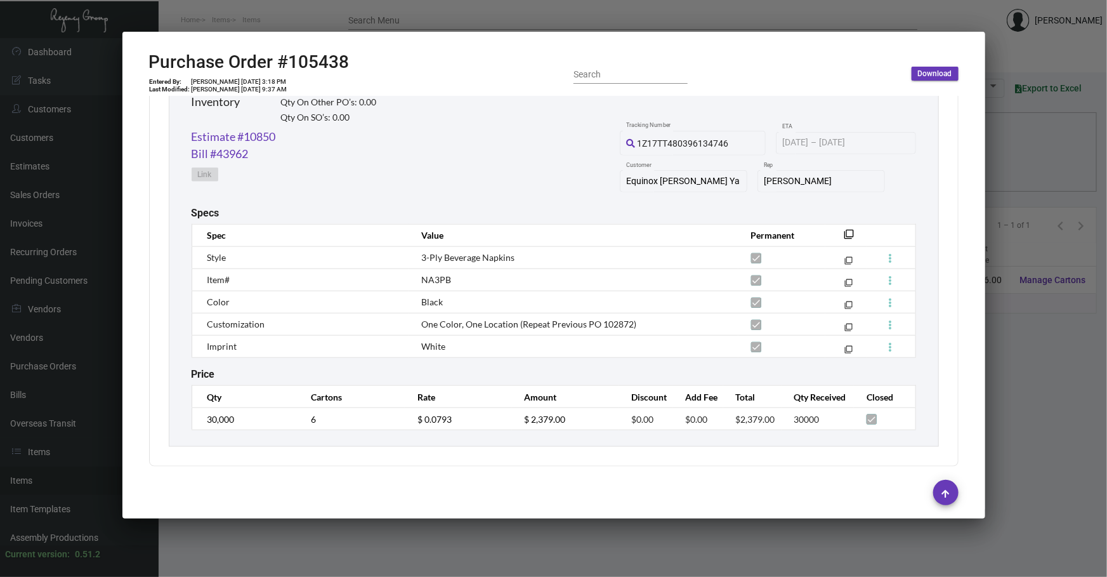
click at [540, 520] on div at bounding box center [553, 288] width 1107 height 577
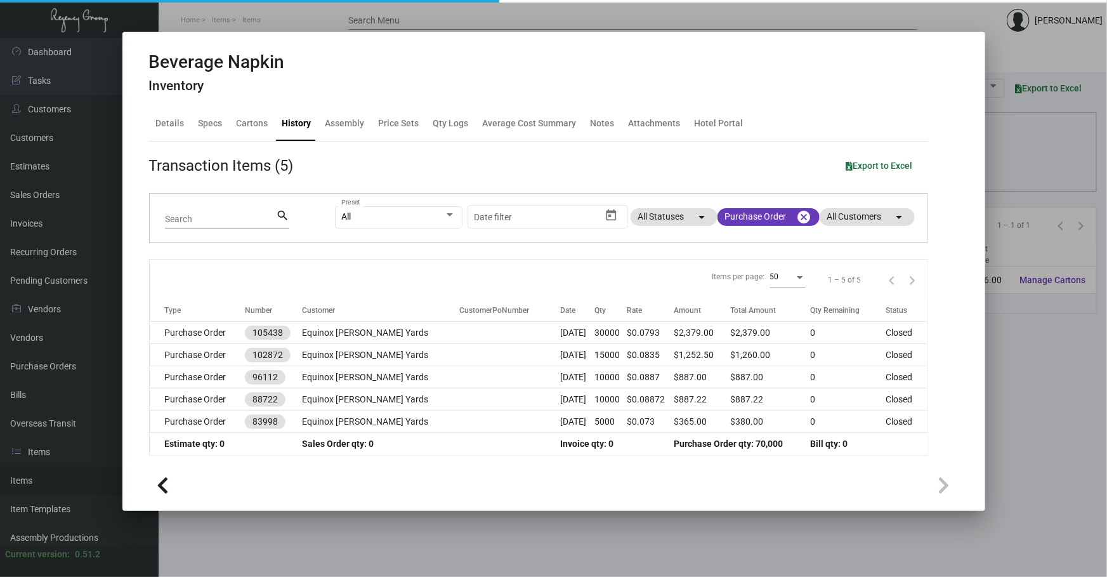
click at [544, 521] on div at bounding box center [553, 288] width 1107 height 577
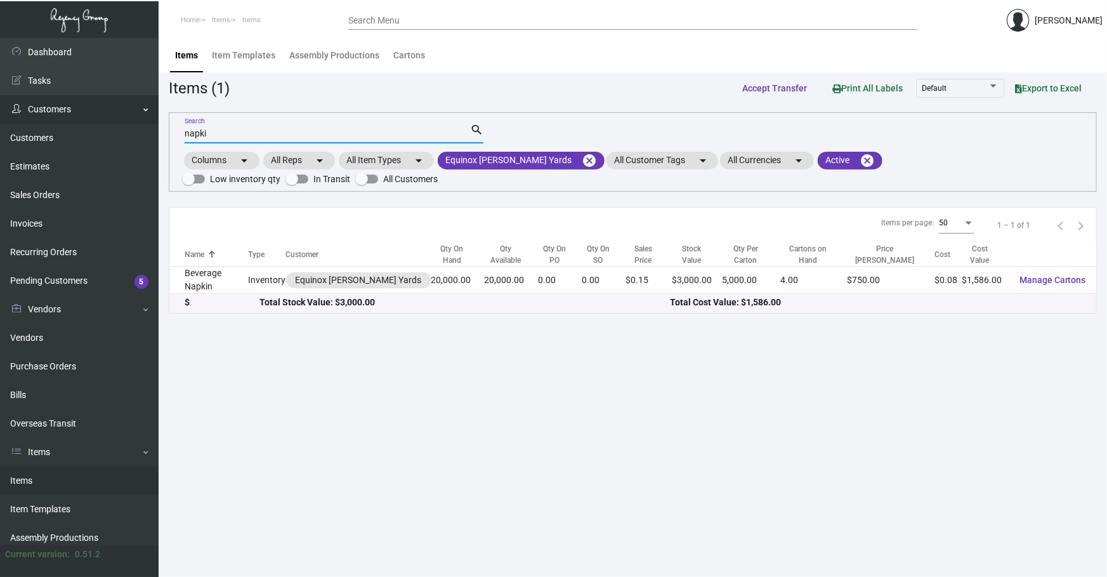
drag, startPoint x: 225, startPoint y: 135, endPoint x: 0, endPoint y: 97, distance: 228.4
click at [0, 108] on div "Dashboard Dashboard Tasks Customers Customers Estimates Sales Orders Invoices R…" at bounding box center [553, 307] width 1107 height 539
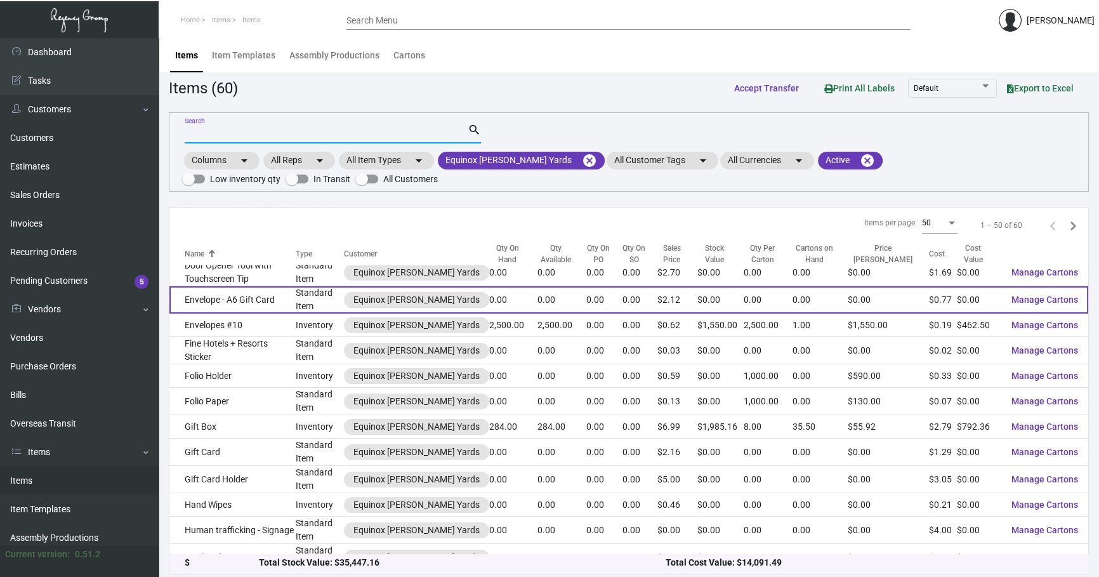
scroll to position [327, 0]
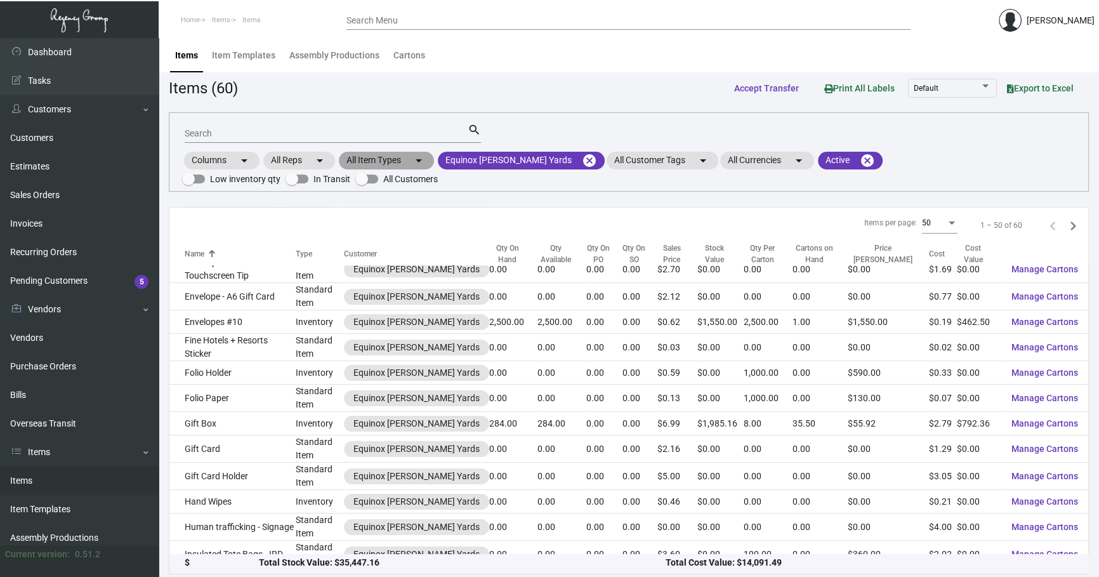
click at [382, 165] on mat-chip "All Item Types arrow_drop_down" at bounding box center [386, 161] width 95 height 18
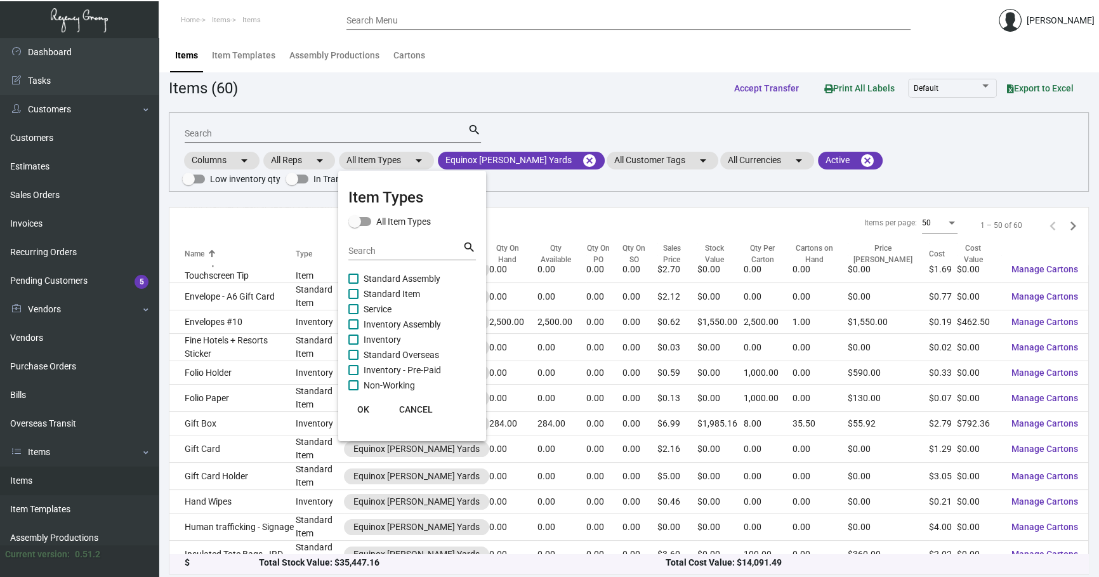
click at [392, 290] on span "Standard Item" at bounding box center [392, 293] width 56 height 15
click at [353, 299] on input "Standard Item" at bounding box center [353, 299] width 1 height 1
checkbox input "true"
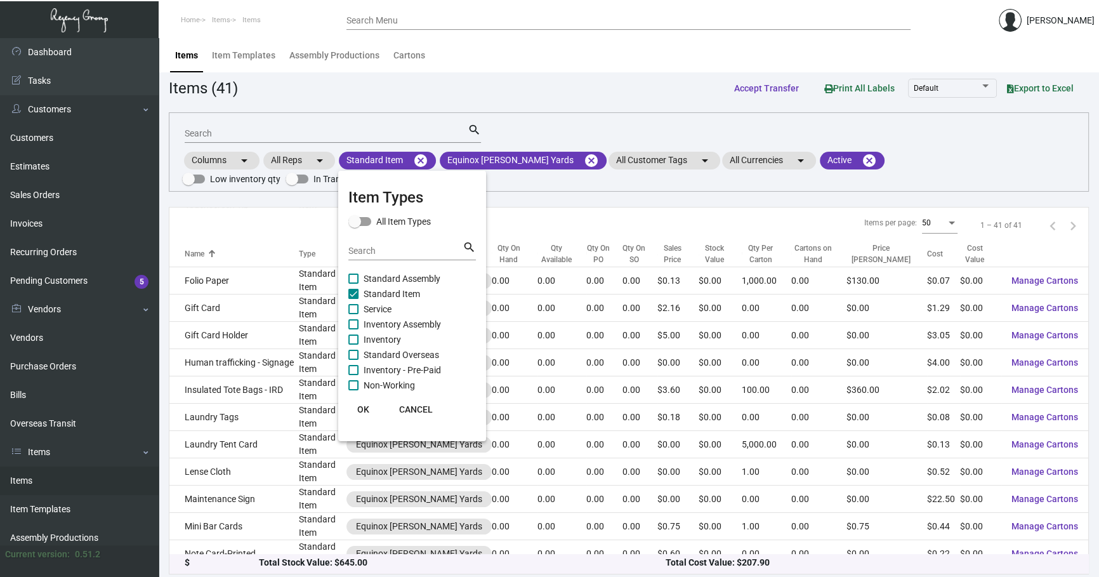
click at [364, 404] on span "OK" at bounding box center [363, 409] width 12 height 10
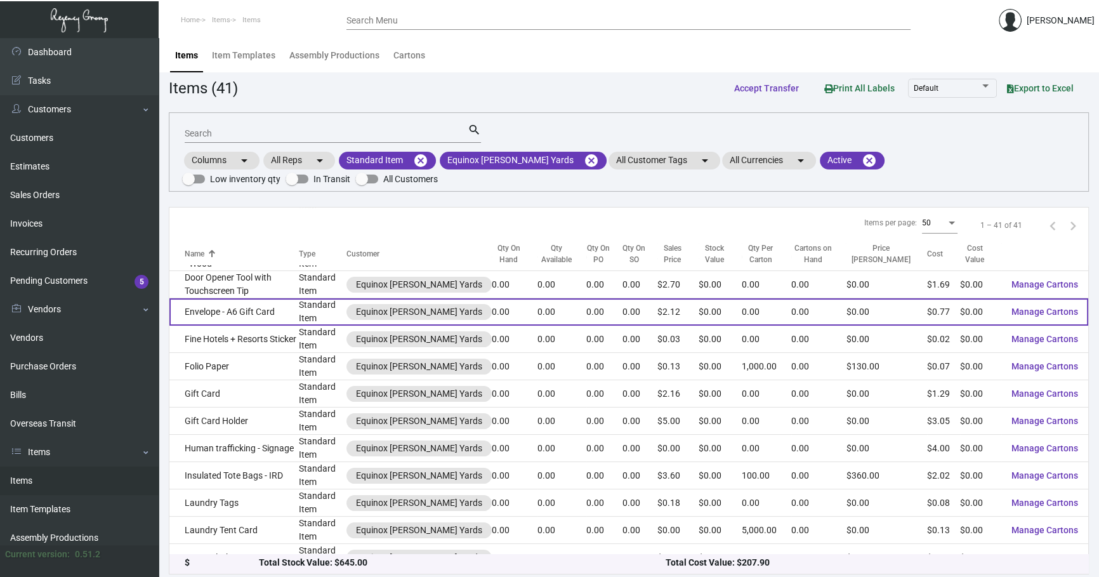
scroll to position [249, 0]
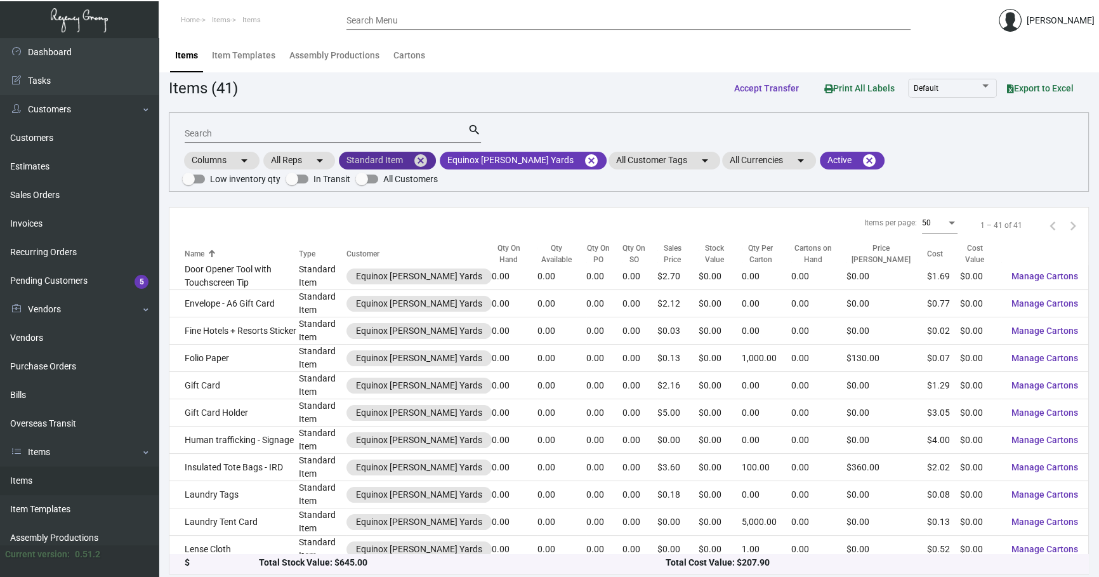
click at [425, 153] on mat-icon "cancel" at bounding box center [420, 160] width 15 height 15
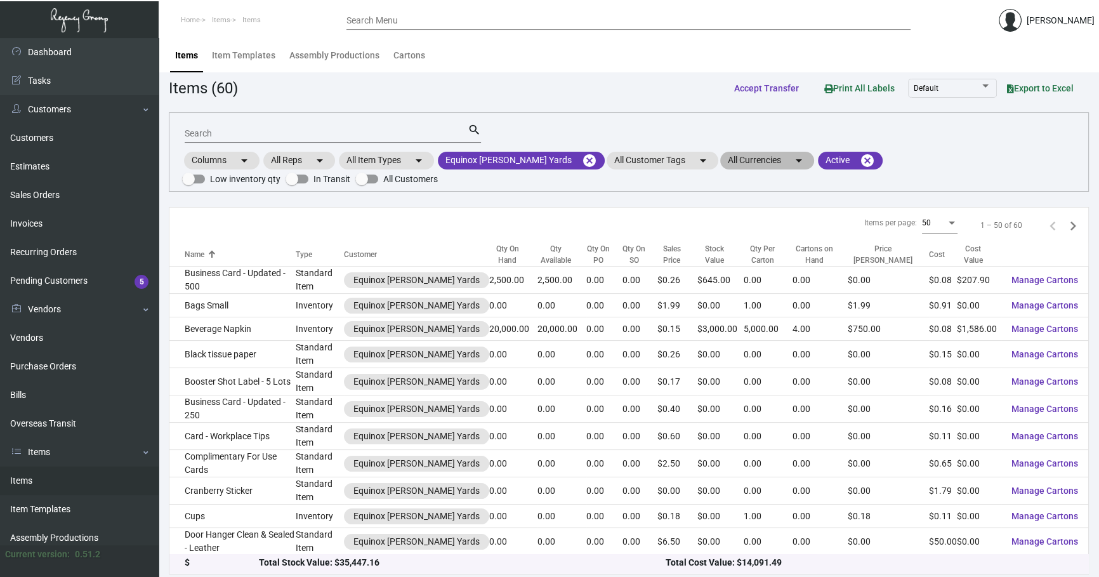
scroll to position [0, 0]
click at [392, 159] on mat-chip "All Item Types arrow_drop_down" at bounding box center [386, 161] width 95 height 18
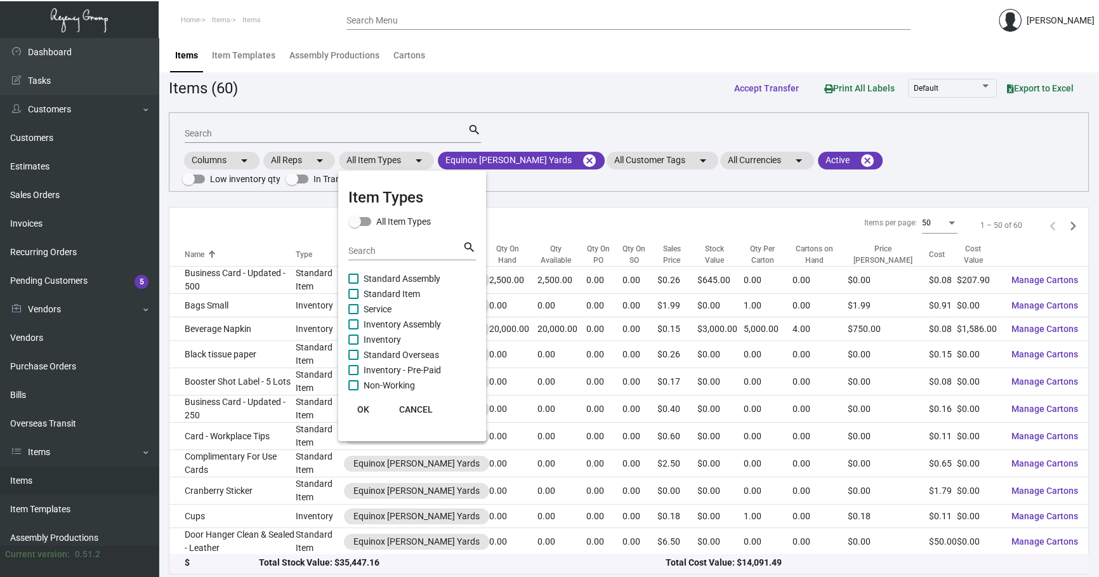
click at [388, 291] on span "Standard Item" at bounding box center [392, 293] width 56 height 15
click at [353, 299] on input "Standard Item" at bounding box center [353, 299] width 1 height 1
checkbox input "true"
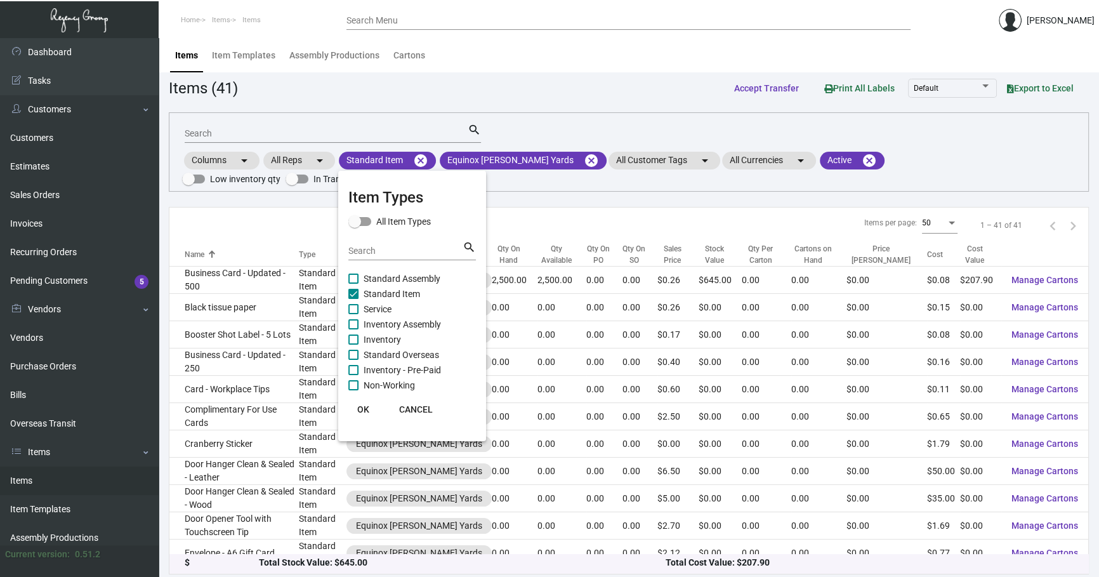
click at [367, 407] on span "OK" at bounding box center [363, 409] width 12 height 10
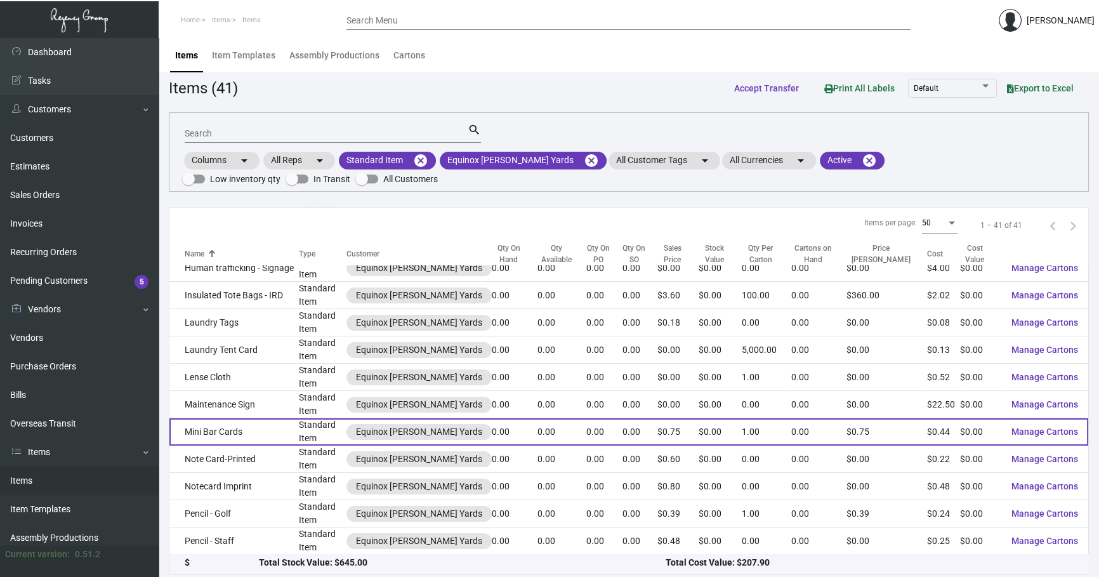
scroll to position [461, 0]
